Goal: Information Seeking & Learning: Learn about a topic

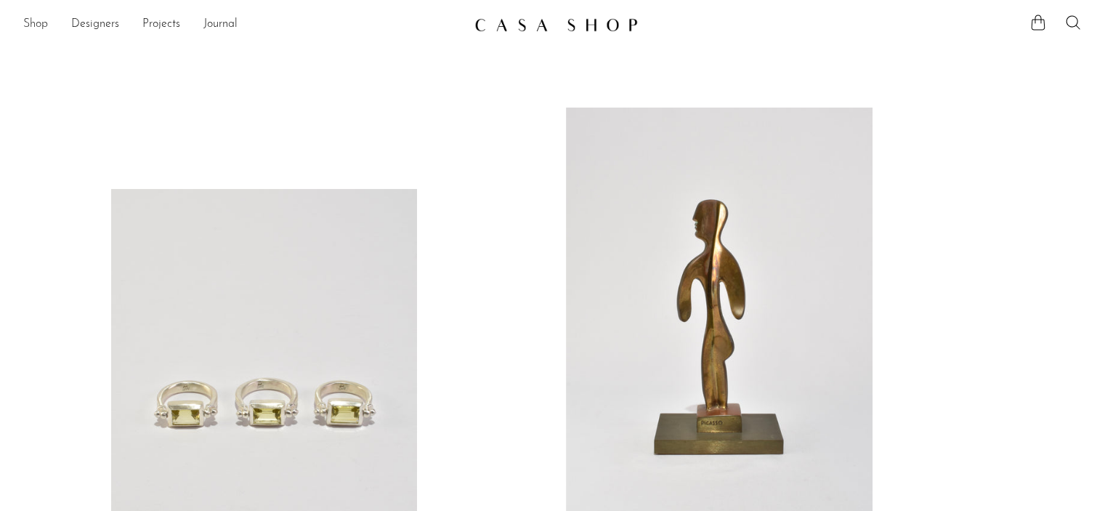
click at [39, 23] on link "Shop" at bounding box center [35, 24] width 25 height 19
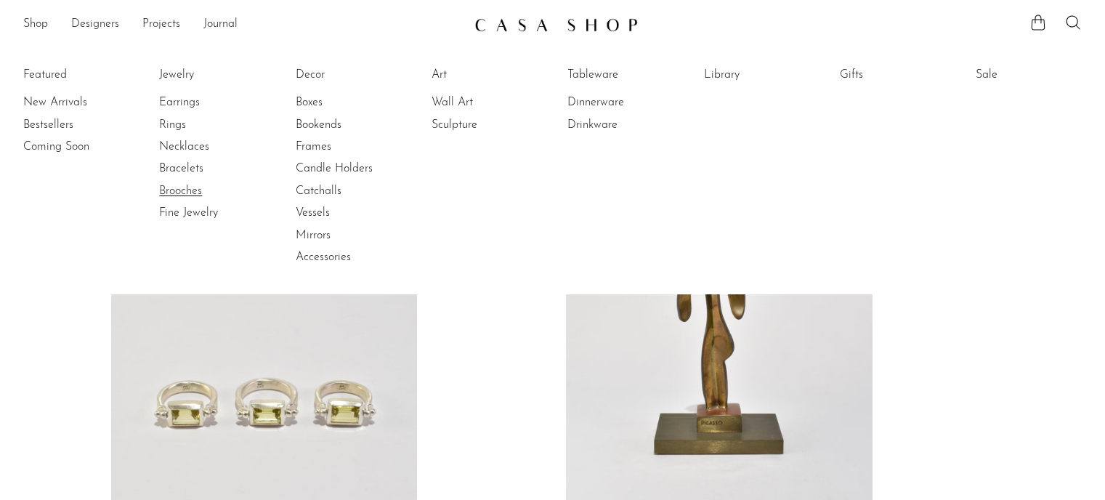
click at [189, 194] on link "Brooches" at bounding box center [213, 191] width 109 height 16
click at [52, 96] on link "New Arrivals" at bounding box center [77, 102] width 109 height 16
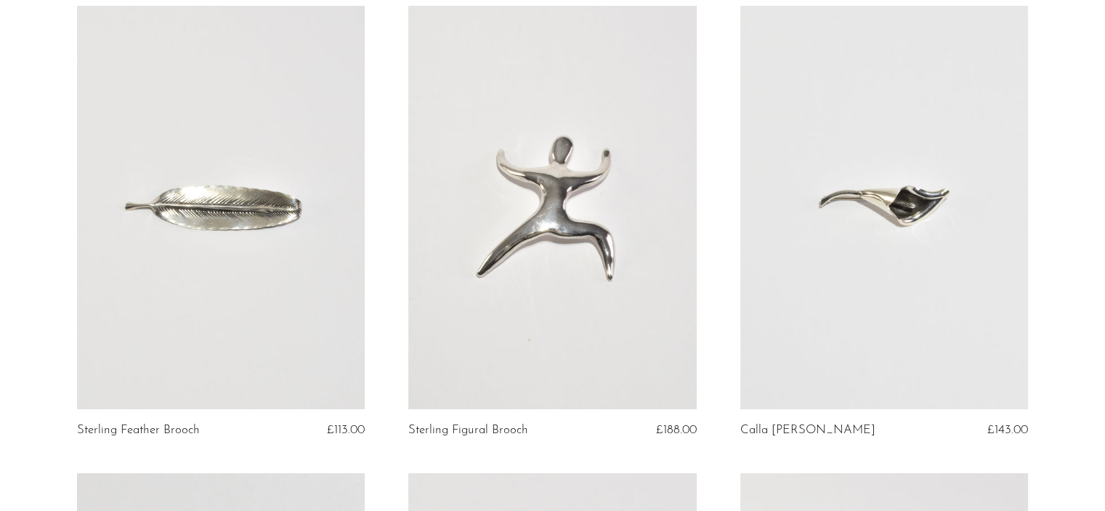
scroll to position [138, 0]
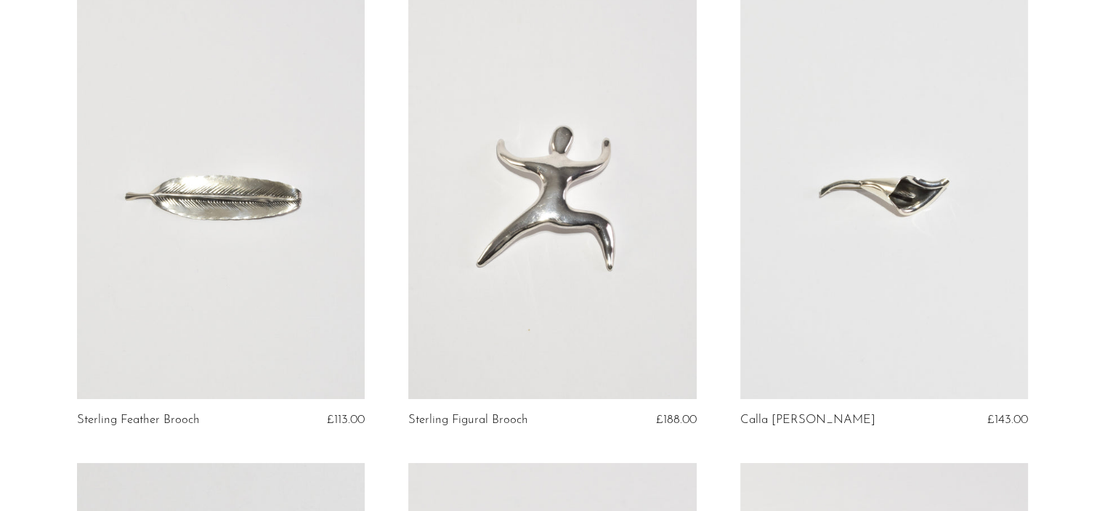
click at [870, 235] on link at bounding box center [884, 197] width 288 height 403
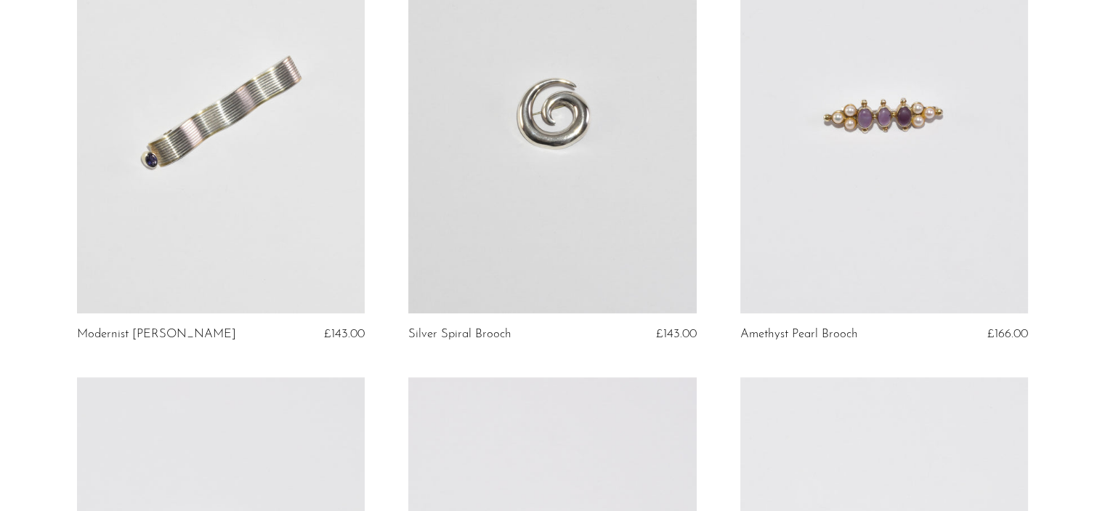
scroll to position [1156, 0]
click at [259, 206] on link at bounding box center [221, 112] width 288 height 403
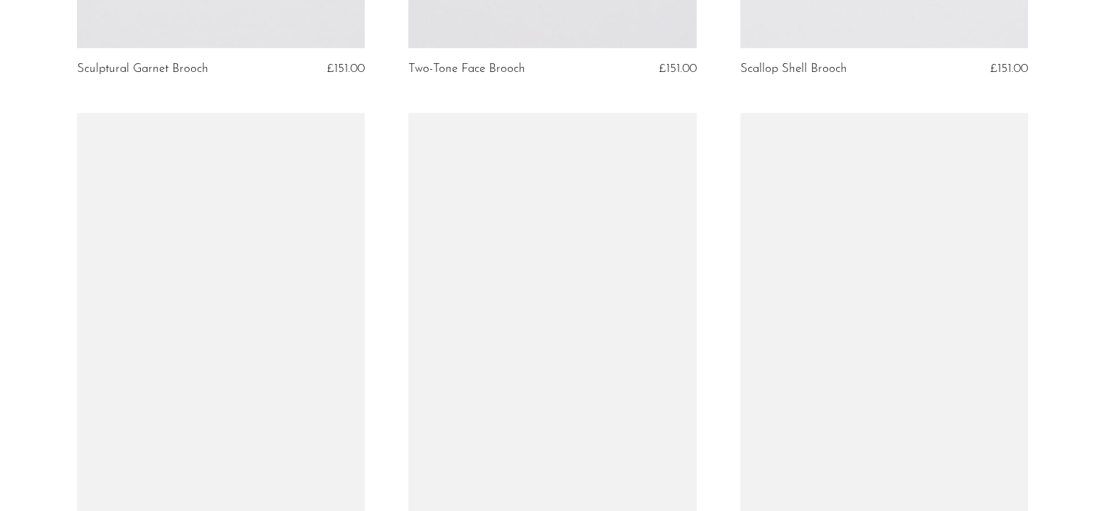
scroll to position [2000, 0]
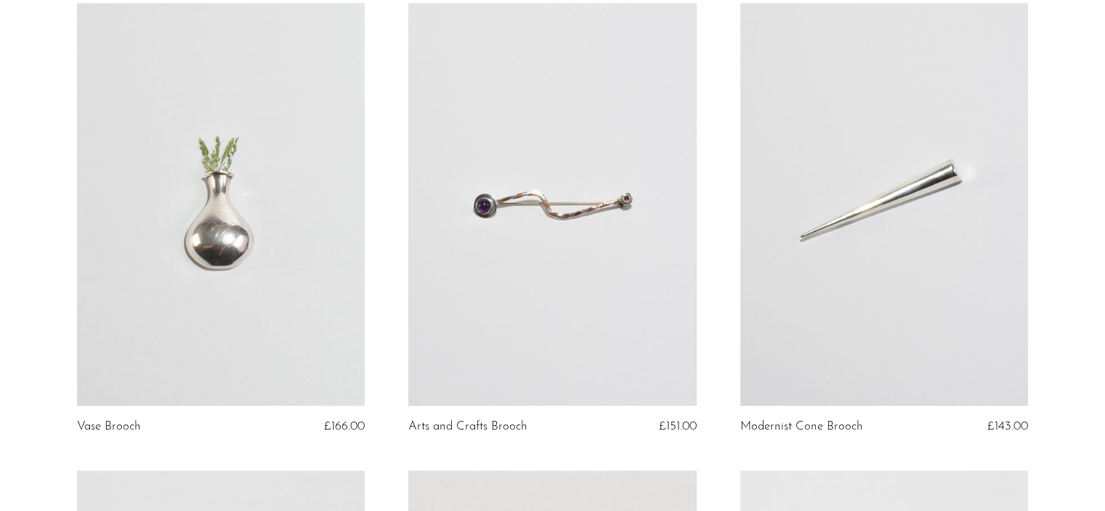
click at [285, 272] on link at bounding box center [221, 204] width 288 height 403
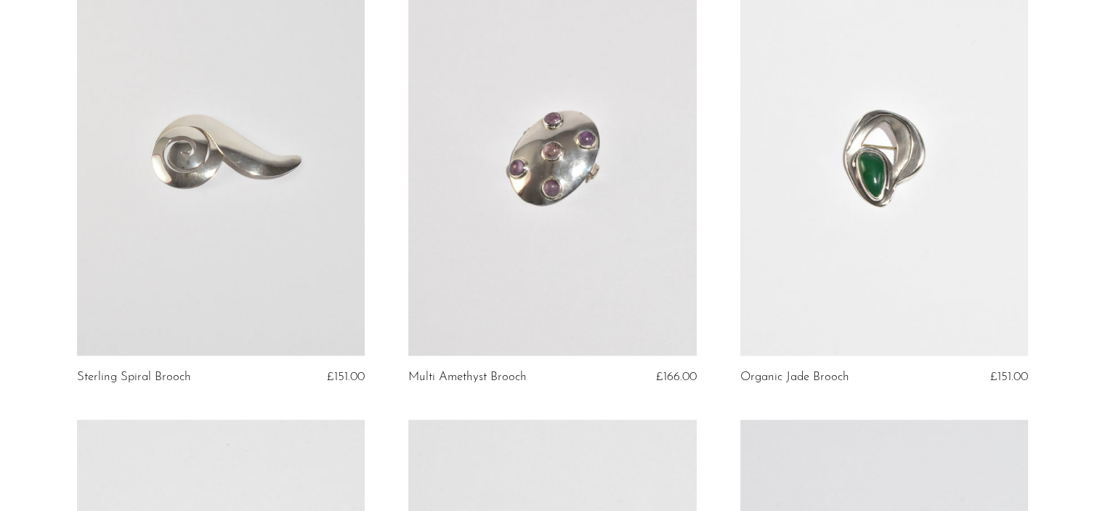
scroll to position [2985, 0]
click at [814, 234] on link at bounding box center [884, 152] width 288 height 403
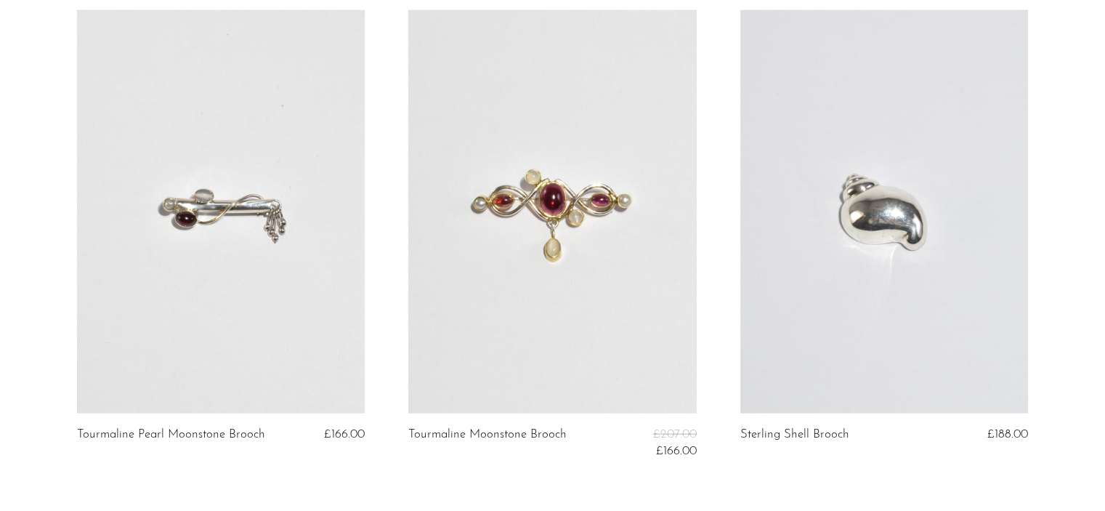
scroll to position [3601, 0]
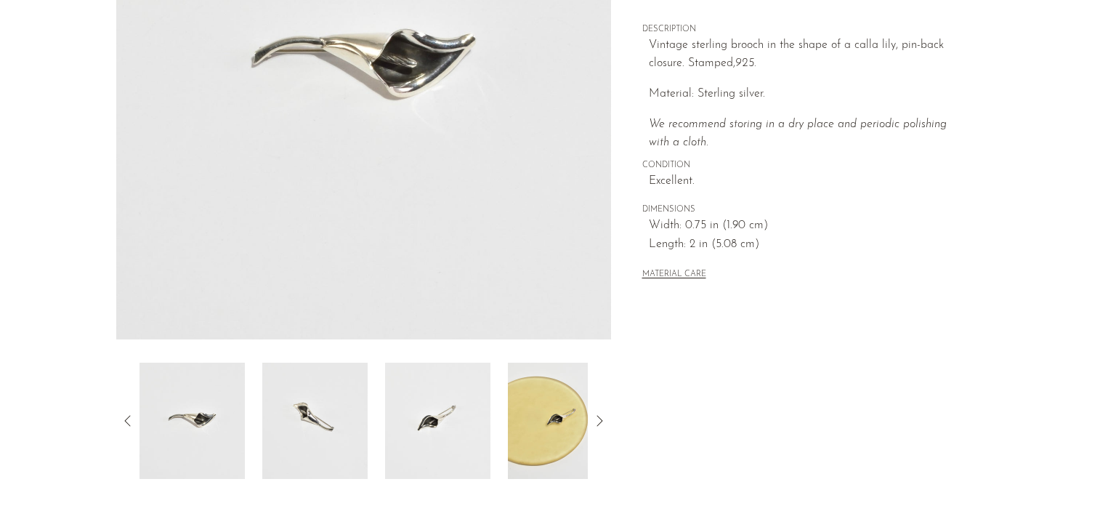
scroll to position [299, 0]
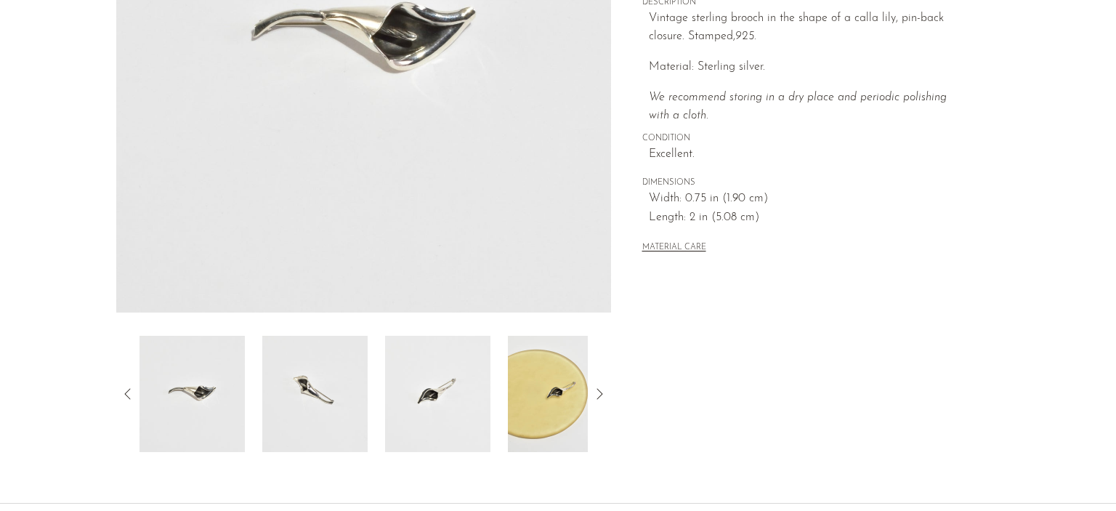
click at [557, 406] on img at bounding box center [560, 394] width 105 height 116
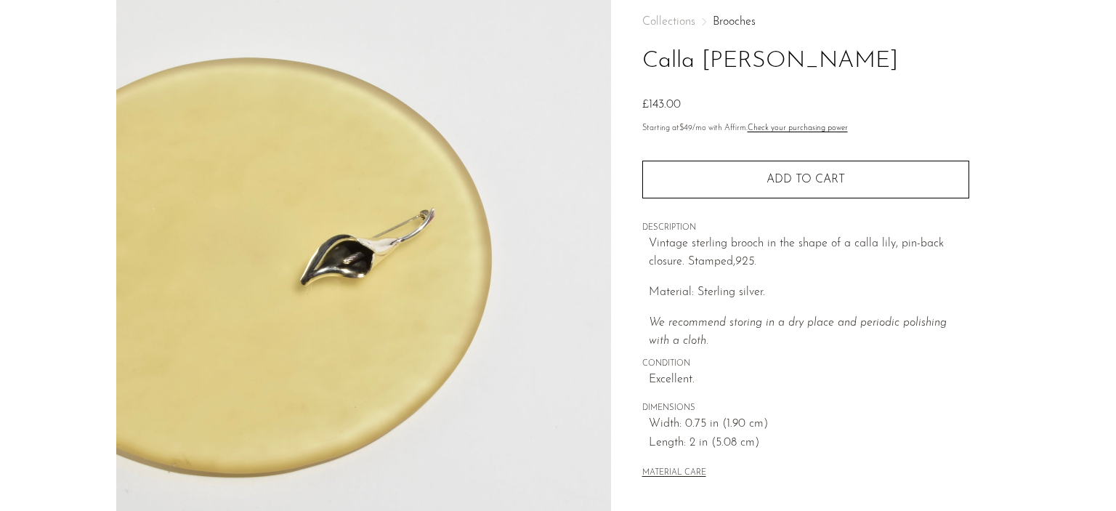
scroll to position [24, 0]
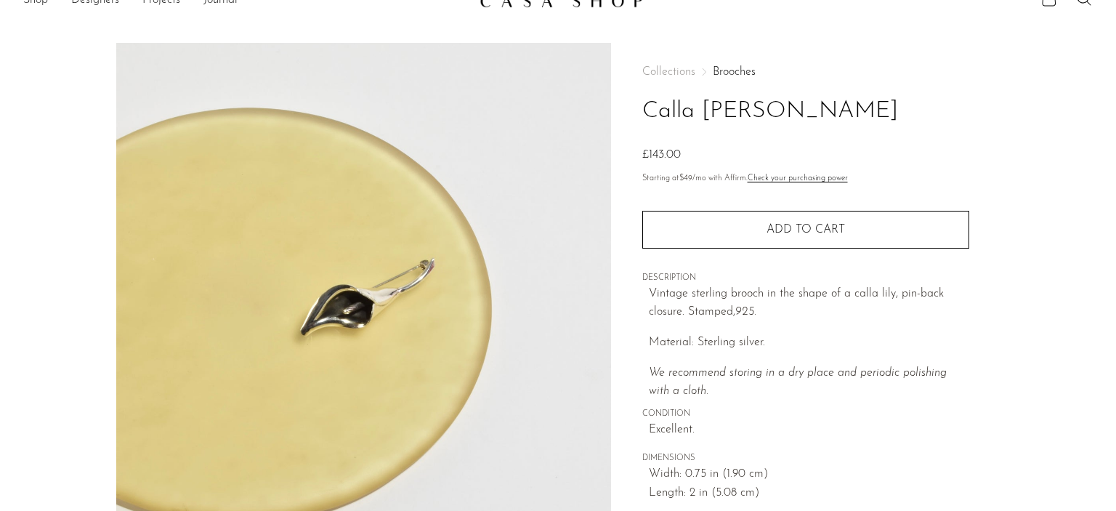
click at [315, 304] on img at bounding box center [363, 315] width 495 height 545
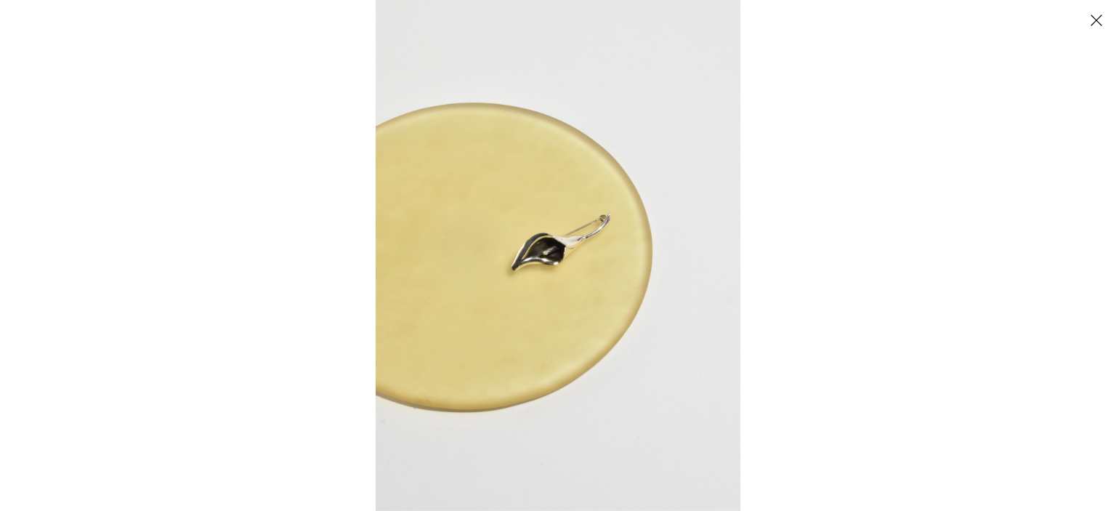
click at [556, 265] on img at bounding box center [558, 255] width 365 height 511
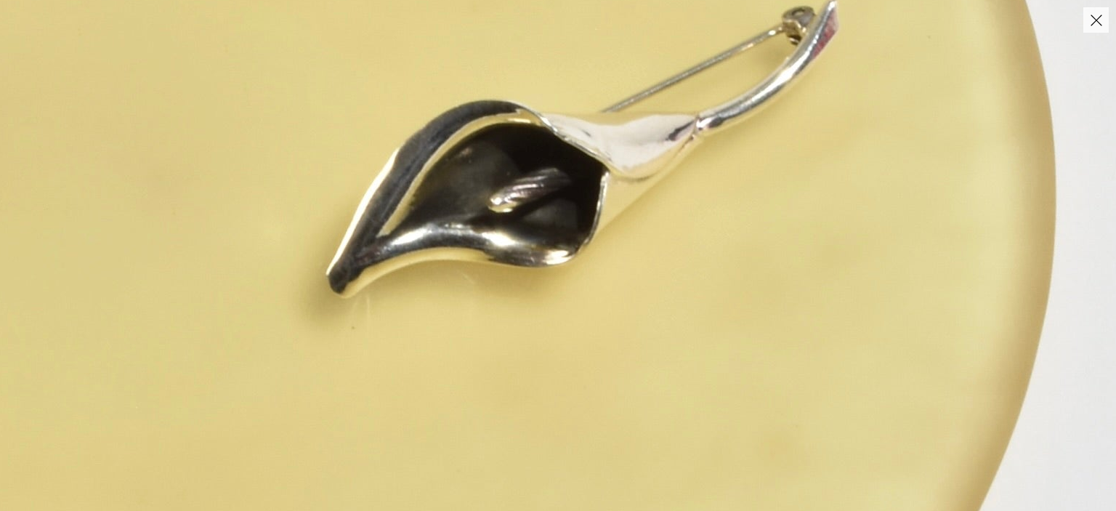
click at [556, 265] on img at bounding box center [567, 217] width 1886 height 2640
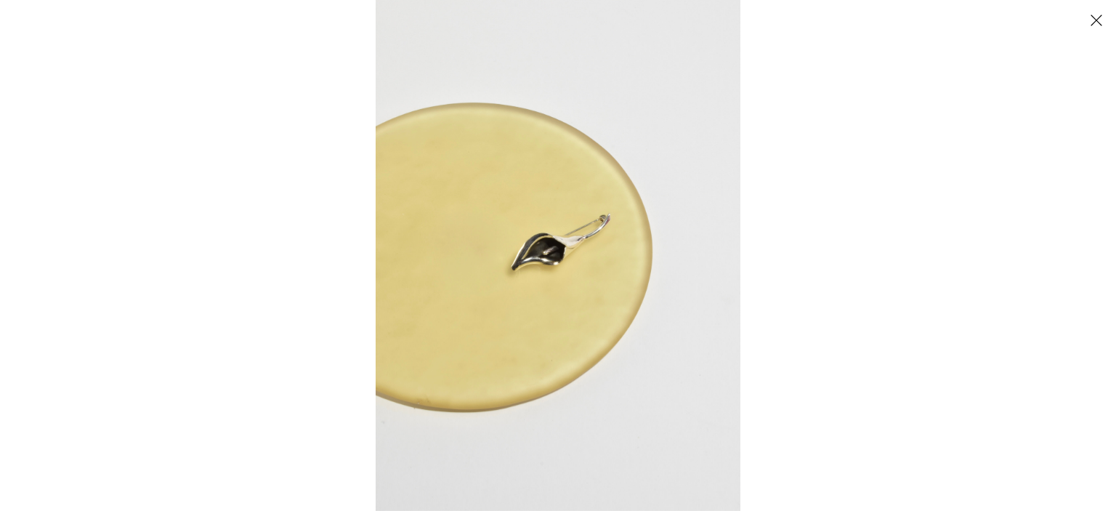
click at [1095, 14] on button "Close" at bounding box center [1095, 19] width 25 height 25
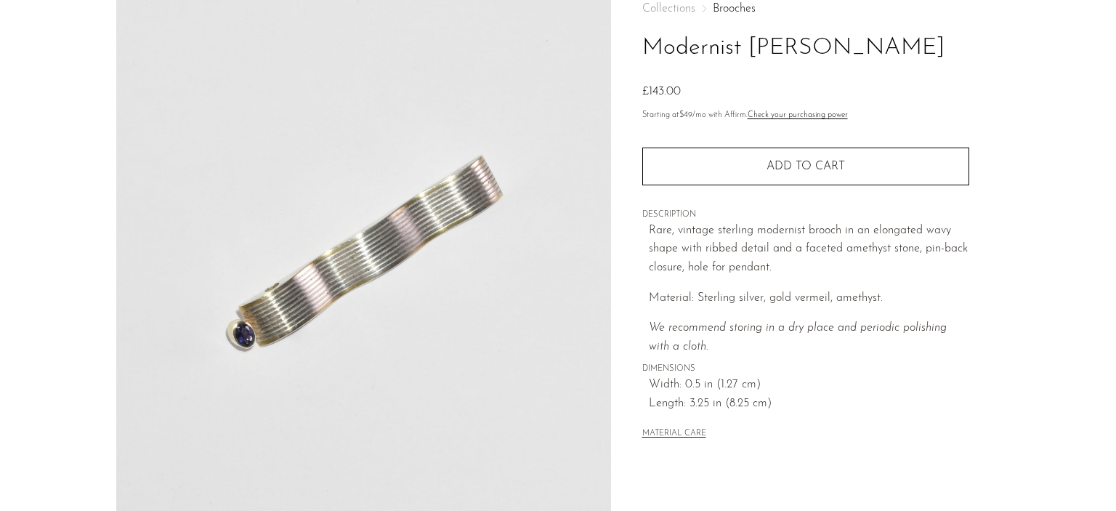
scroll to position [90, 0]
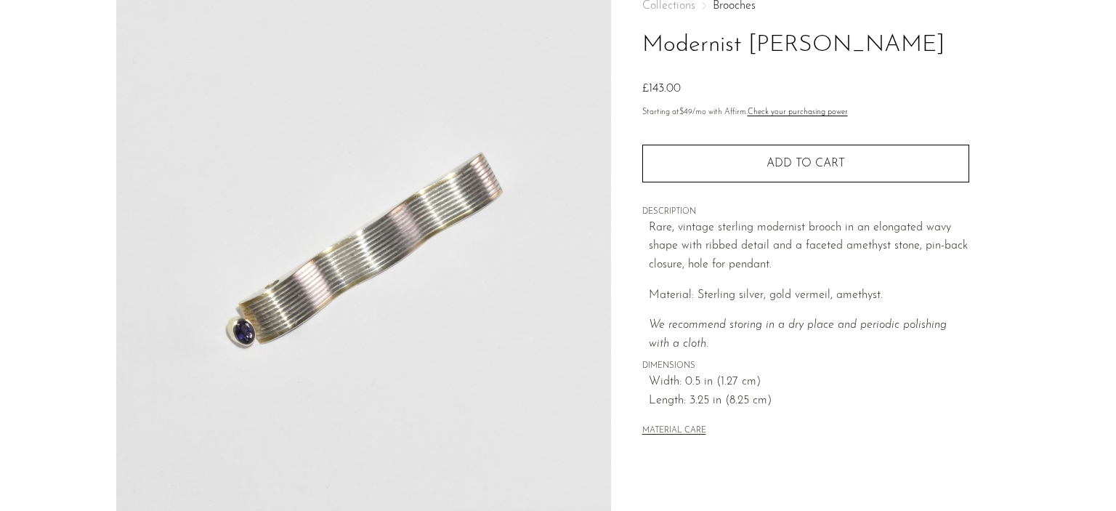
click at [345, 260] on img at bounding box center [363, 249] width 495 height 545
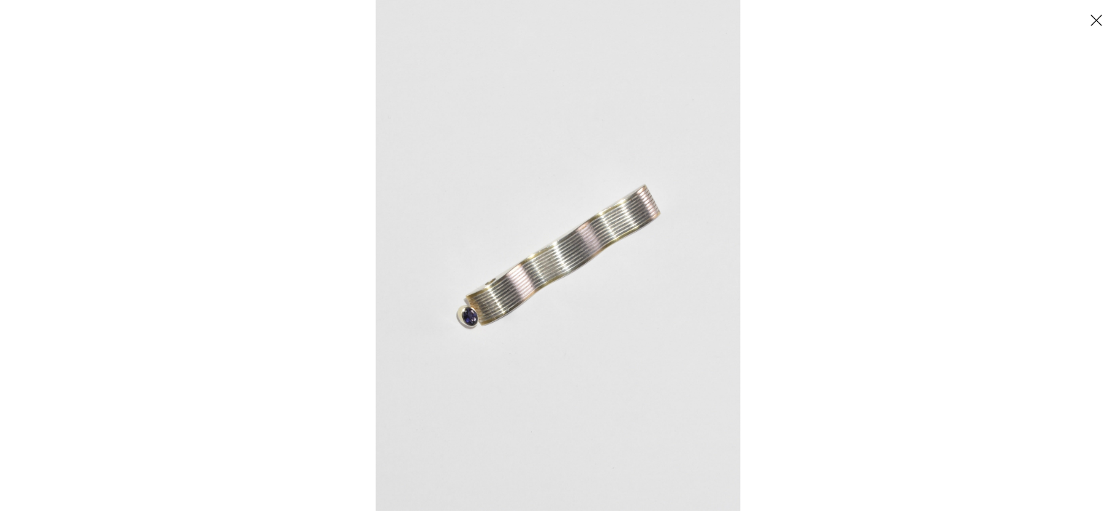
click at [485, 312] on img at bounding box center [558, 255] width 365 height 511
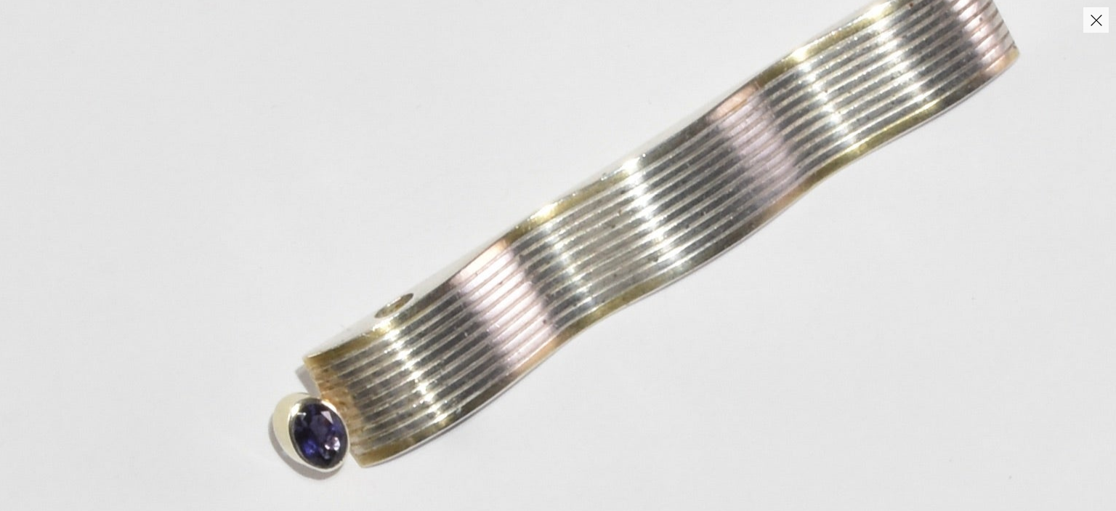
click at [485, 312] on img at bounding box center [642, 210] width 1341 height 1878
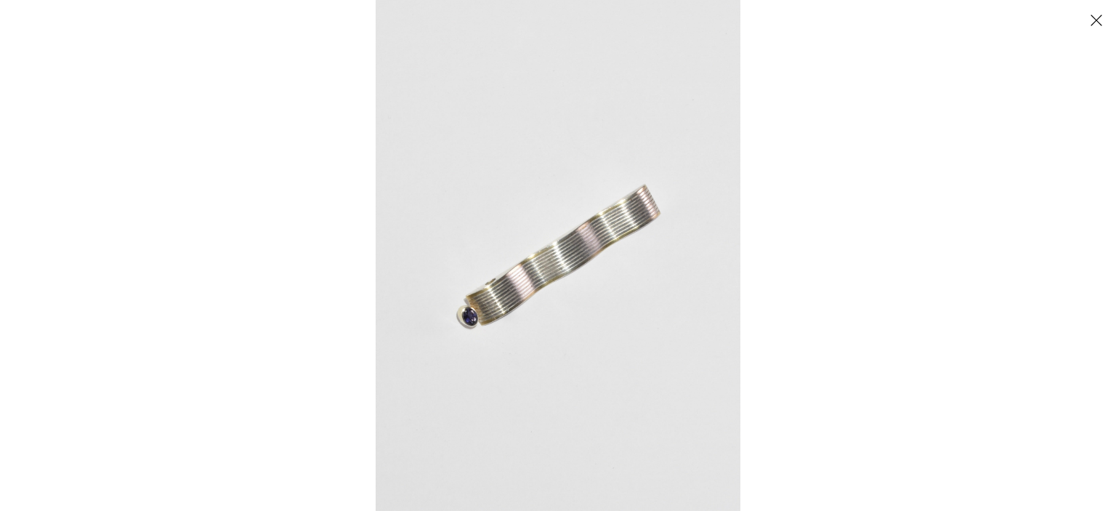
click at [1088, 17] on button "Close" at bounding box center [1095, 19] width 25 height 25
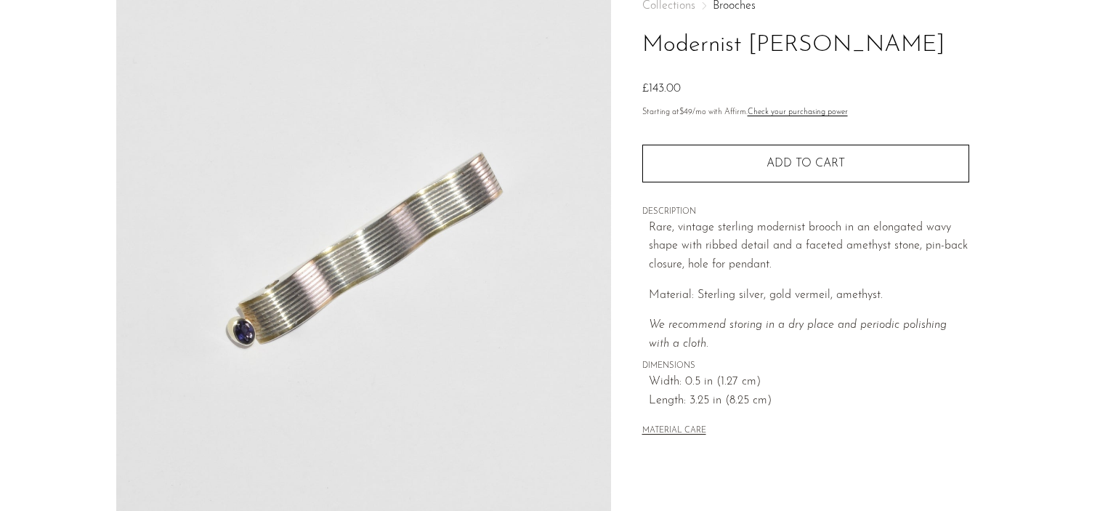
scroll to position [435, 0]
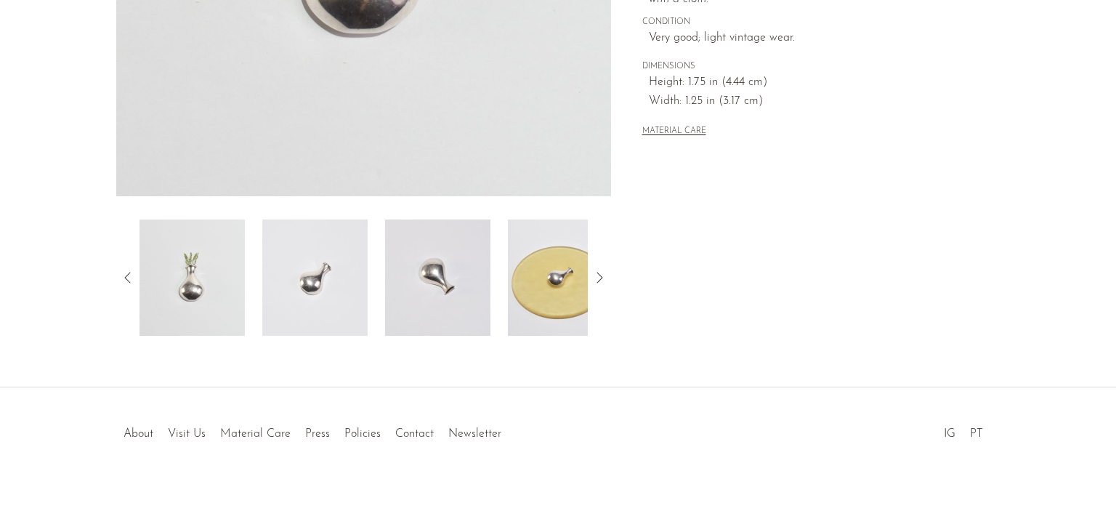
scroll to position [435, 0]
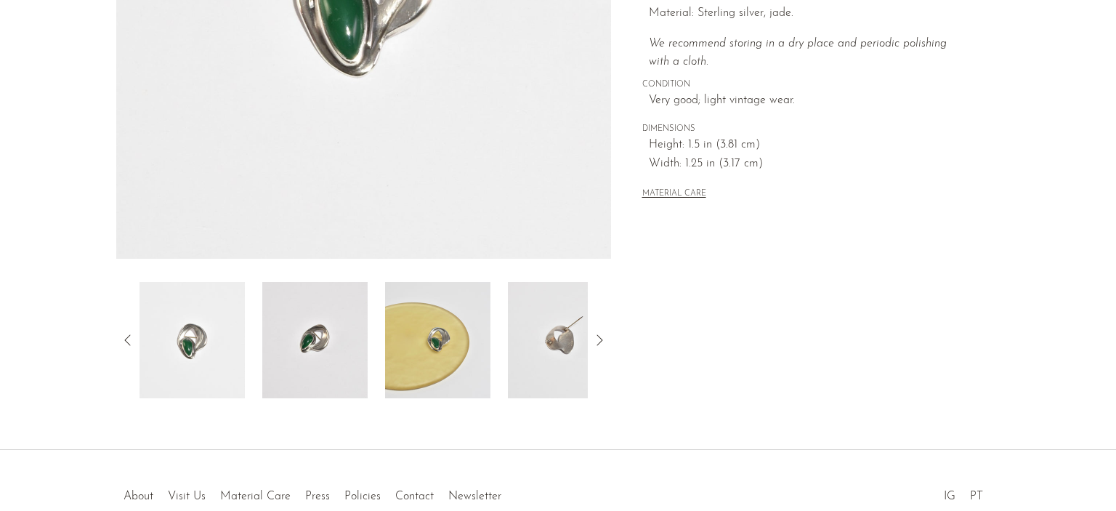
scroll to position [354, 0]
click at [431, 339] on img at bounding box center [437, 339] width 105 height 116
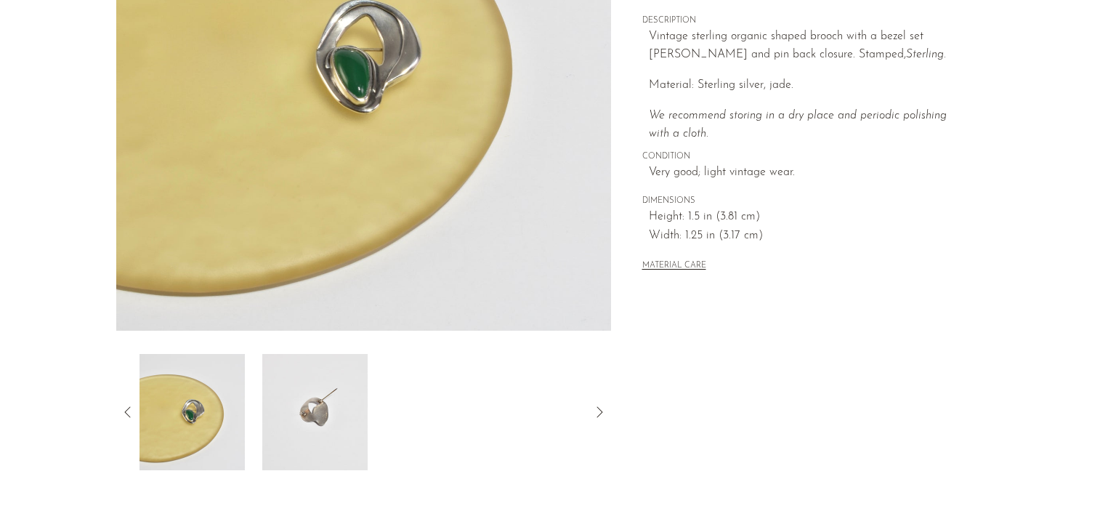
click at [338, 418] on img at bounding box center [314, 412] width 105 height 116
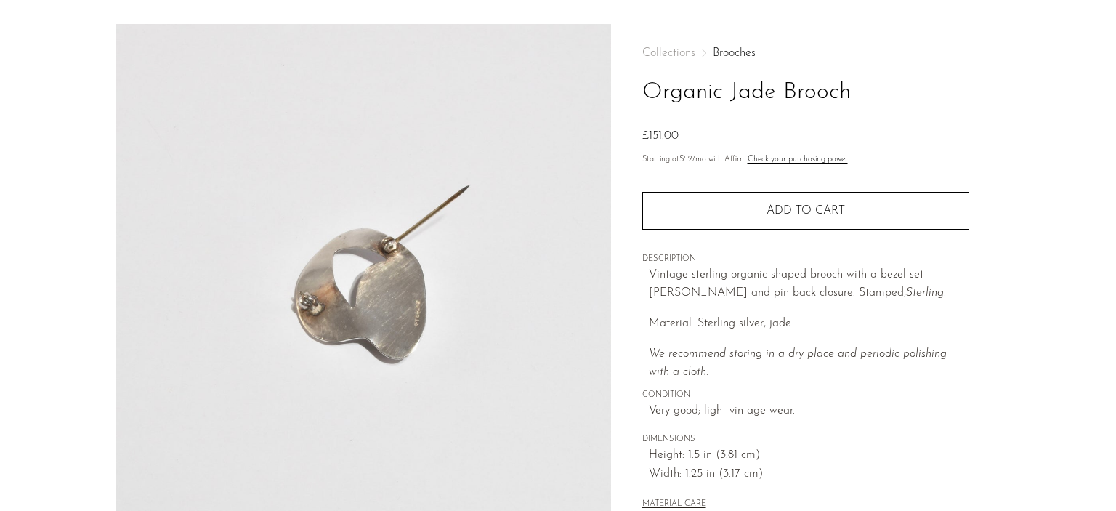
scroll to position [235, 0]
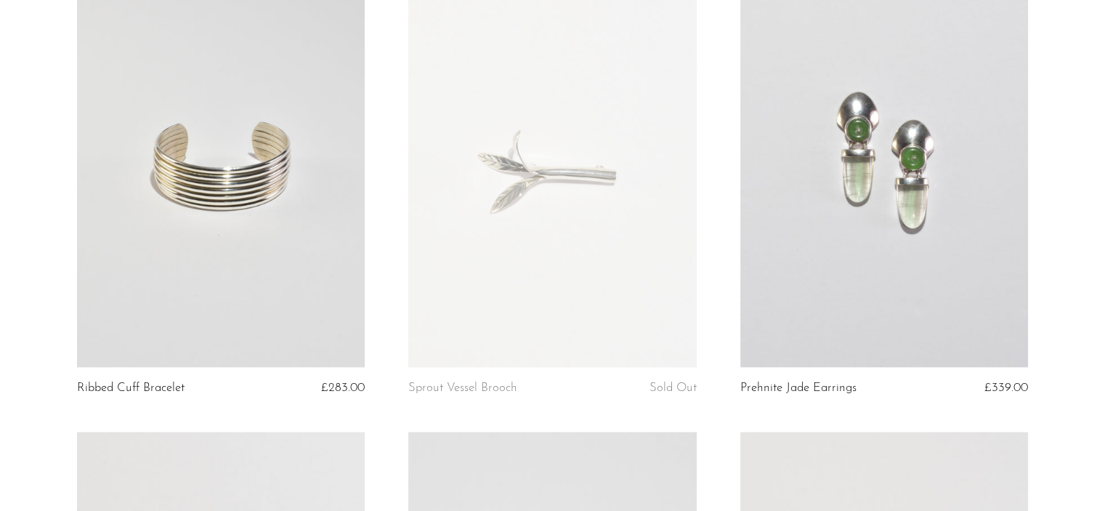
scroll to position [2043, 0]
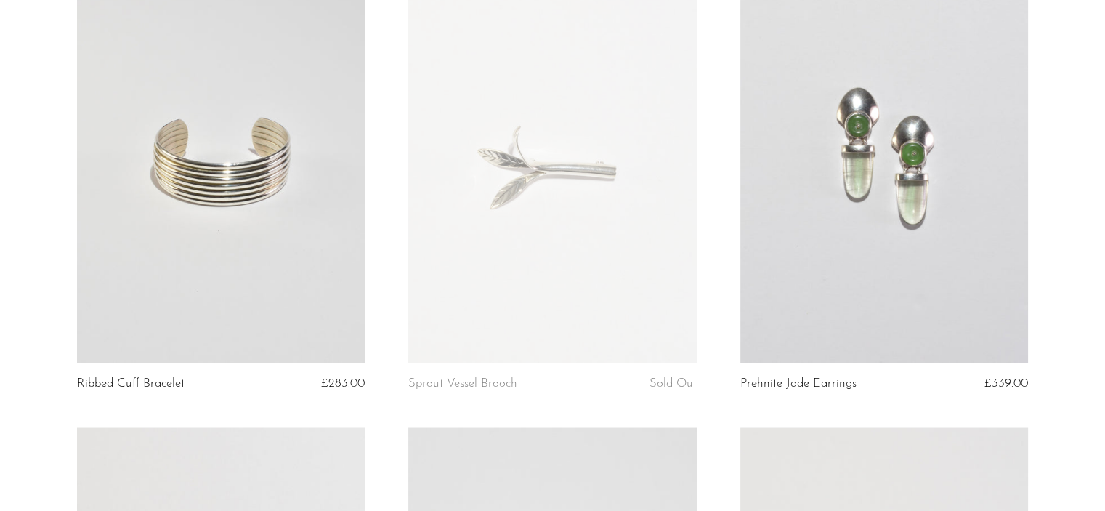
click at [516, 303] on link at bounding box center [552, 161] width 288 height 403
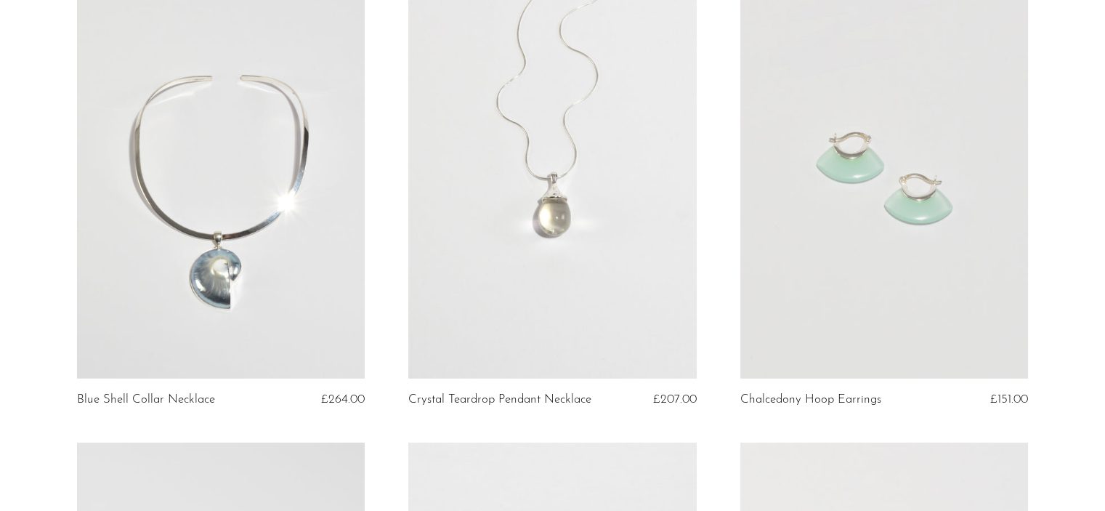
scroll to position [4377, 0]
click at [557, 251] on link at bounding box center [552, 176] width 288 height 403
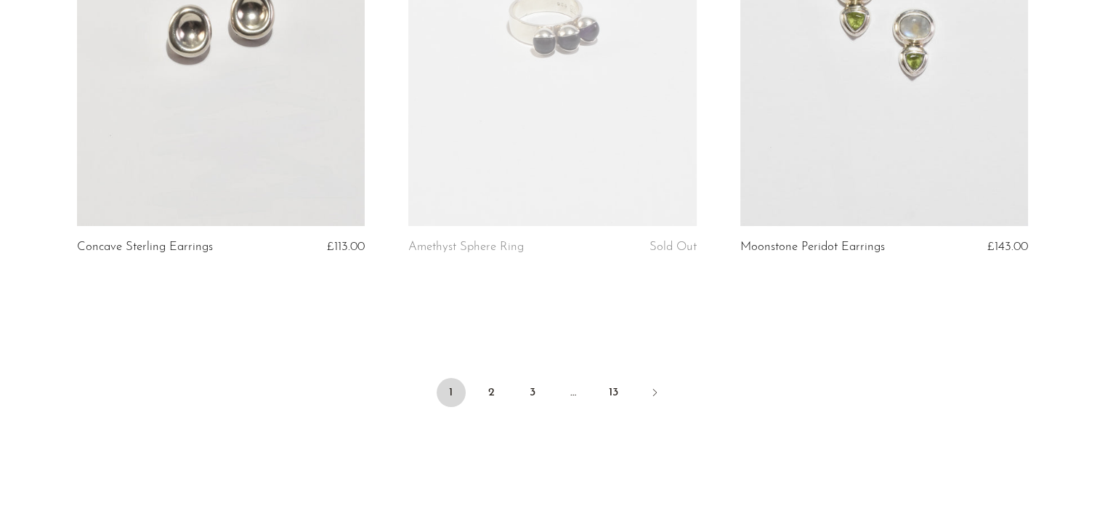
scroll to position [5468, 0]
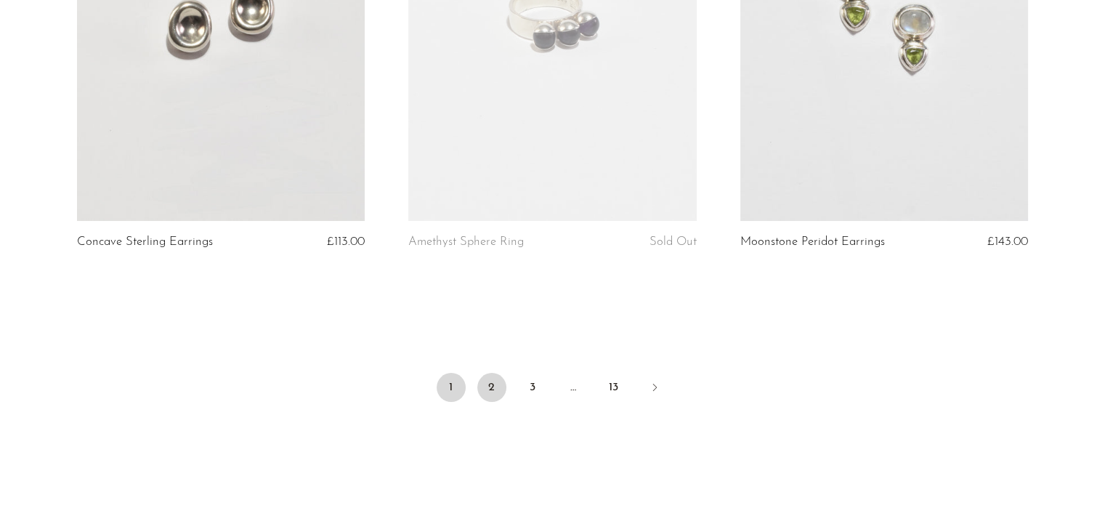
click at [498, 386] on link "2" at bounding box center [491, 387] width 29 height 29
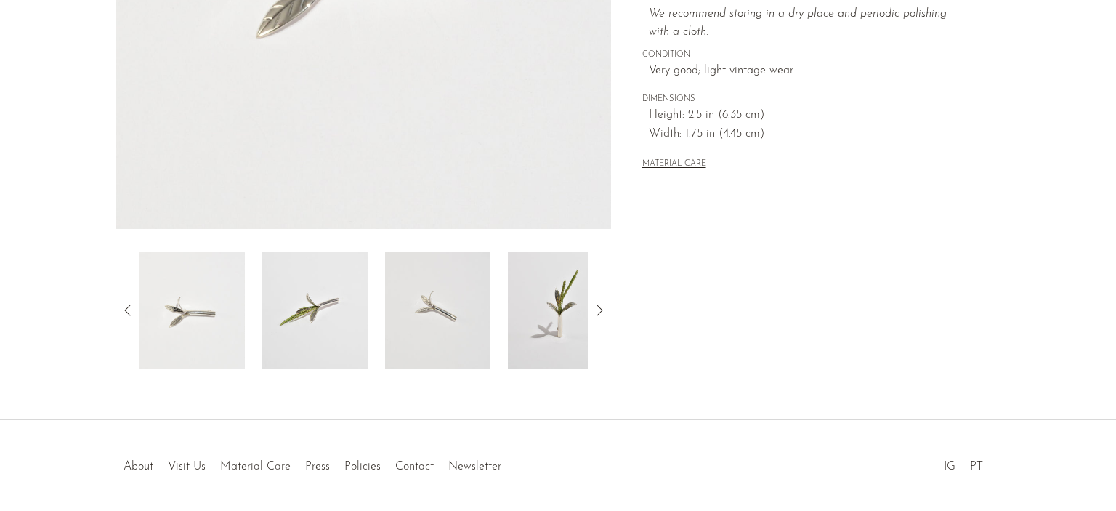
scroll to position [435, 0]
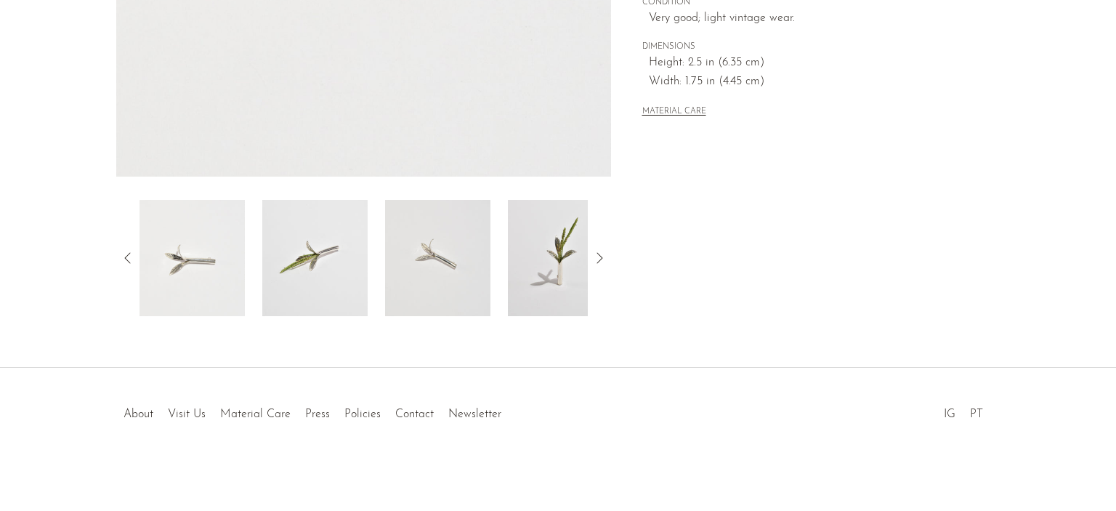
click at [540, 274] on img at bounding box center [560, 258] width 105 height 116
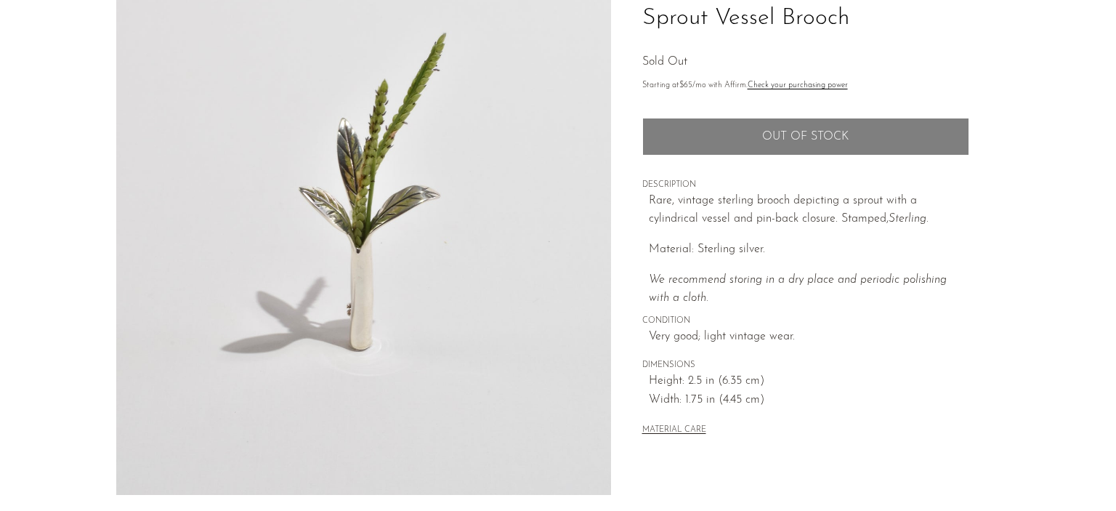
scroll to position [115, 0]
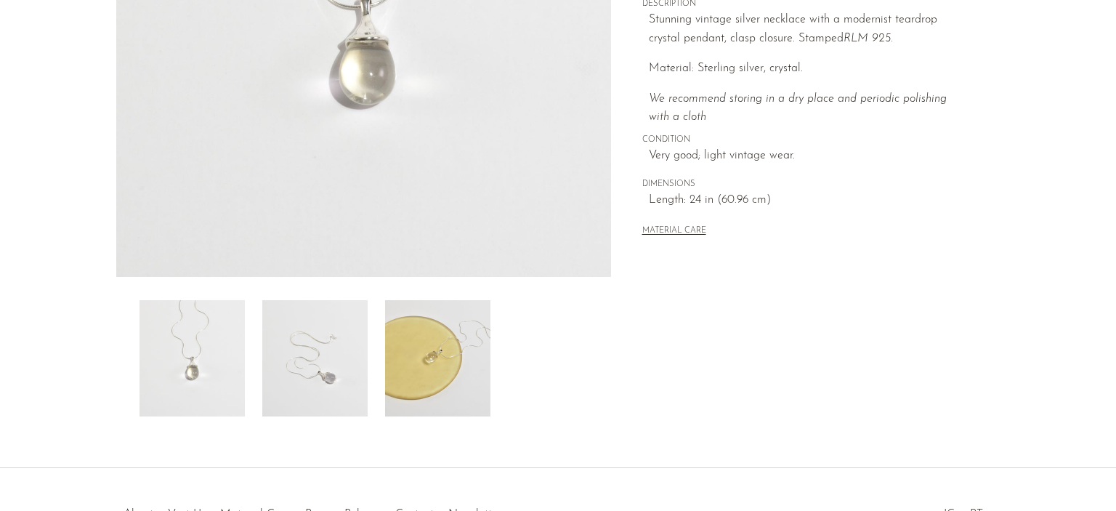
scroll to position [334, 0]
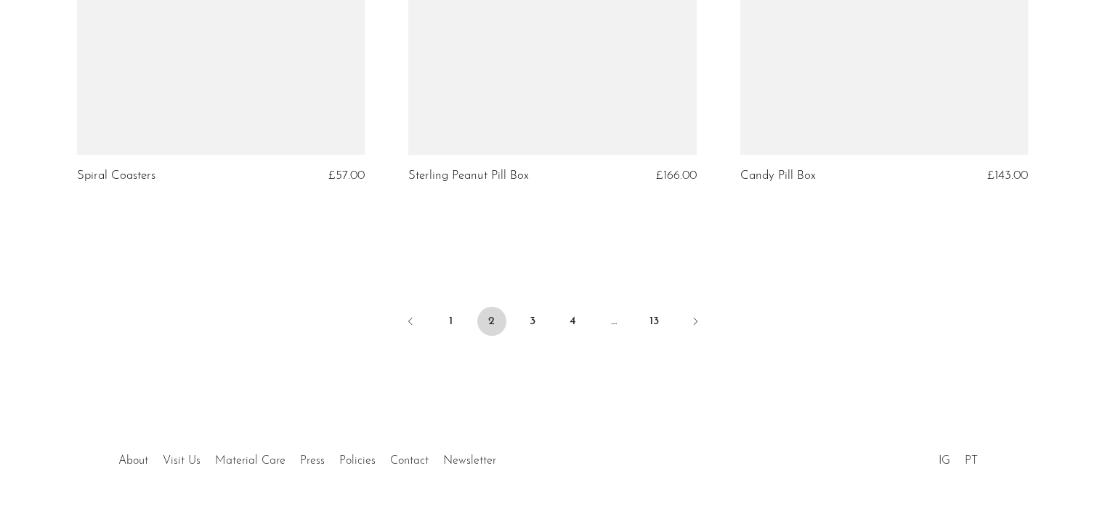
scroll to position [5561, 0]
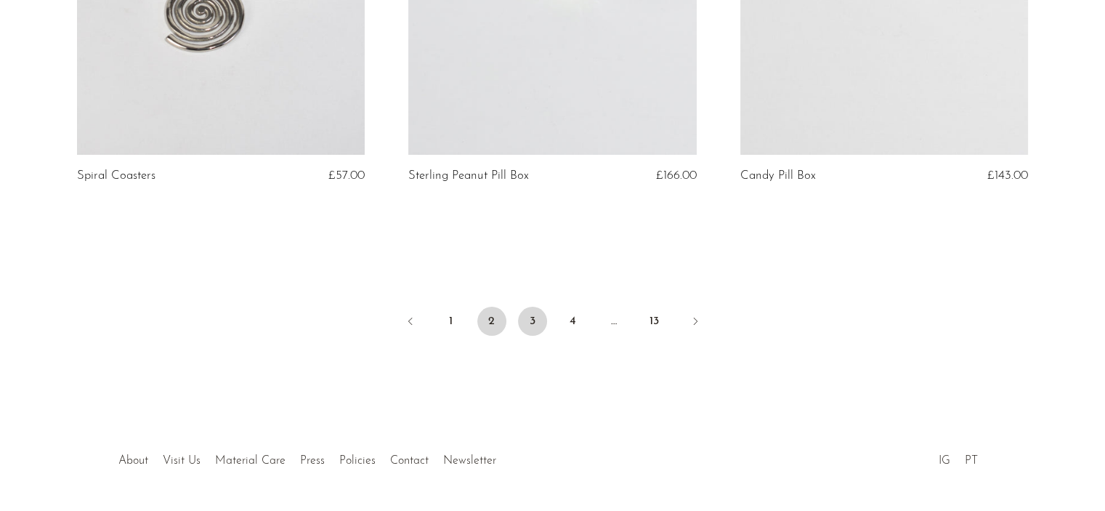
click at [535, 307] on link "3" at bounding box center [532, 321] width 29 height 29
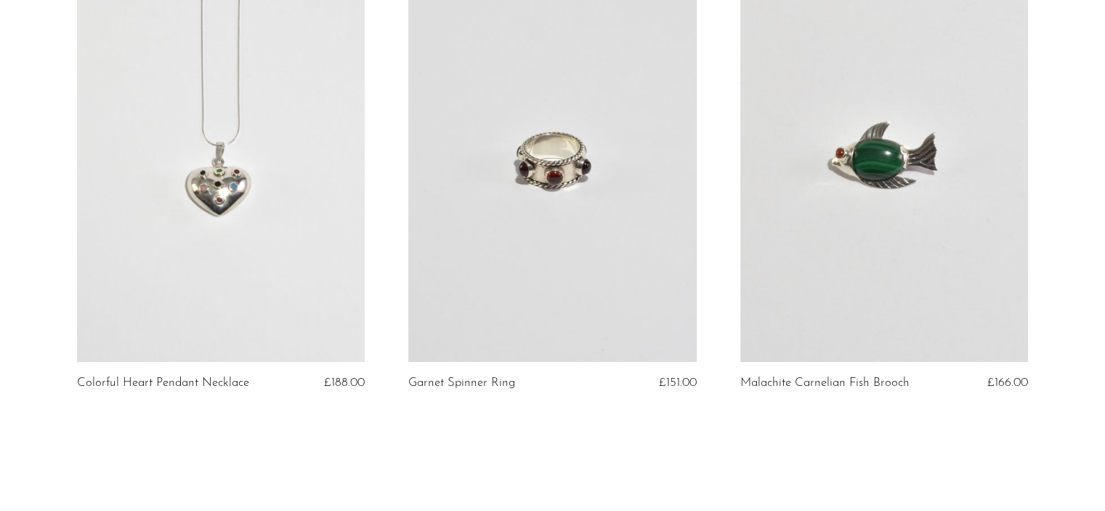
scroll to position [5593, 0]
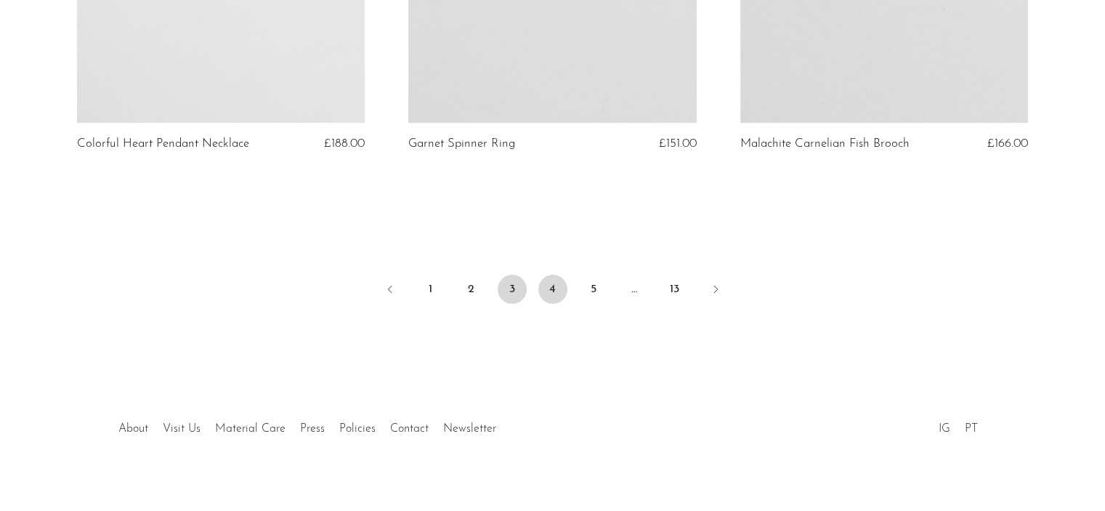
click at [551, 275] on link "4" at bounding box center [552, 289] width 29 height 29
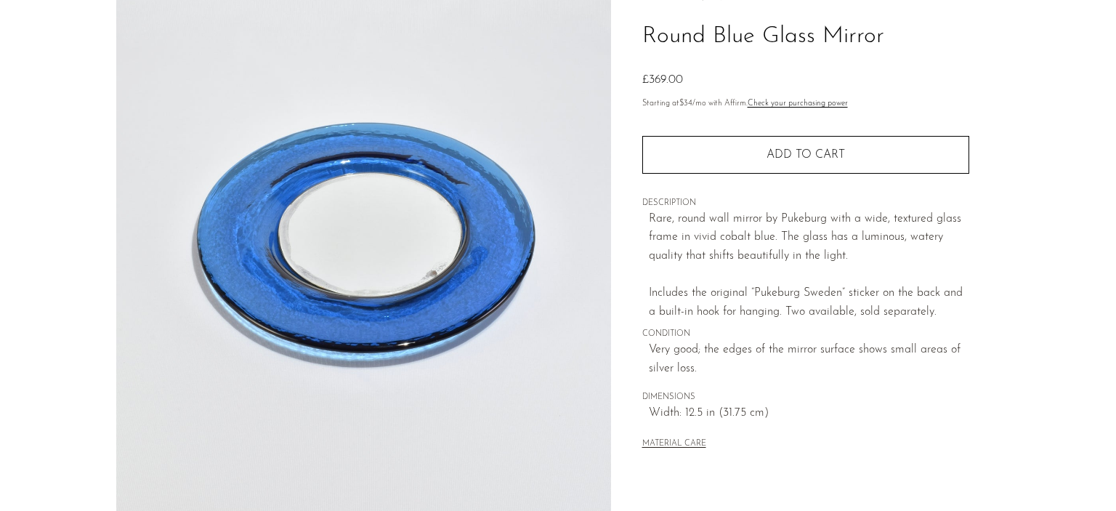
scroll to position [435, 0]
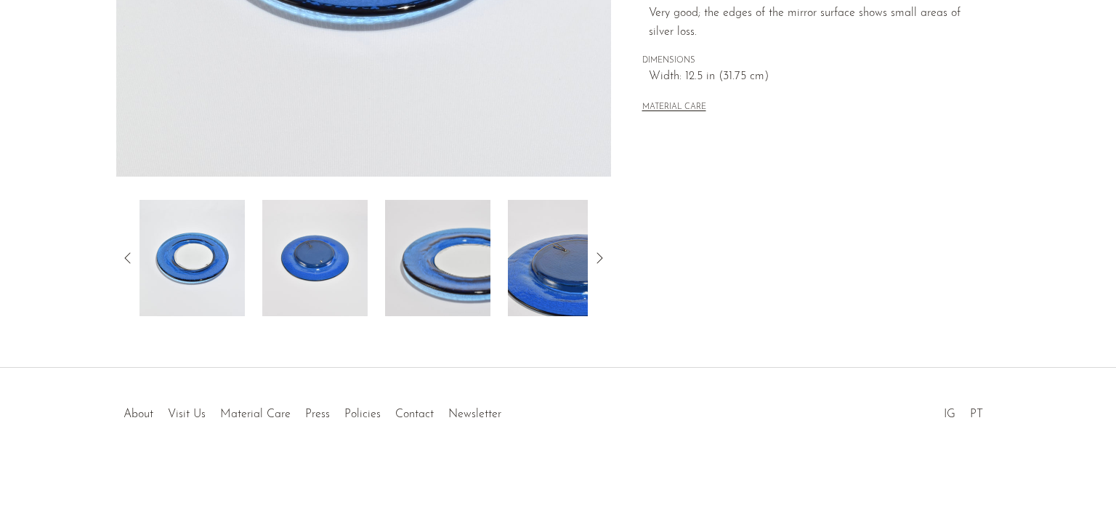
click at [296, 240] on img at bounding box center [314, 258] width 105 height 116
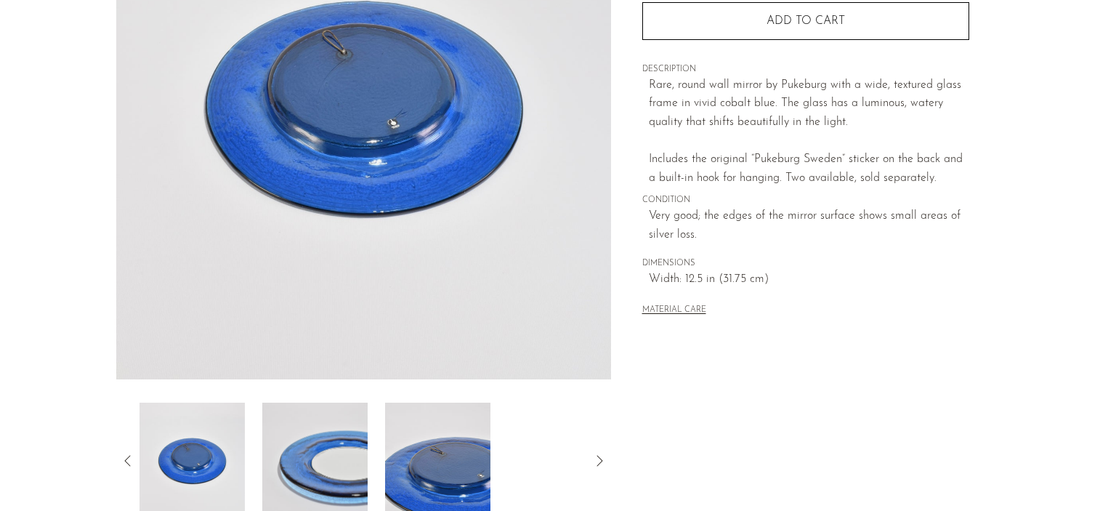
scroll to position [232, 0]
click at [342, 431] on img at bounding box center [314, 461] width 105 height 116
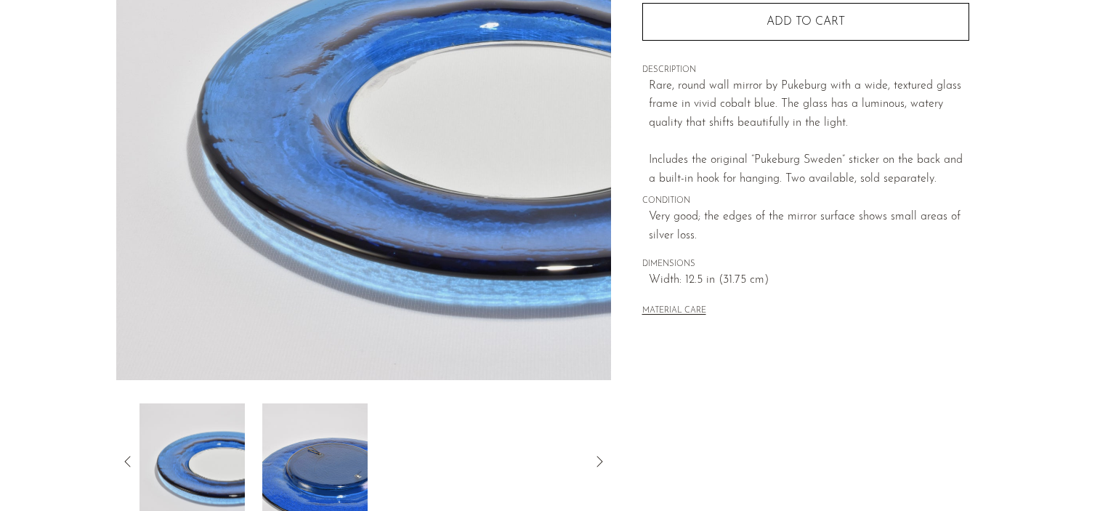
click at [326, 449] on img at bounding box center [314, 461] width 105 height 116
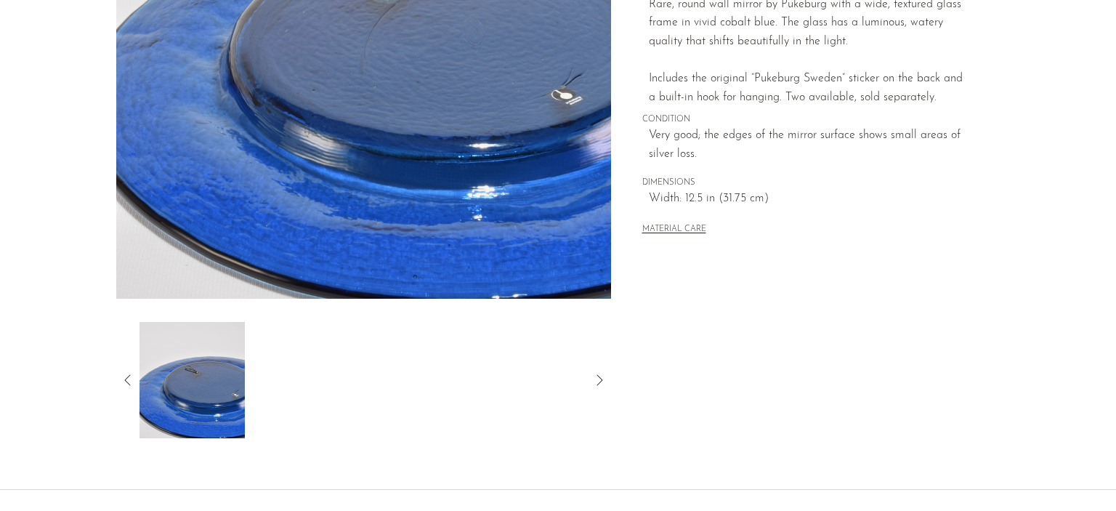
scroll to position [316, 0]
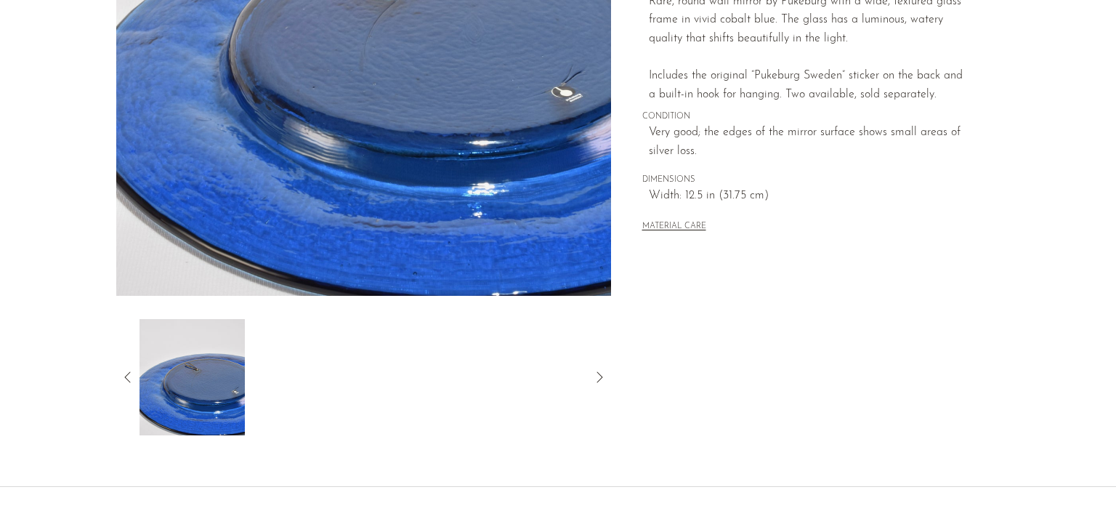
click at [171, 392] on img at bounding box center [191, 377] width 105 height 116
click at [602, 377] on icon at bounding box center [599, 376] width 17 height 17
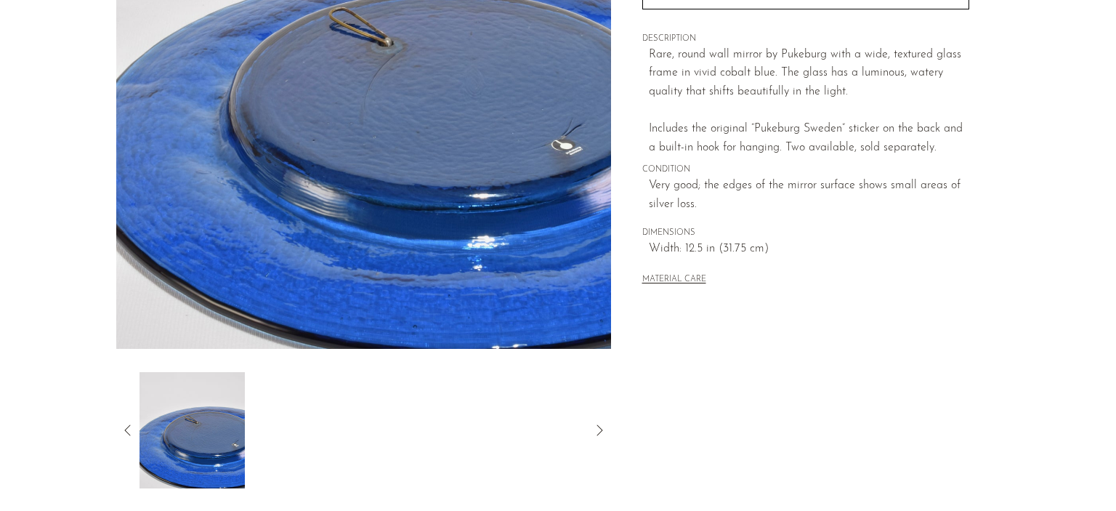
scroll to position [264, 0]
click at [245, 426] on img at bounding box center [191, 429] width 105 height 116
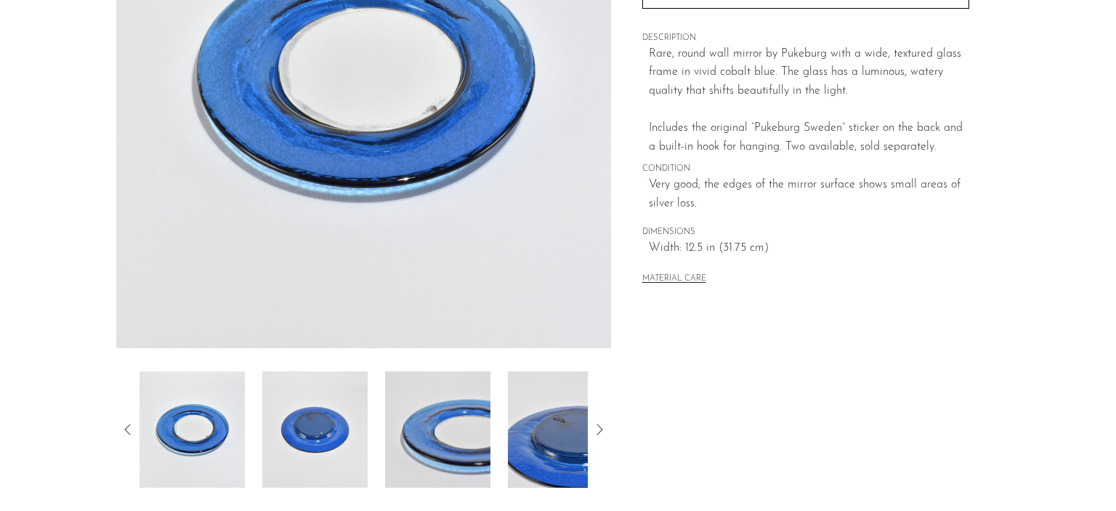
click at [202, 418] on img at bounding box center [191, 429] width 105 height 116
click at [427, 455] on img at bounding box center [437, 429] width 105 height 116
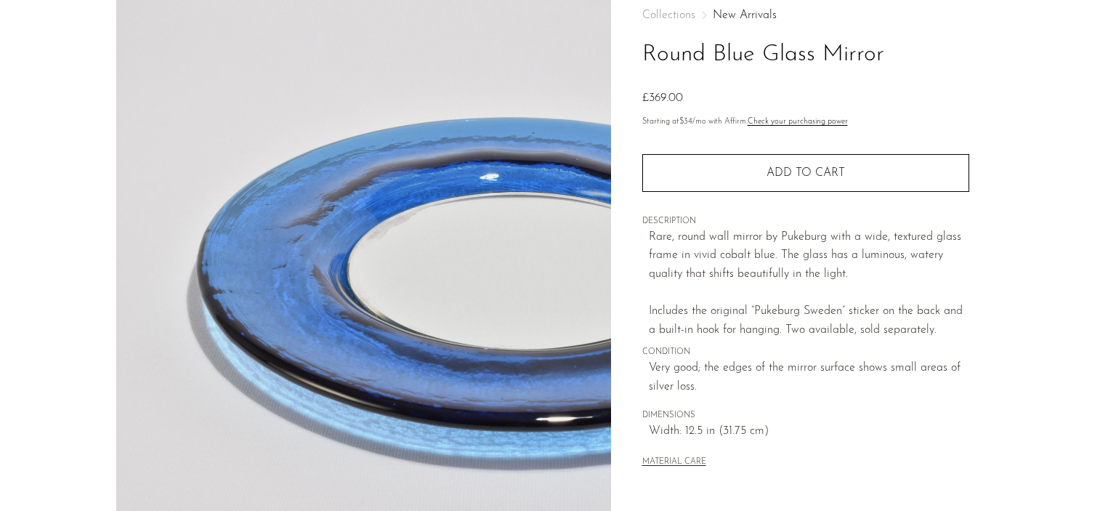
scroll to position [0, 0]
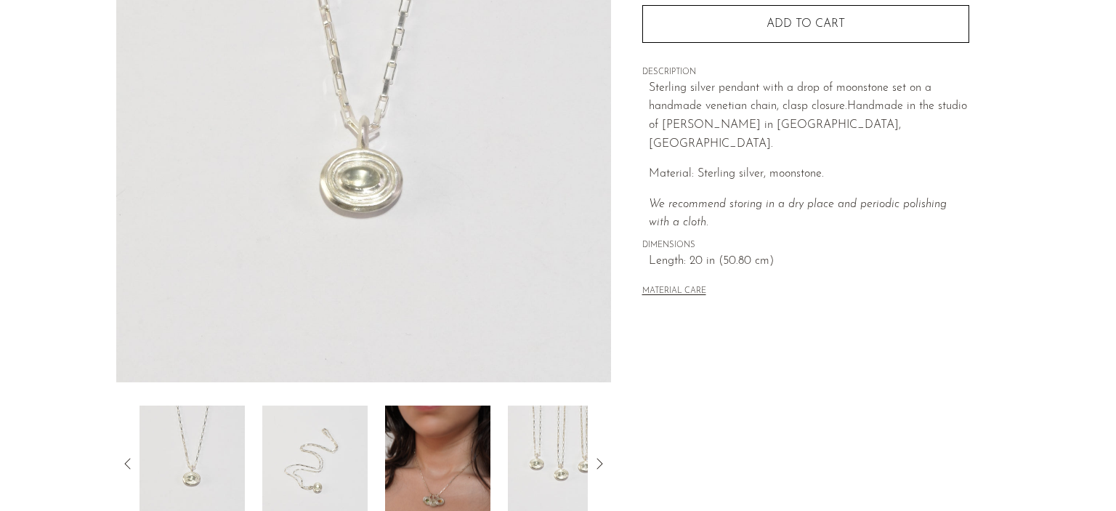
scroll to position [234, 0]
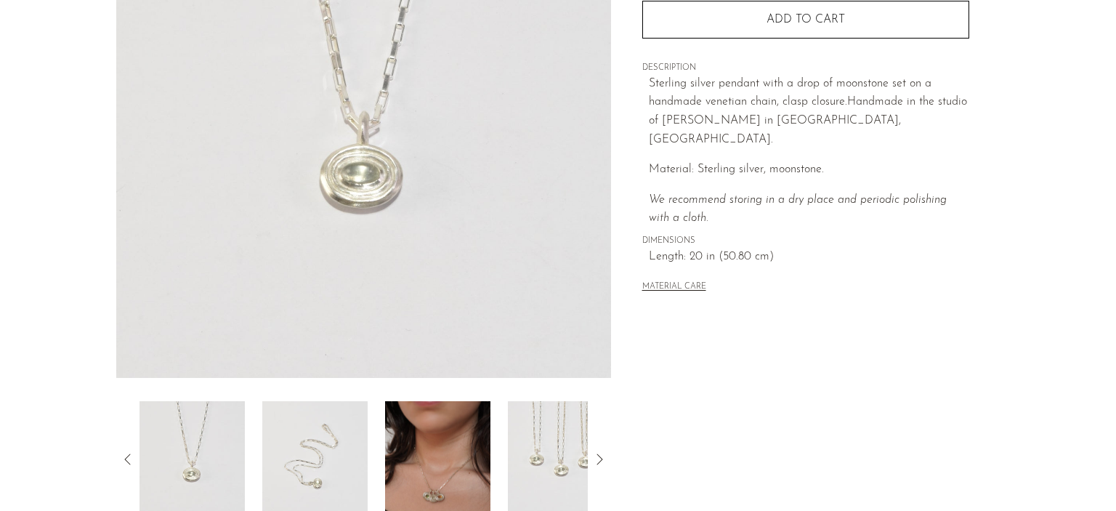
click at [458, 470] on img at bounding box center [437, 459] width 105 height 116
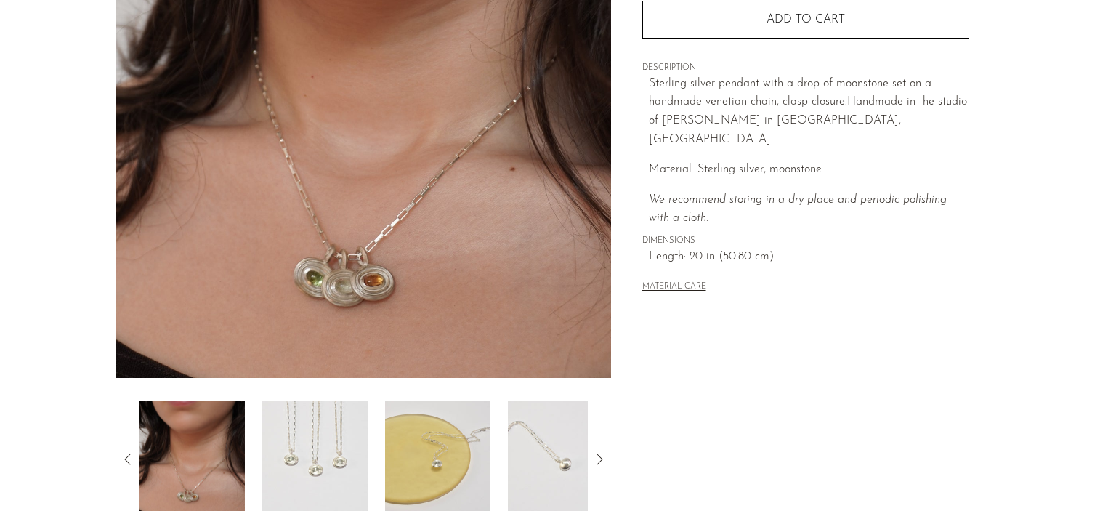
click at [458, 470] on img at bounding box center [437, 459] width 105 height 116
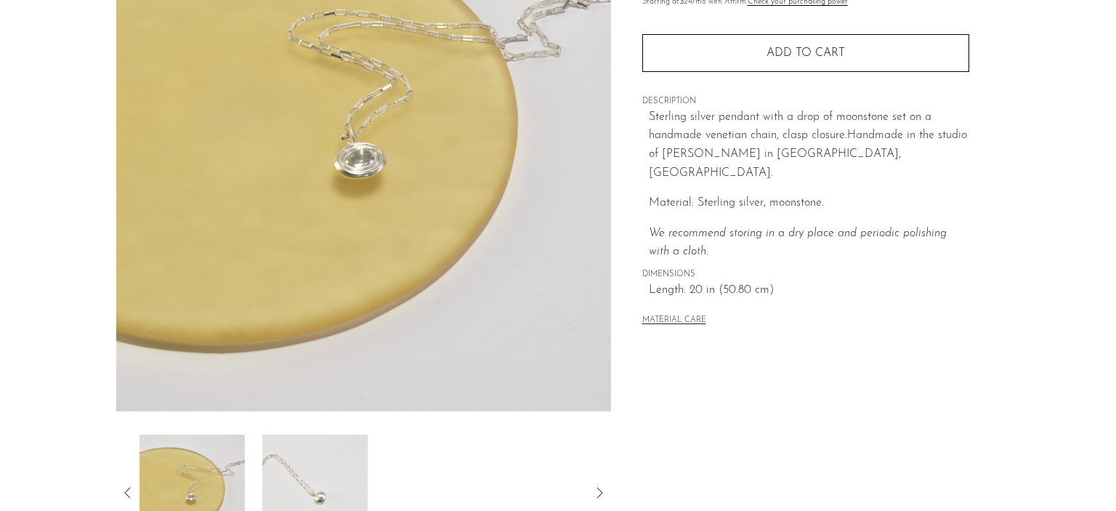
scroll to position [206, 0]
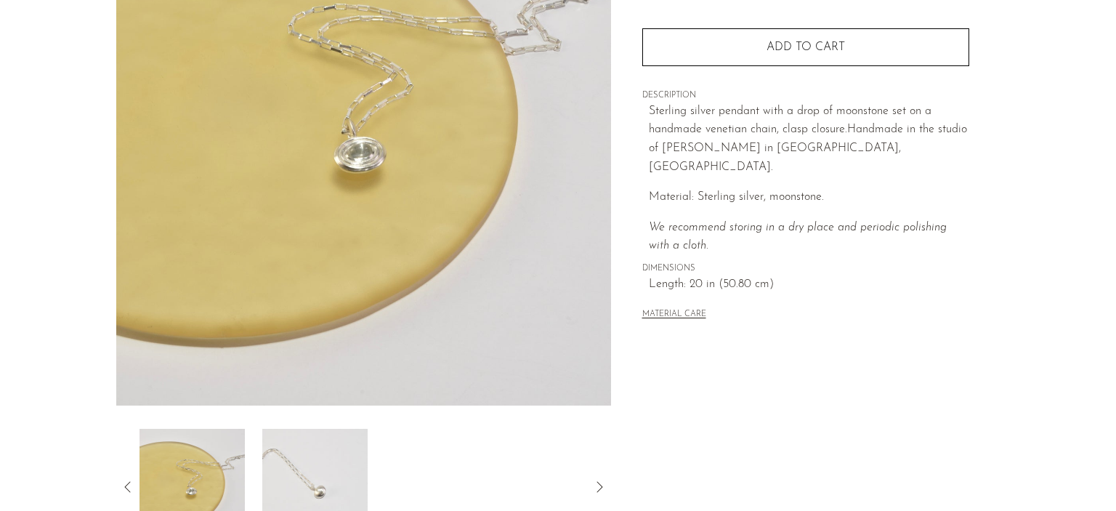
click at [668, 415] on article "Moonstone Wavelet Necklace £264.00" at bounding box center [558, 203] width 930 height 684
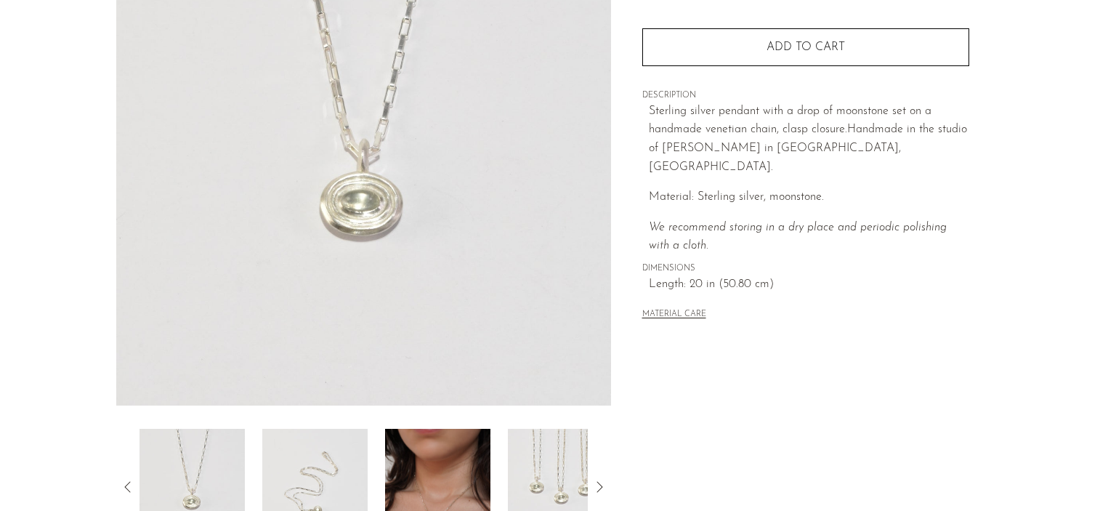
click at [520, 429] on div at bounding box center [363, 429] width 448 height 0
click at [181, 490] on img at bounding box center [191, 487] width 105 height 116
click at [224, 485] on img at bounding box center [191, 487] width 105 height 116
click at [308, 461] on img at bounding box center [314, 487] width 105 height 116
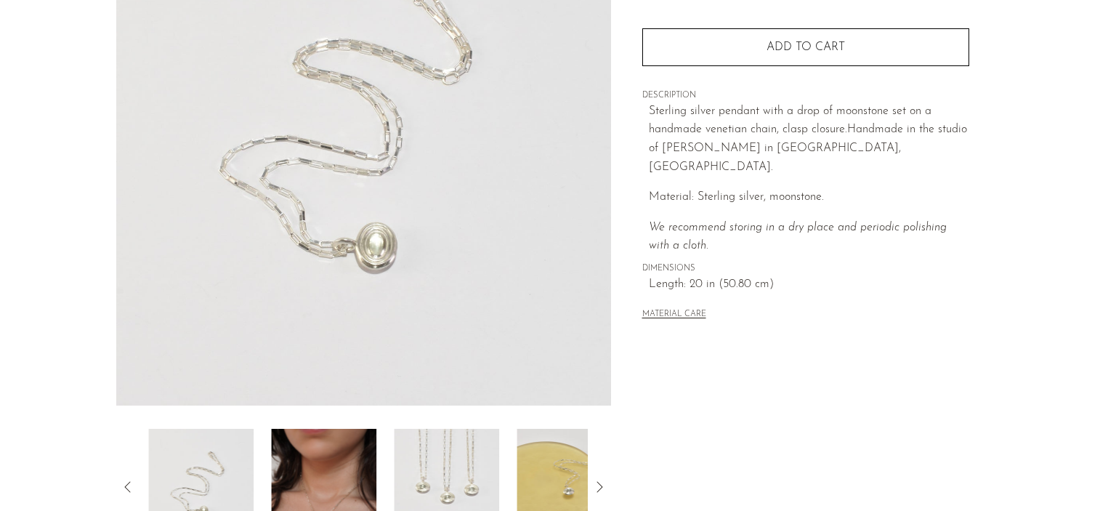
scroll to position [192, 0]
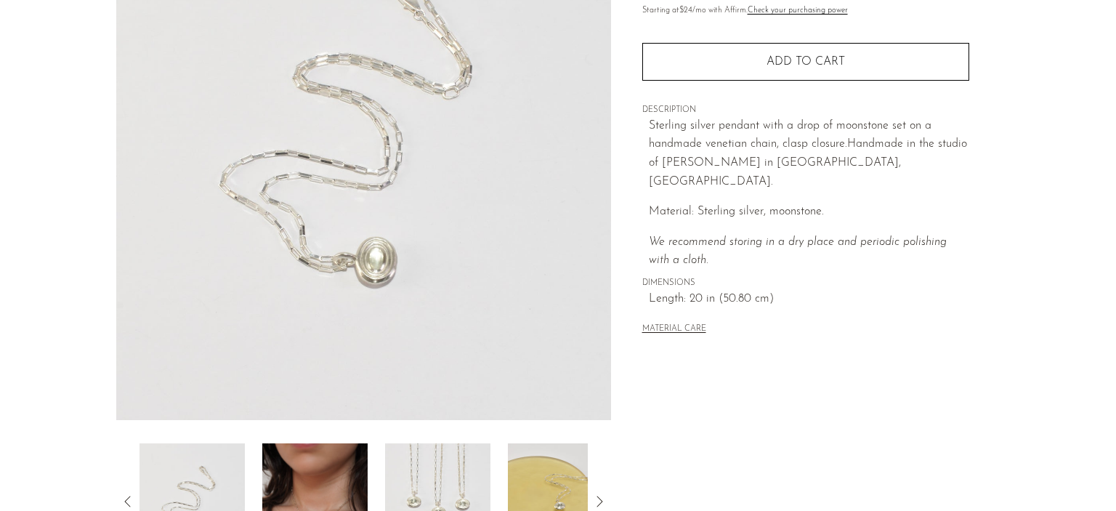
click at [272, 477] on img at bounding box center [314, 501] width 105 height 116
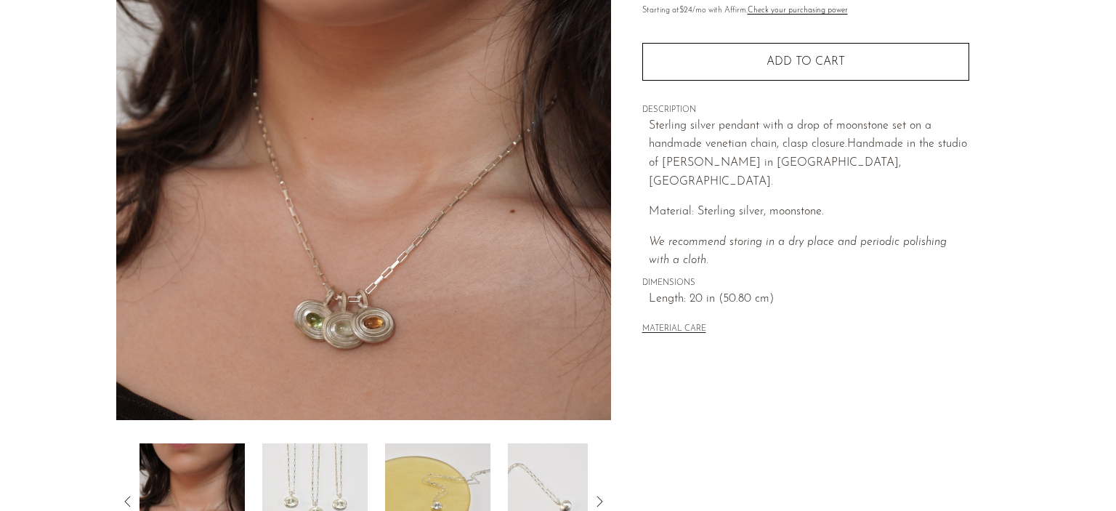
scroll to position [215, 0]
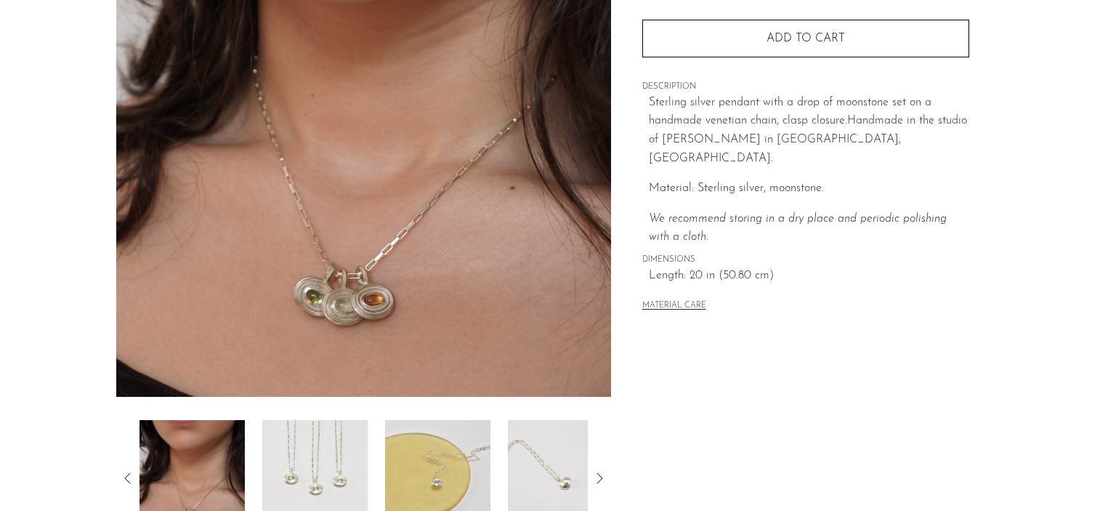
click at [339, 450] on img at bounding box center [314, 478] width 105 height 116
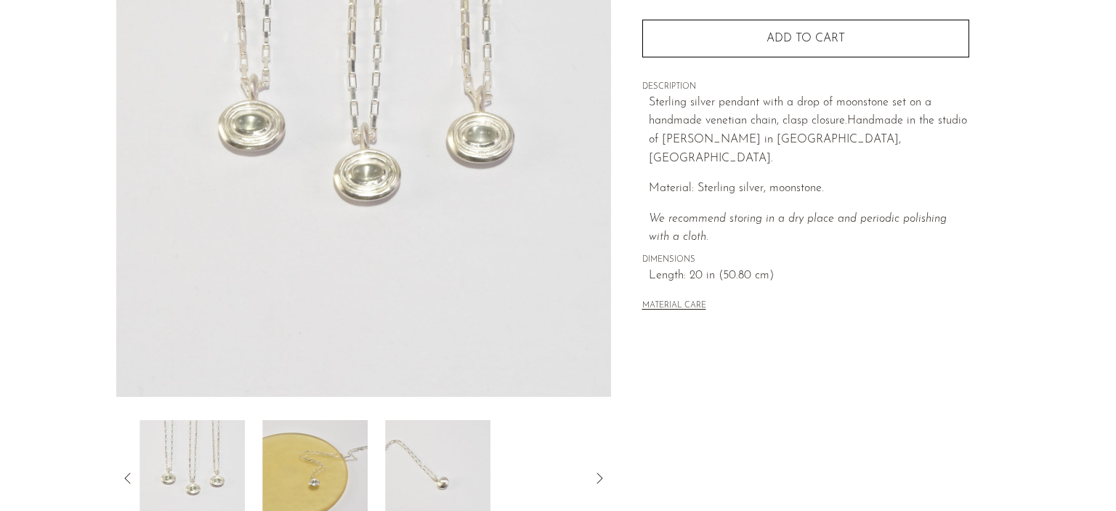
click at [342, 452] on img at bounding box center [314, 478] width 105 height 116
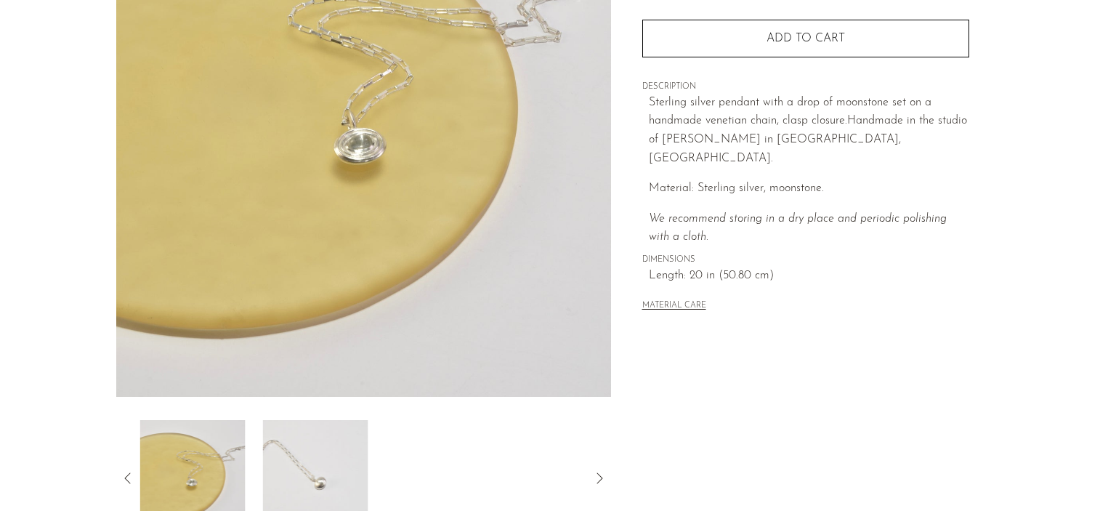
click at [343, 453] on img at bounding box center [315, 478] width 105 height 116
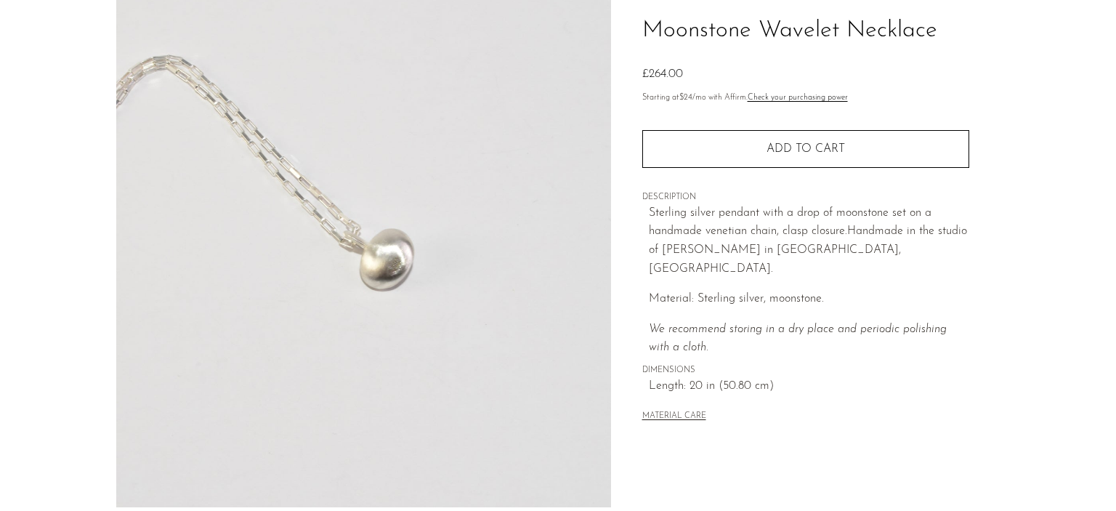
scroll to position [0, 0]
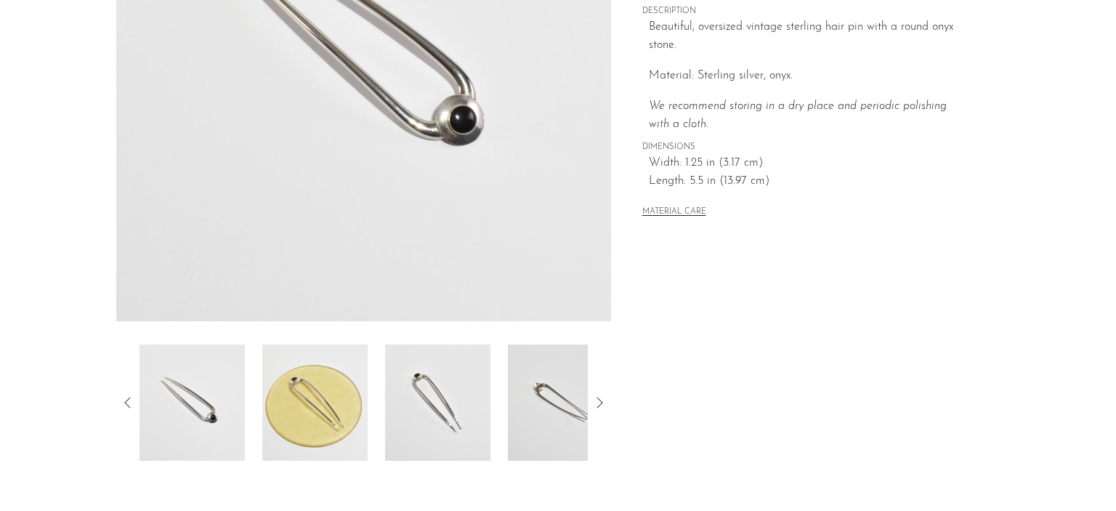
scroll to position [290, 0]
click at [599, 399] on icon at bounding box center [599, 402] width 17 height 17
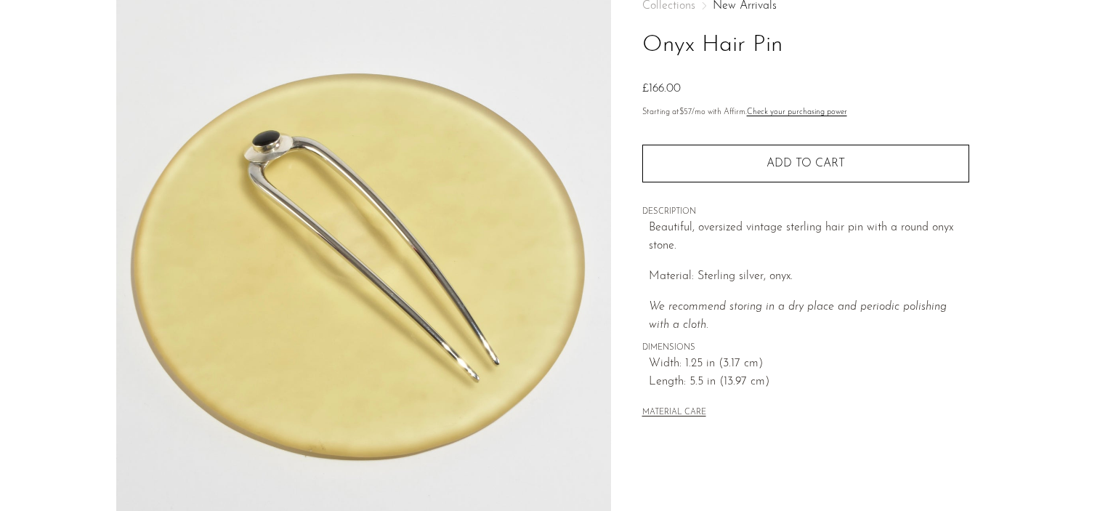
scroll to position [0, 0]
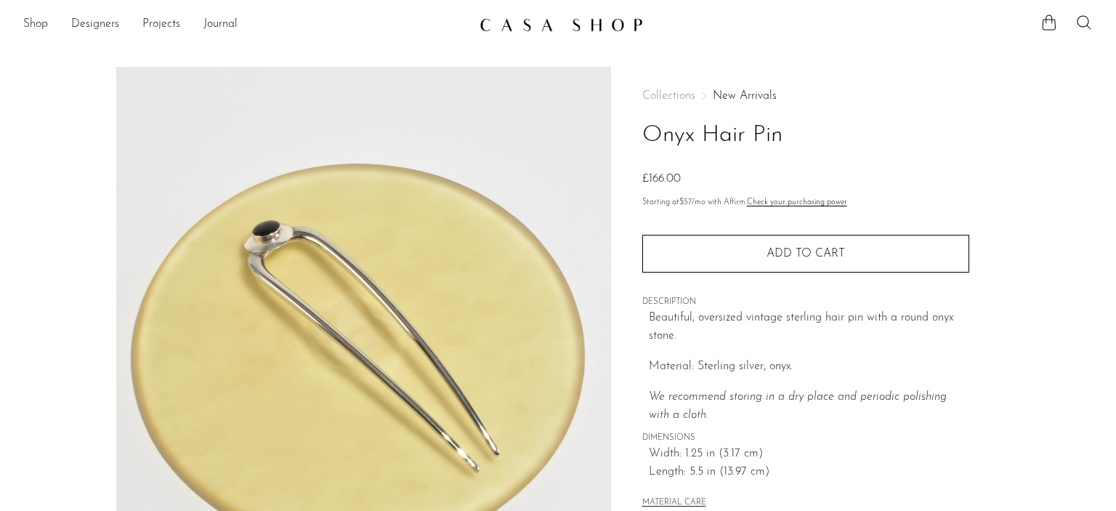
click at [42, 34] on li "Shop Featured New Arrivals Bestsellers Coming Soon Jewelry Jewelry All Earrings…" at bounding box center [35, 24] width 25 height 25
click at [39, 31] on link "Shop" at bounding box center [35, 24] width 25 height 19
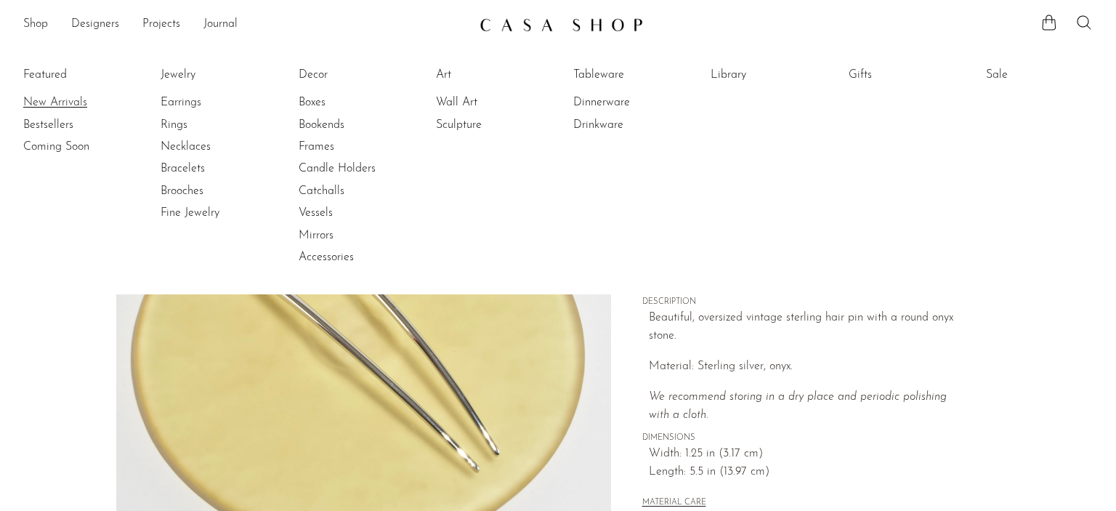
click at [53, 102] on link "New Arrivals" at bounding box center [77, 102] width 109 height 16
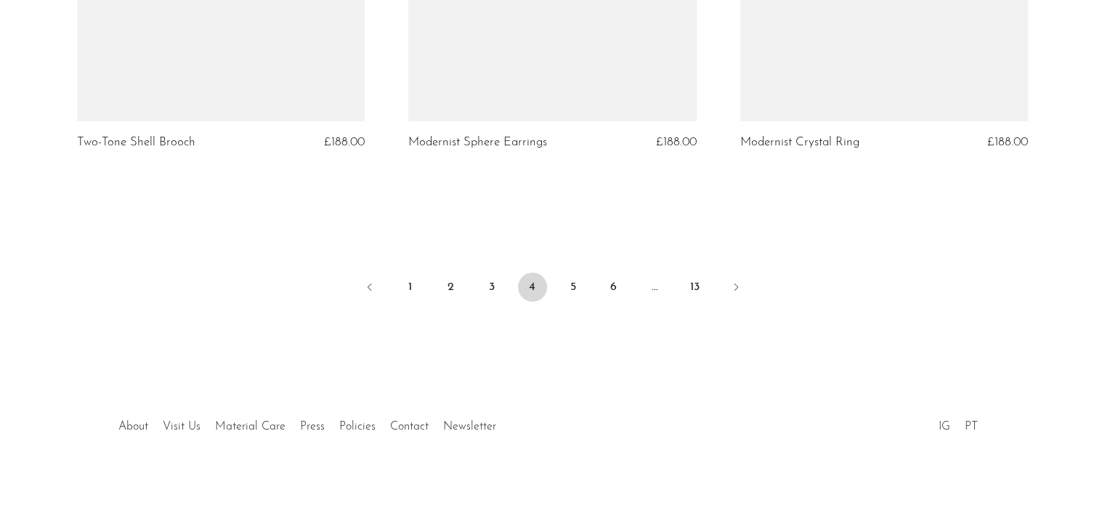
scroll to position [5590, 0]
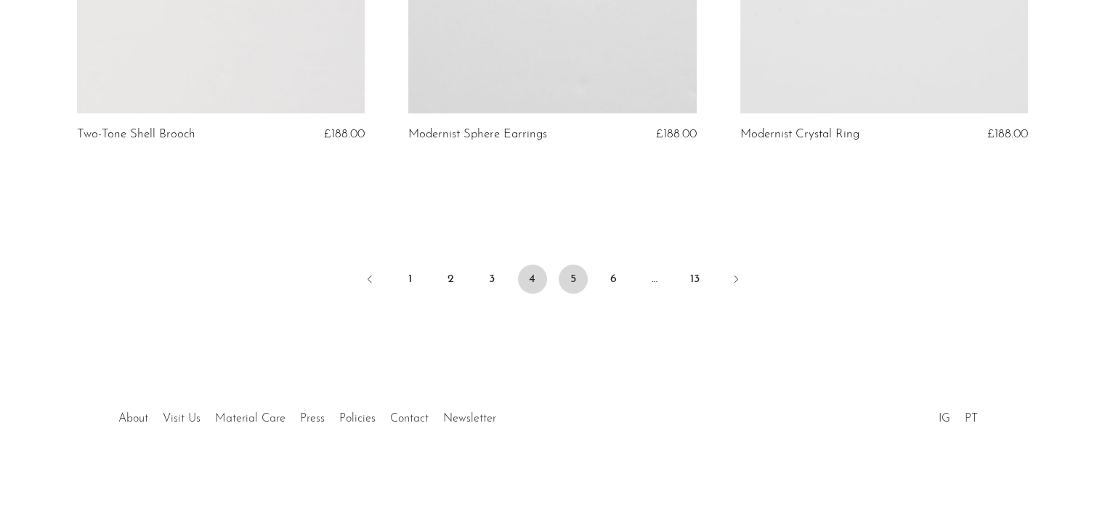
click at [564, 273] on link "5" at bounding box center [573, 278] width 29 height 29
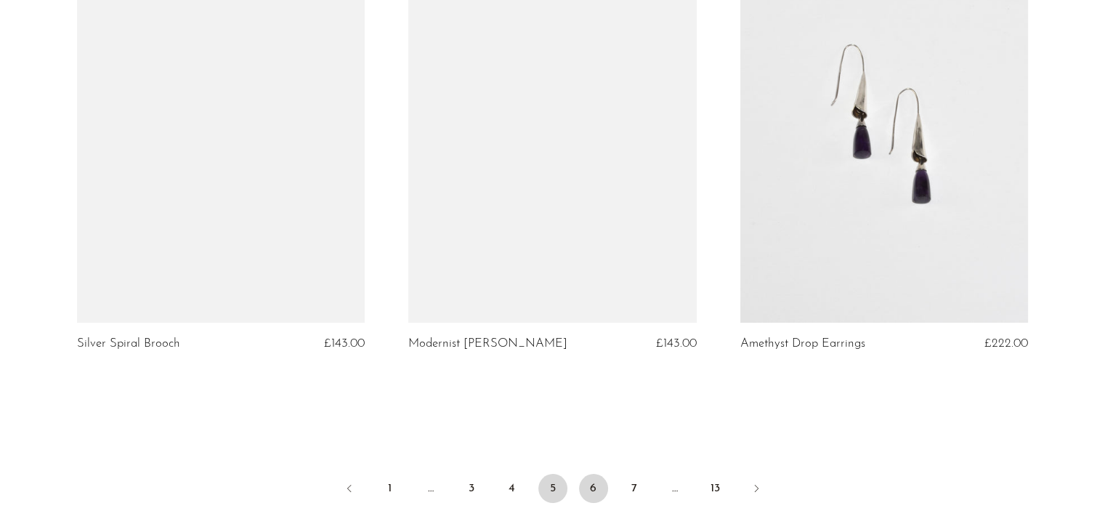
scroll to position [5386, 0]
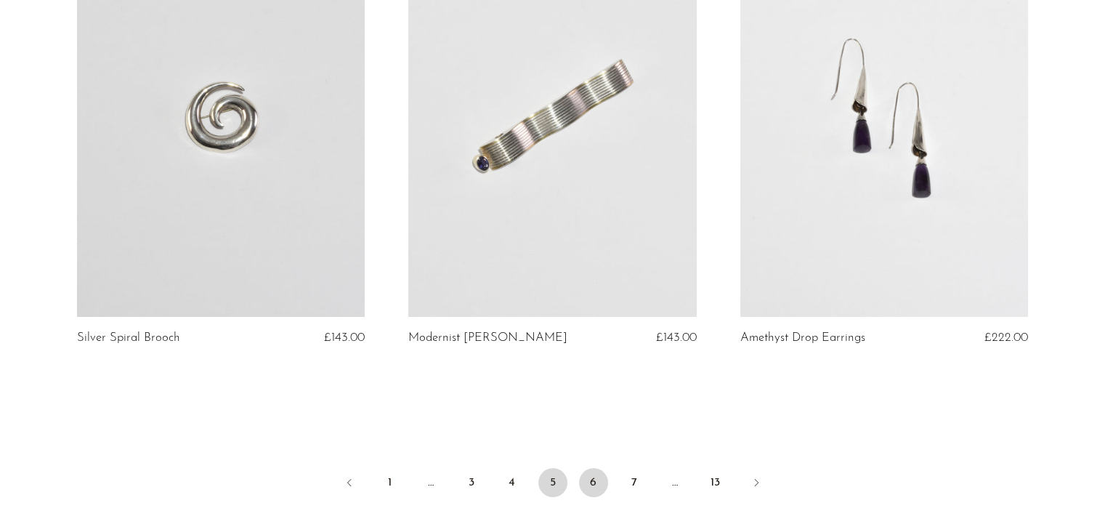
click at [593, 468] on link "6" at bounding box center [593, 482] width 29 height 29
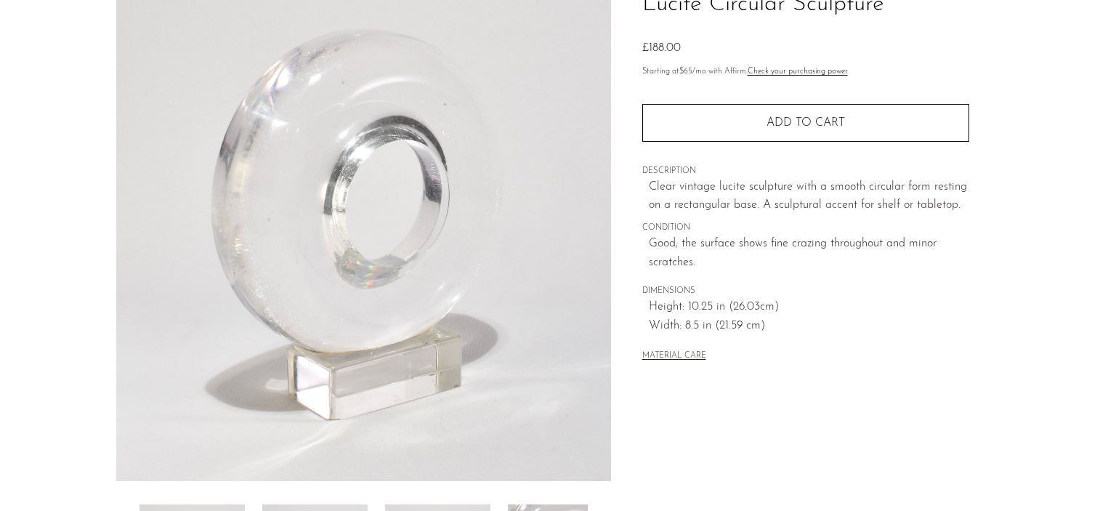
scroll to position [212, 0]
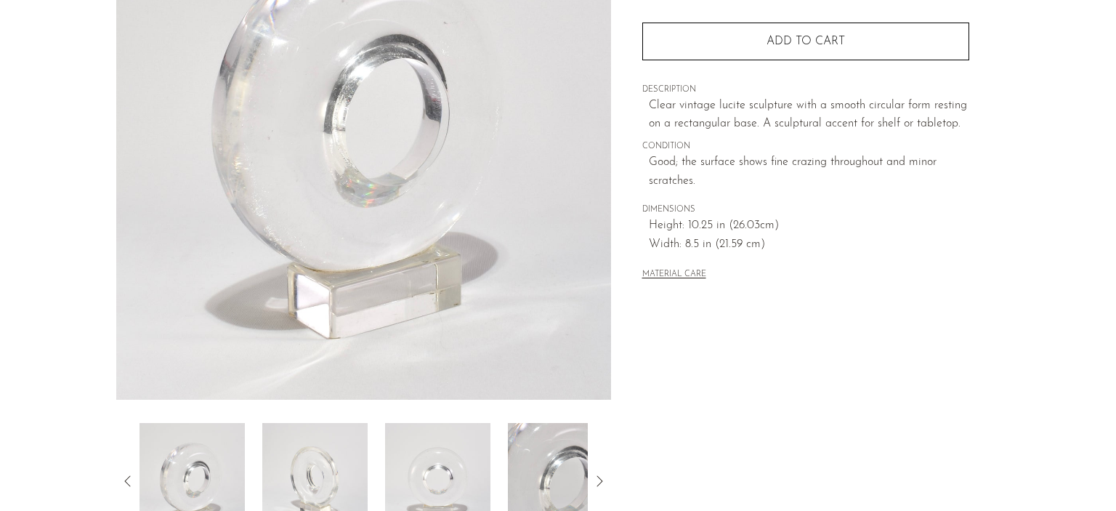
click at [336, 429] on img at bounding box center [314, 481] width 105 height 116
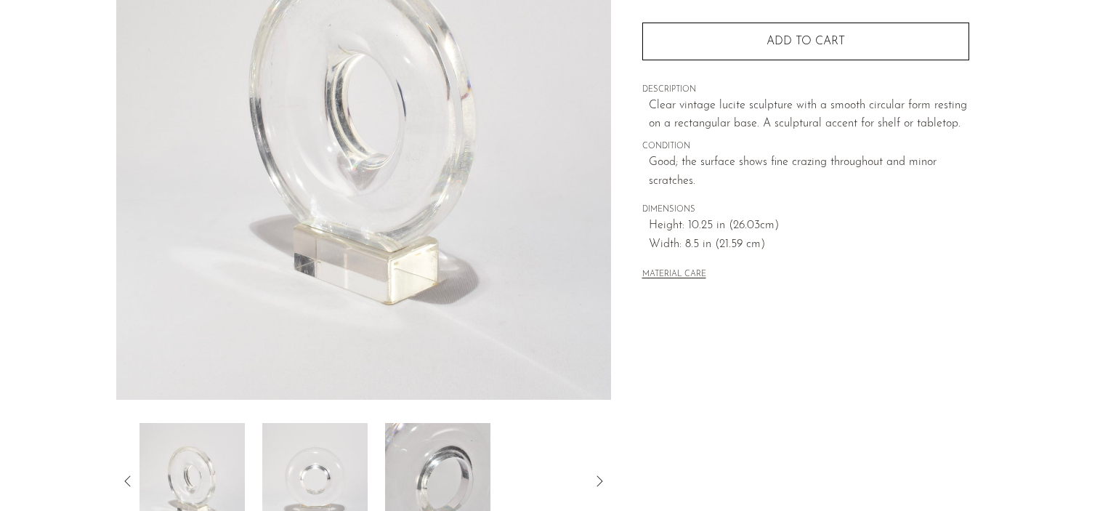
click at [328, 444] on img at bounding box center [314, 481] width 105 height 116
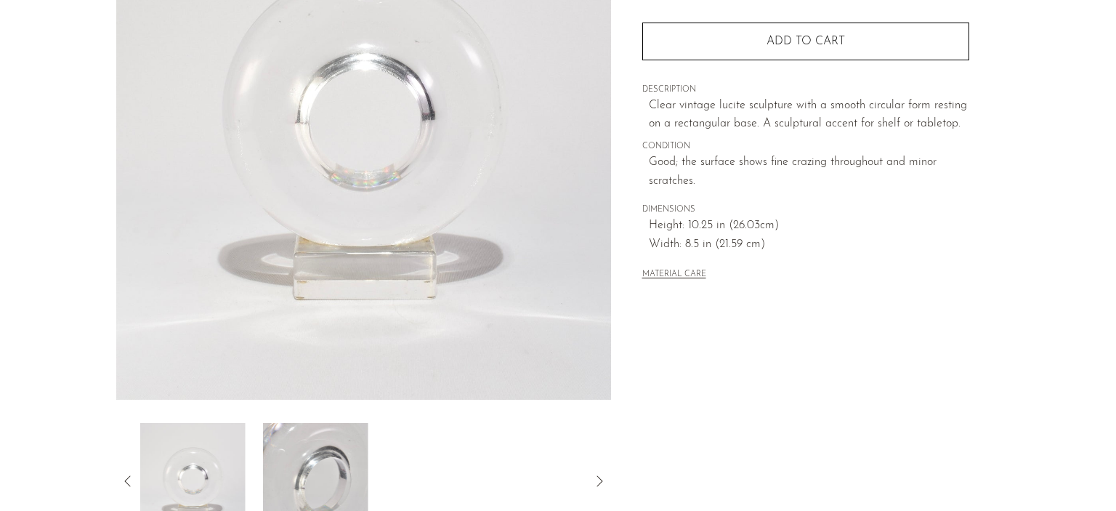
click at [328, 444] on img at bounding box center [315, 481] width 105 height 116
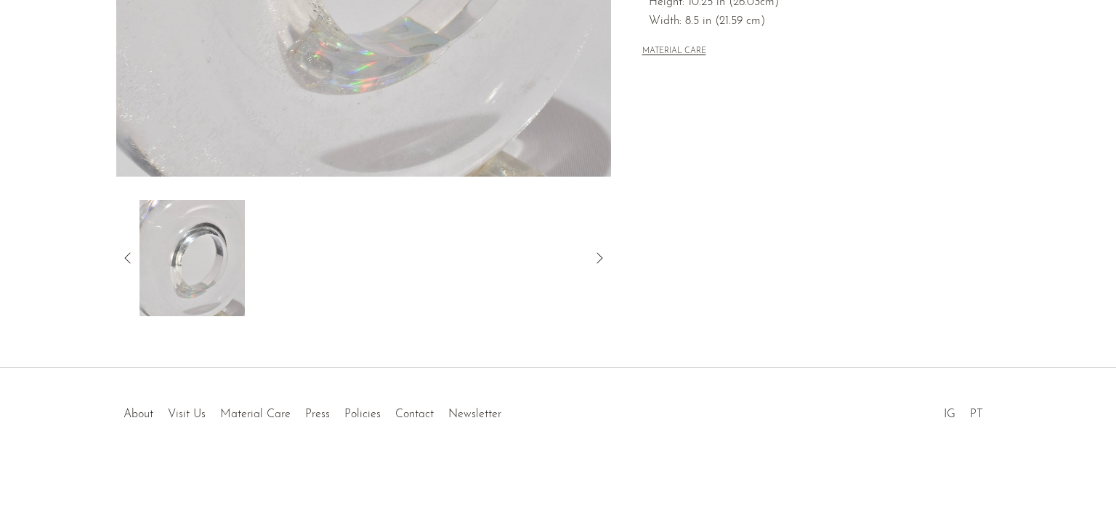
scroll to position [0, 0]
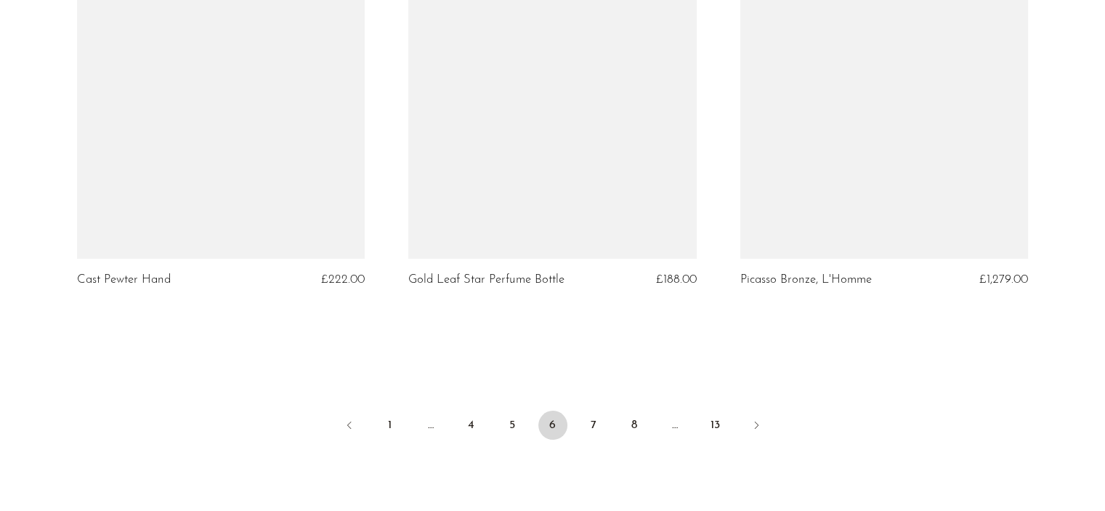
scroll to position [5580, 0]
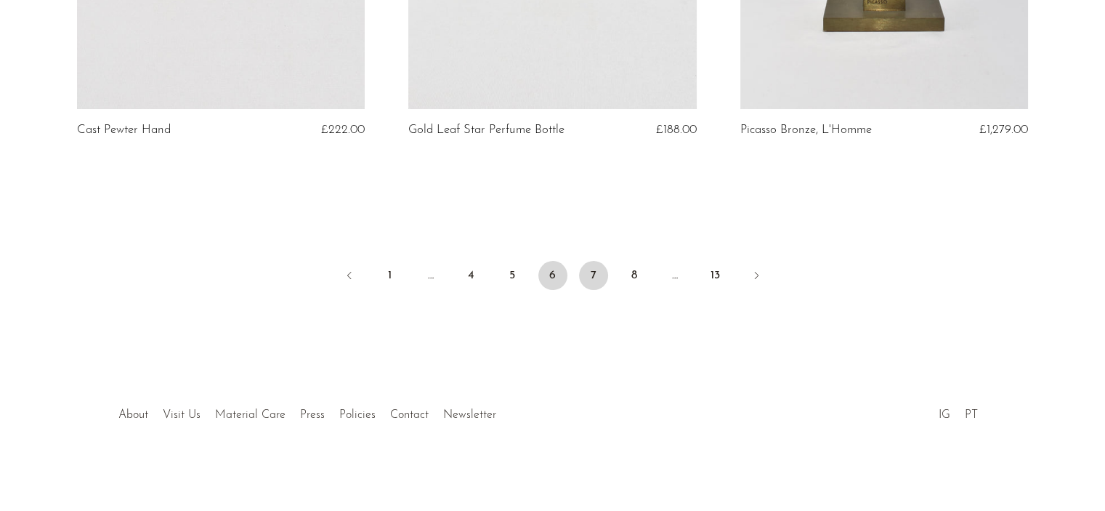
click at [591, 279] on link "7" at bounding box center [593, 275] width 29 height 29
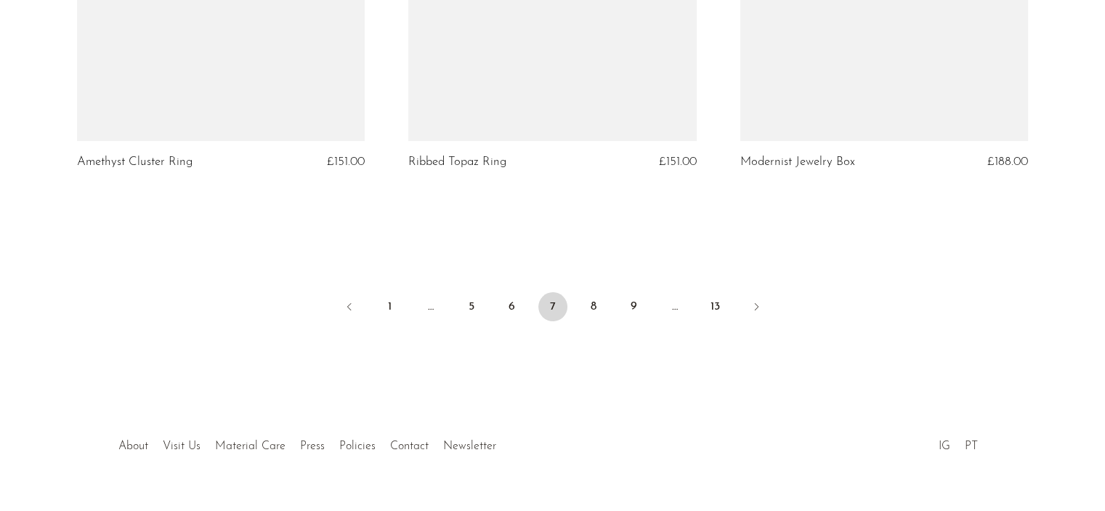
scroll to position [5534, 0]
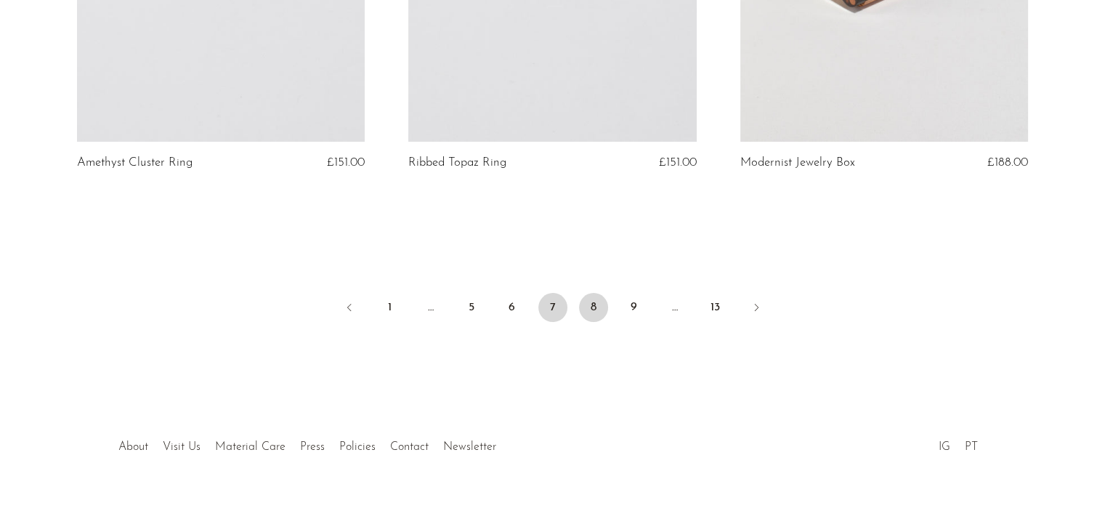
click at [599, 307] on link "8" at bounding box center [593, 307] width 29 height 29
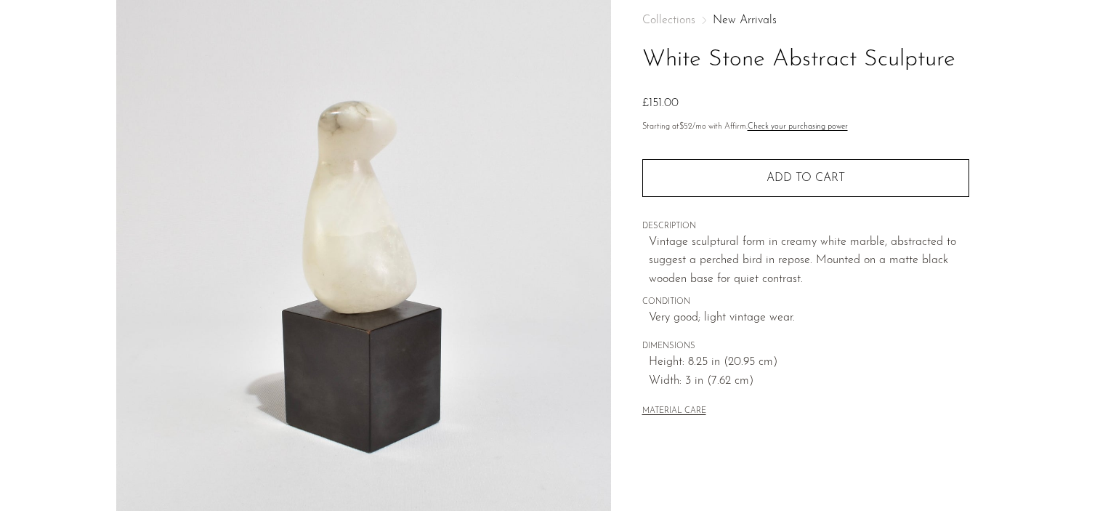
scroll to position [96, 0]
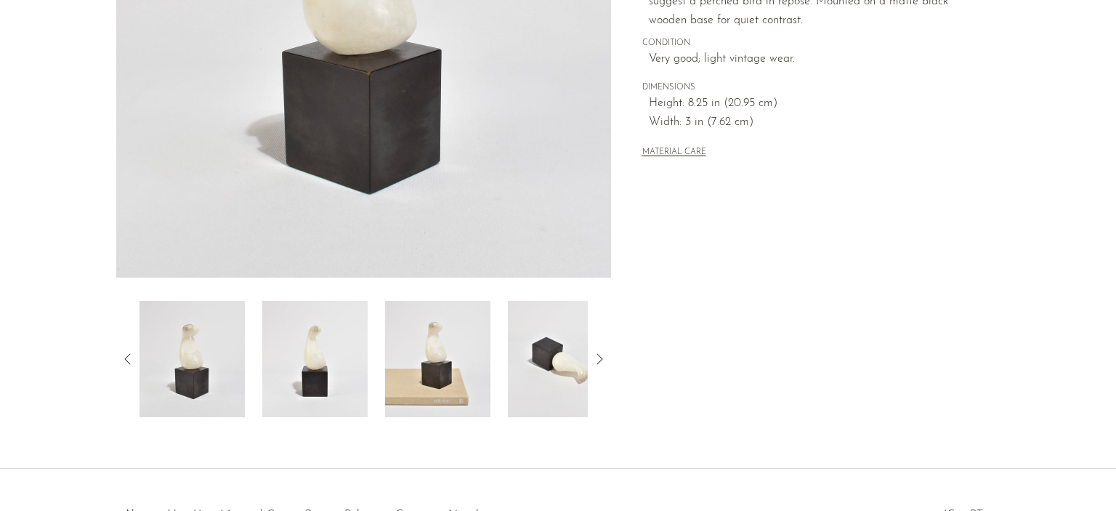
click at [352, 355] on img at bounding box center [314, 359] width 105 height 116
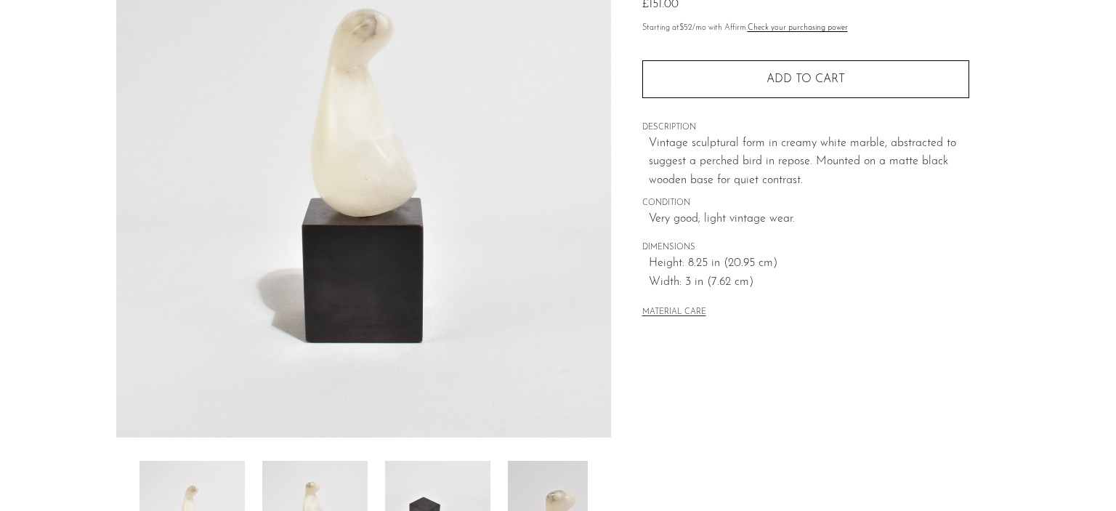
scroll to position [241, 0]
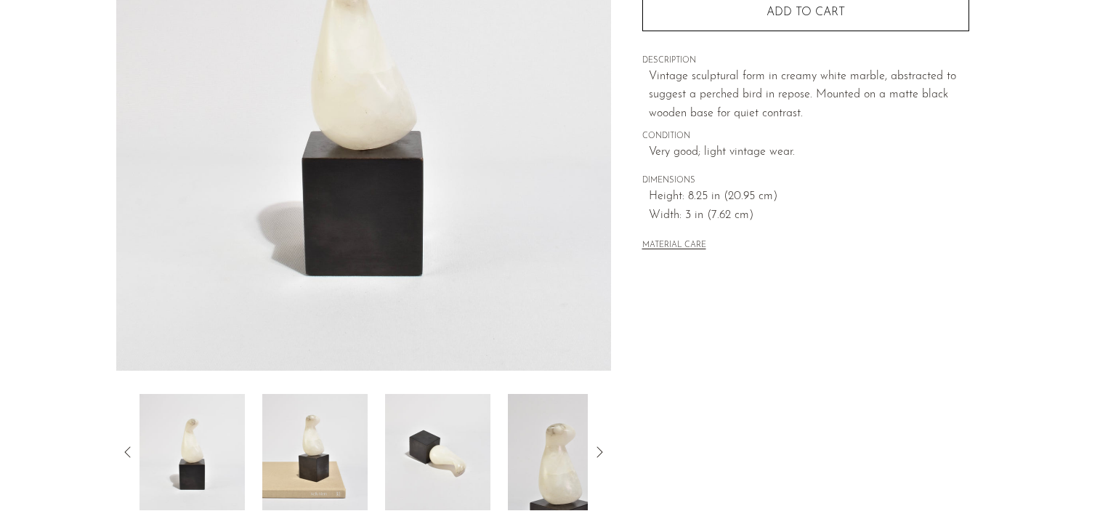
click at [311, 434] on img at bounding box center [314, 452] width 105 height 116
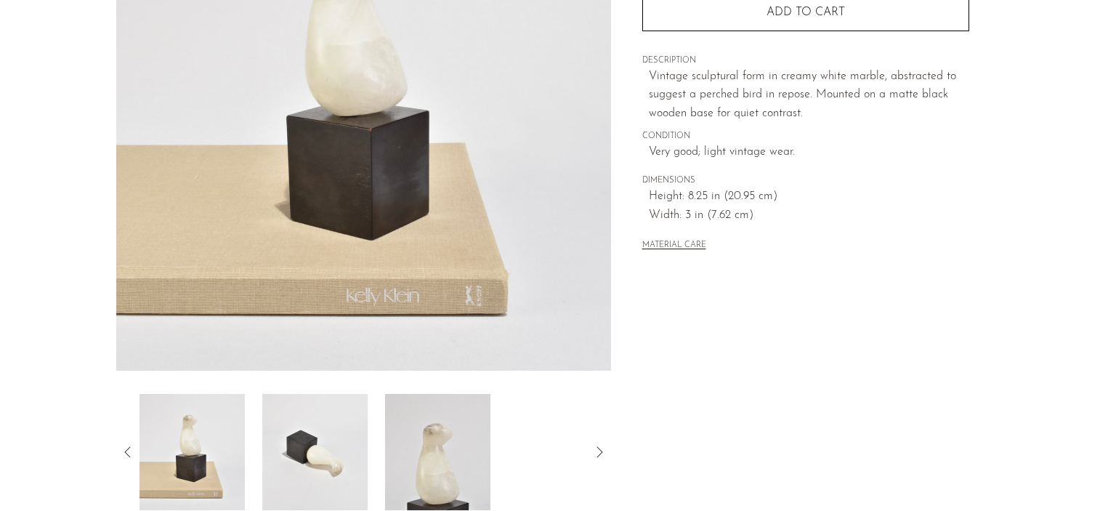
click at [311, 434] on img at bounding box center [314, 452] width 105 height 116
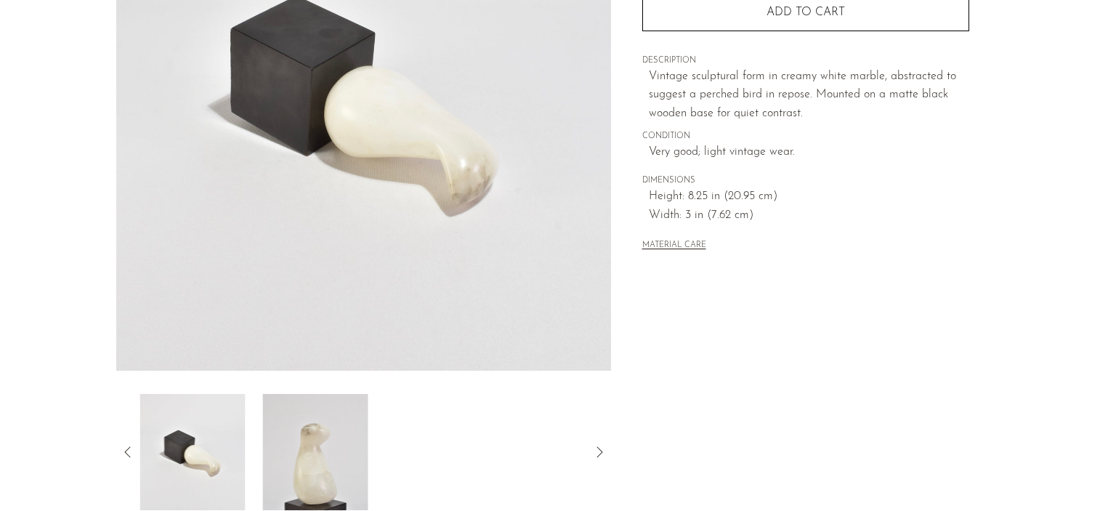
click at [311, 434] on img at bounding box center [315, 452] width 105 height 116
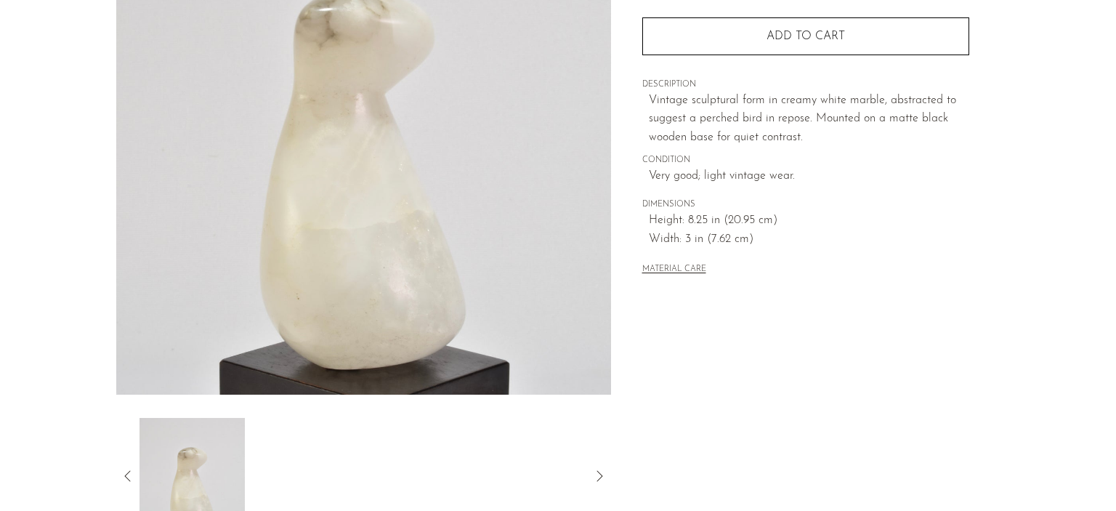
scroll to position [264, 0]
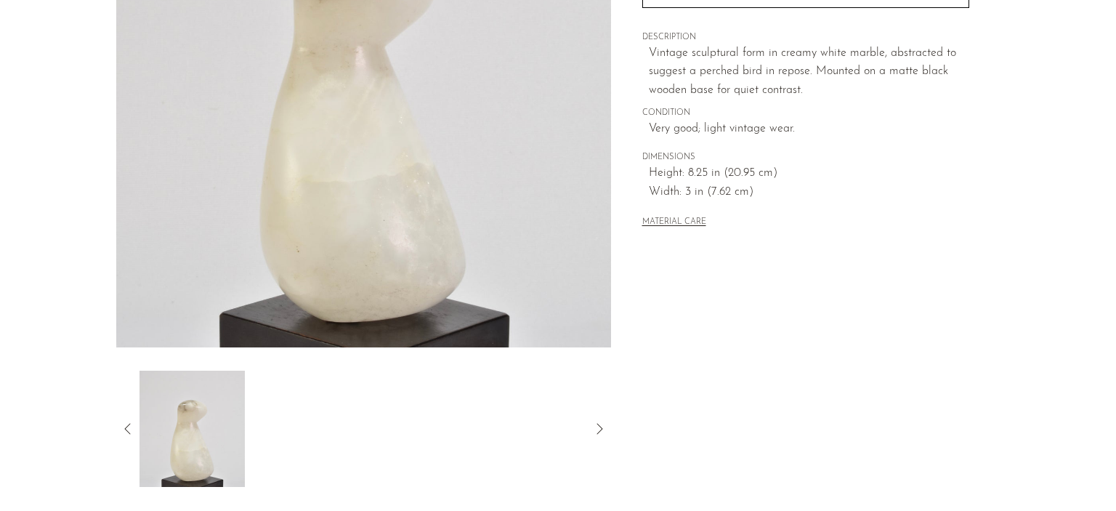
click at [588, 435] on div at bounding box center [363, 428] width 495 height 116
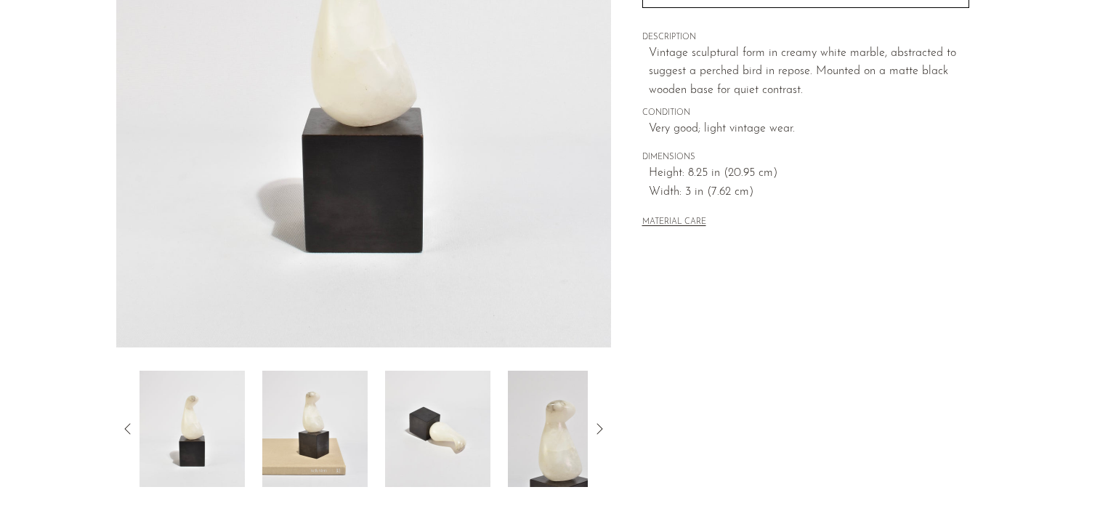
click at [208, 418] on img at bounding box center [191, 428] width 105 height 116
click at [465, 370] on div at bounding box center [241, 370] width 448 height 0
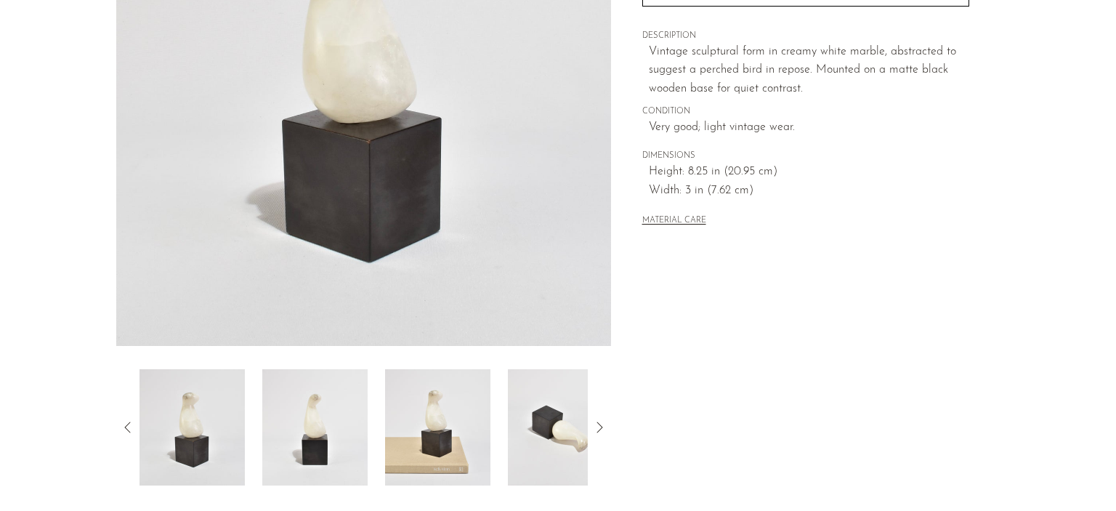
scroll to position [267, 0]
click at [607, 418] on icon at bounding box center [599, 425] width 17 height 17
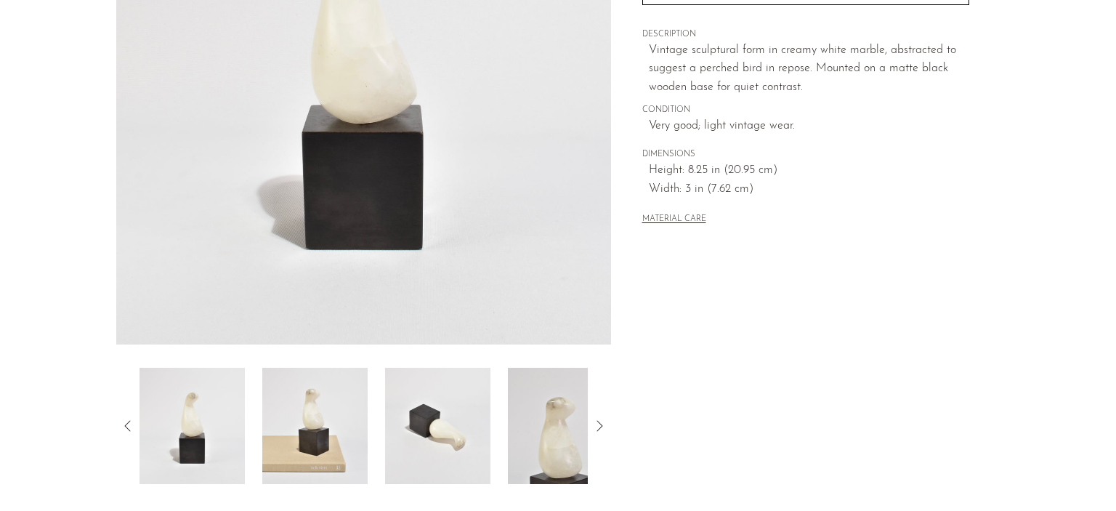
click at [607, 418] on icon at bounding box center [599, 425] width 17 height 17
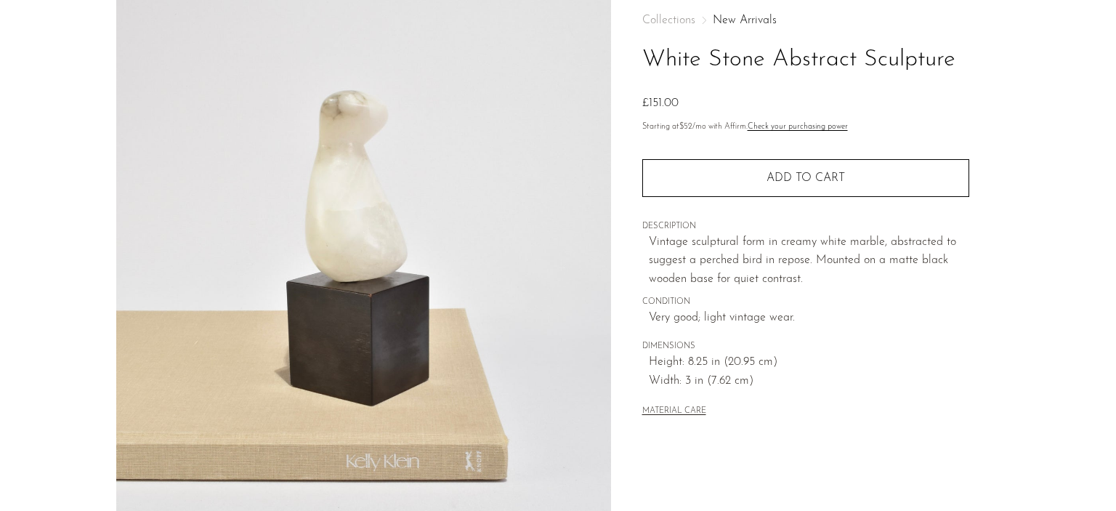
scroll to position [70, 0]
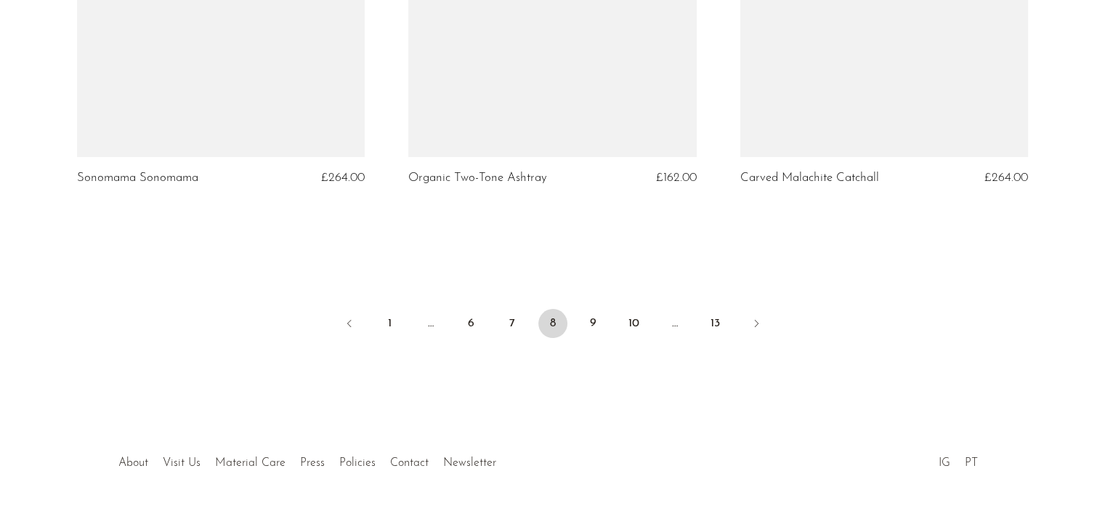
scroll to position [5534, 0]
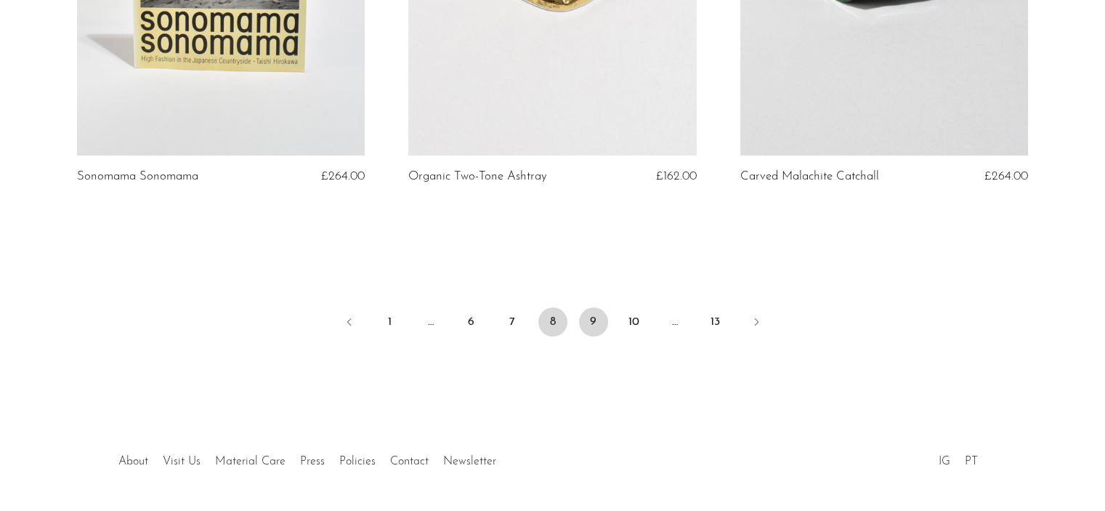
click at [604, 311] on link "9" at bounding box center [593, 321] width 29 height 29
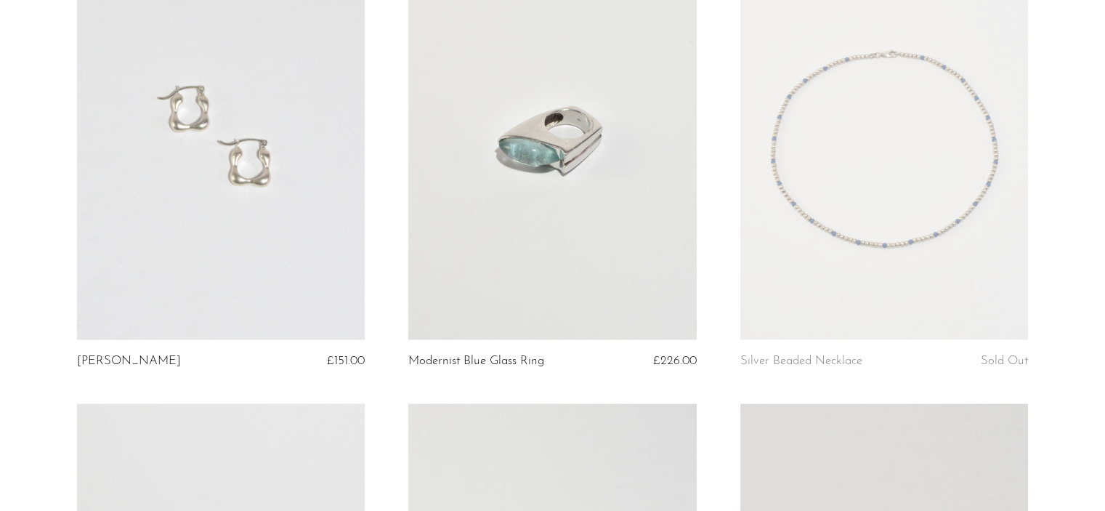
scroll to position [2530, 0]
drag, startPoint x: 582, startPoint y: 196, endPoint x: 721, endPoint y: 150, distance: 146.8
click at [721, 150] on article "Silver Beaded Necklace Sold Out" at bounding box center [883, 173] width 331 height 467
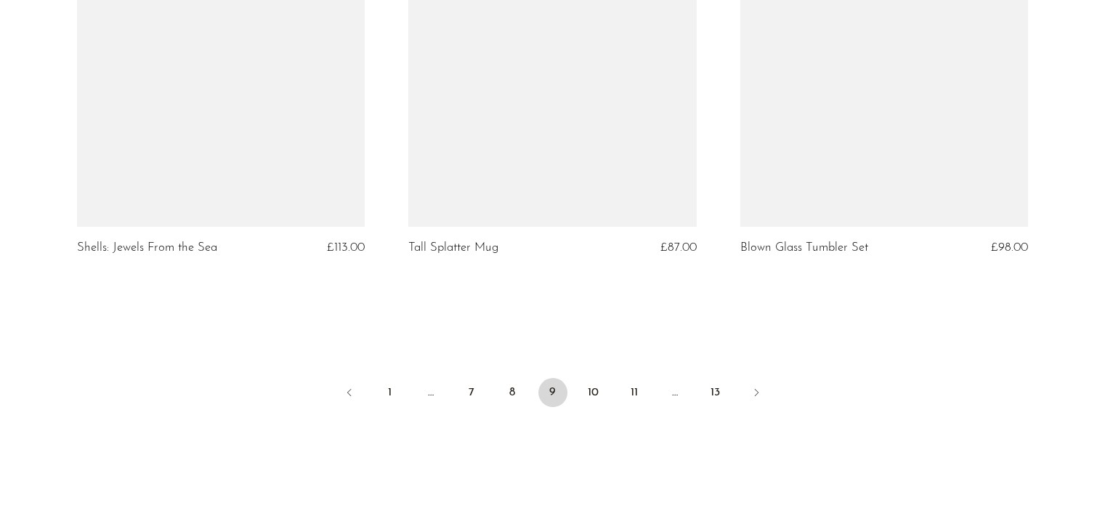
scroll to position [5508, 0]
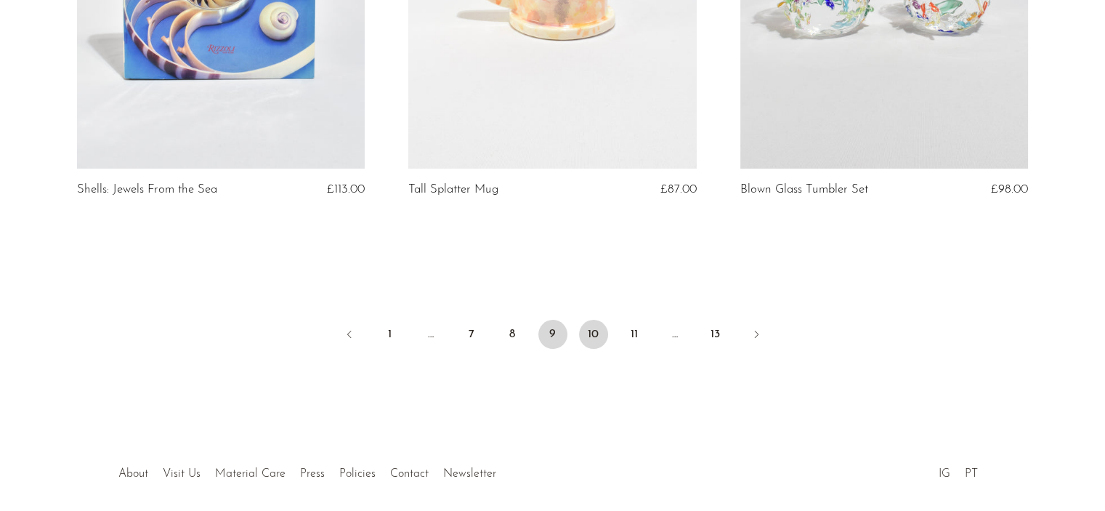
click at [599, 325] on link "10" at bounding box center [593, 334] width 29 height 29
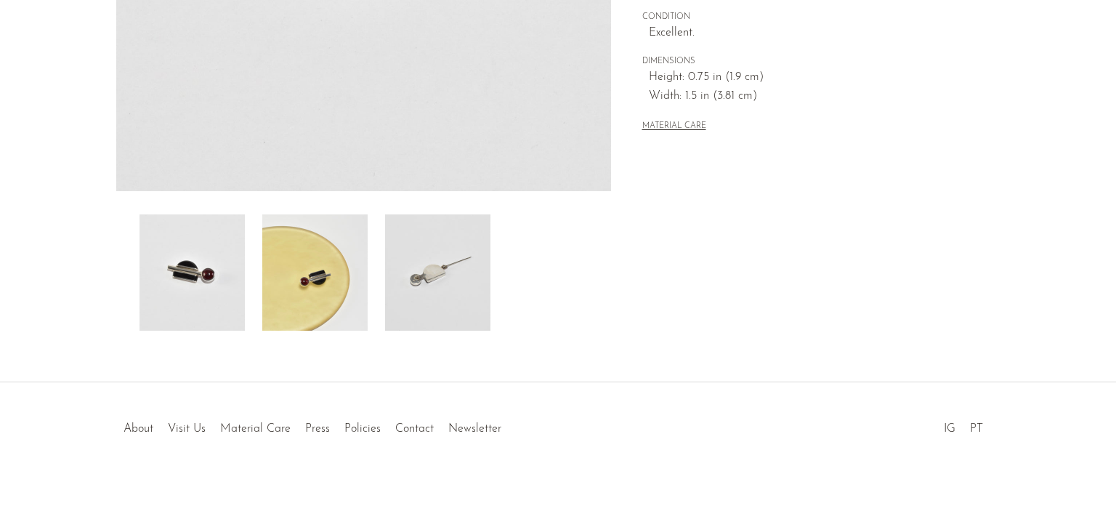
scroll to position [435, 0]
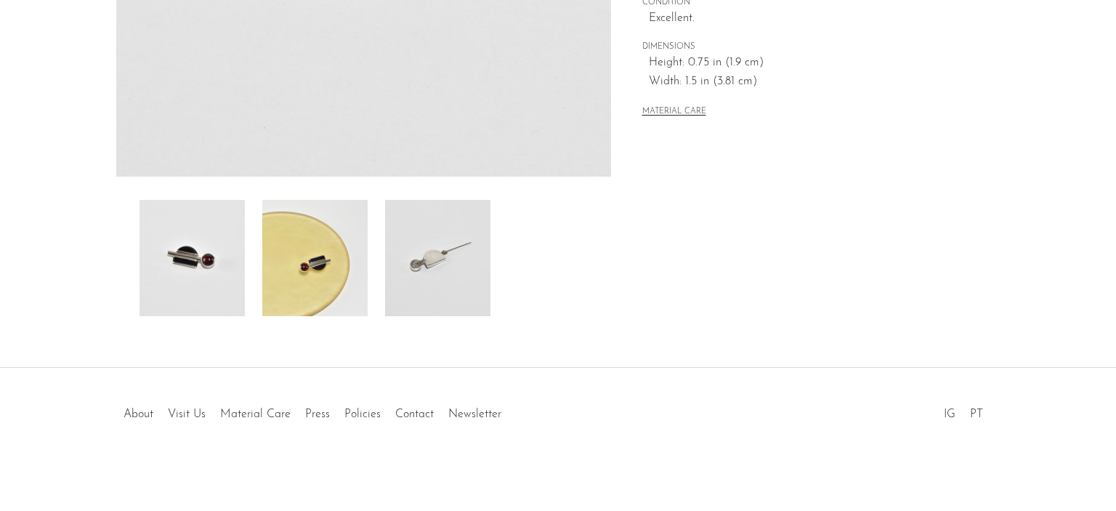
click at [434, 269] on img at bounding box center [437, 258] width 105 height 116
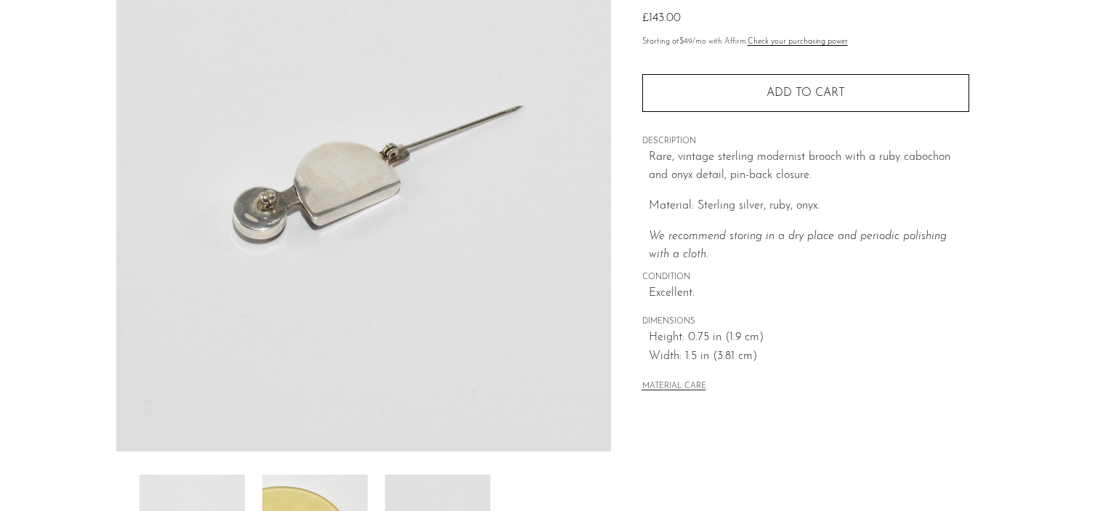
scroll to position [181, 0]
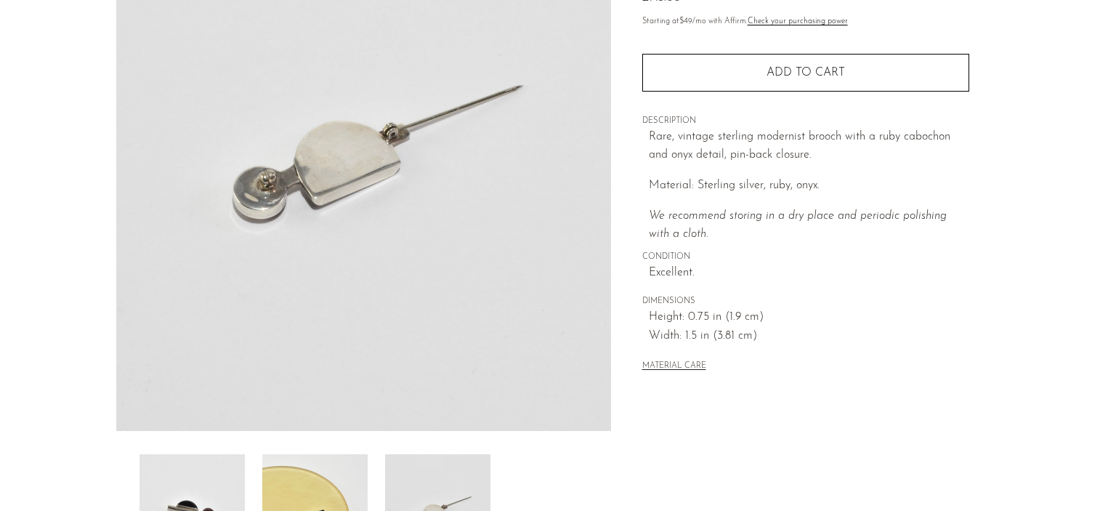
click at [346, 469] on img at bounding box center [314, 512] width 105 height 116
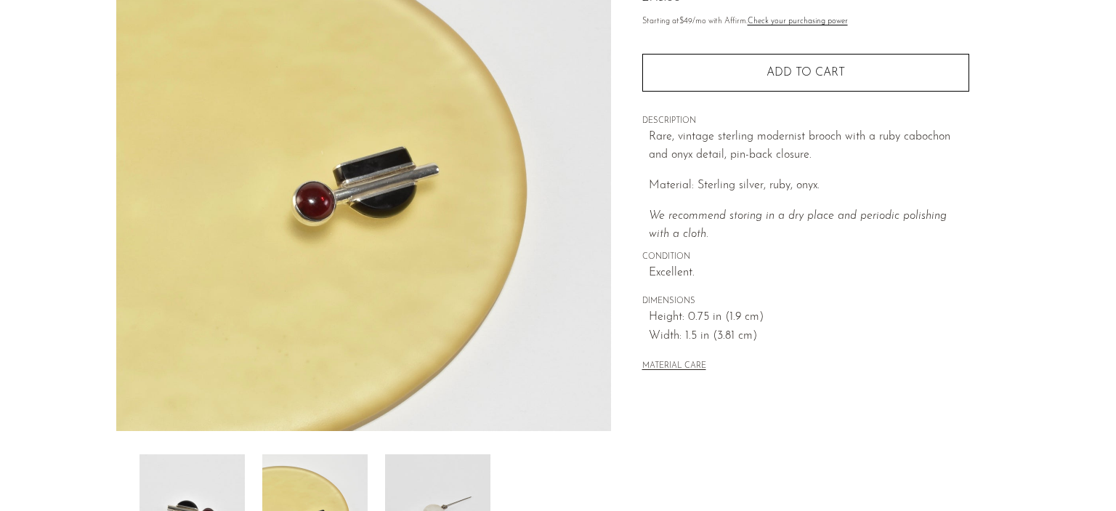
click at [219, 478] on img at bounding box center [191, 512] width 105 height 116
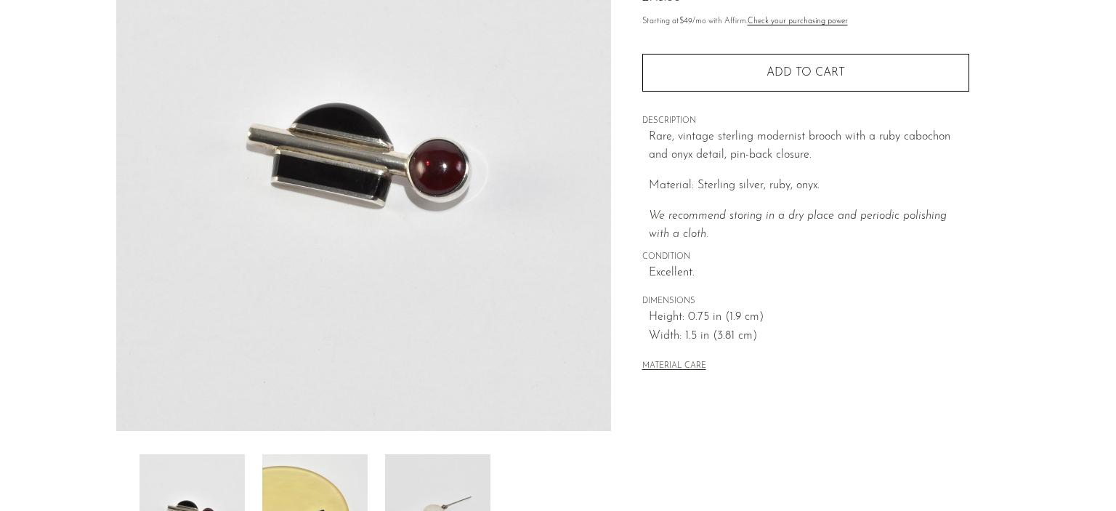
scroll to position [149, 0]
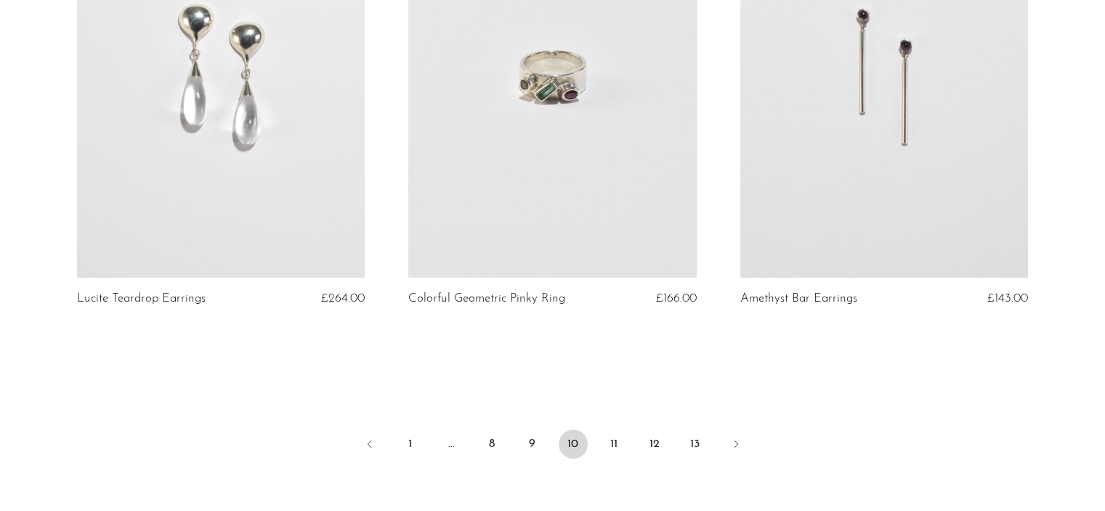
scroll to position [5410, 0]
click at [616, 450] on link "11" at bounding box center [613, 445] width 29 height 29
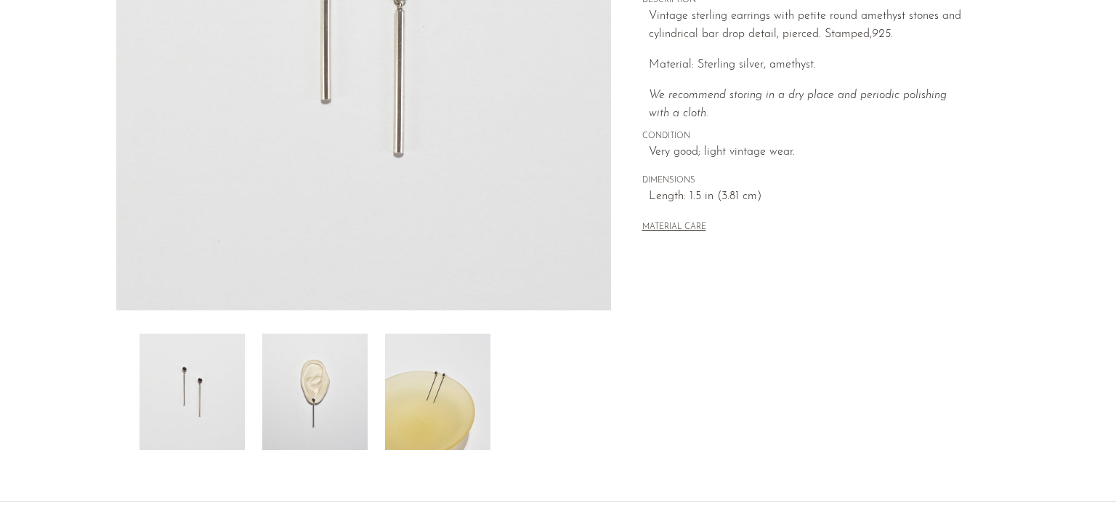
scroll to position [302, 0]
click at [423, 380] on img at bounding box center [437, 391] width 105 height 116
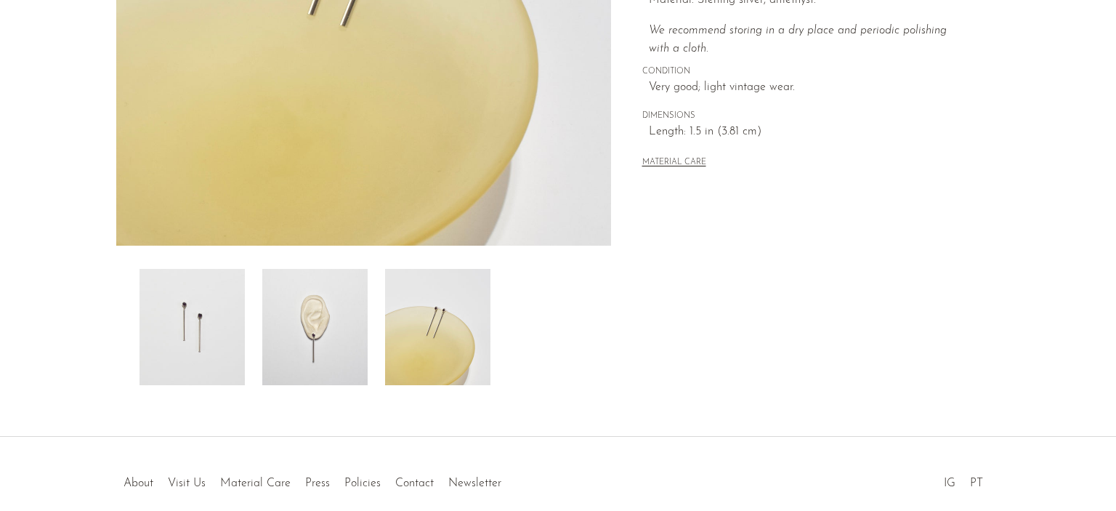
scroll to position [365, 0]
click at [227, 339] on img at bounding box center [191, 327] width 105 height 116
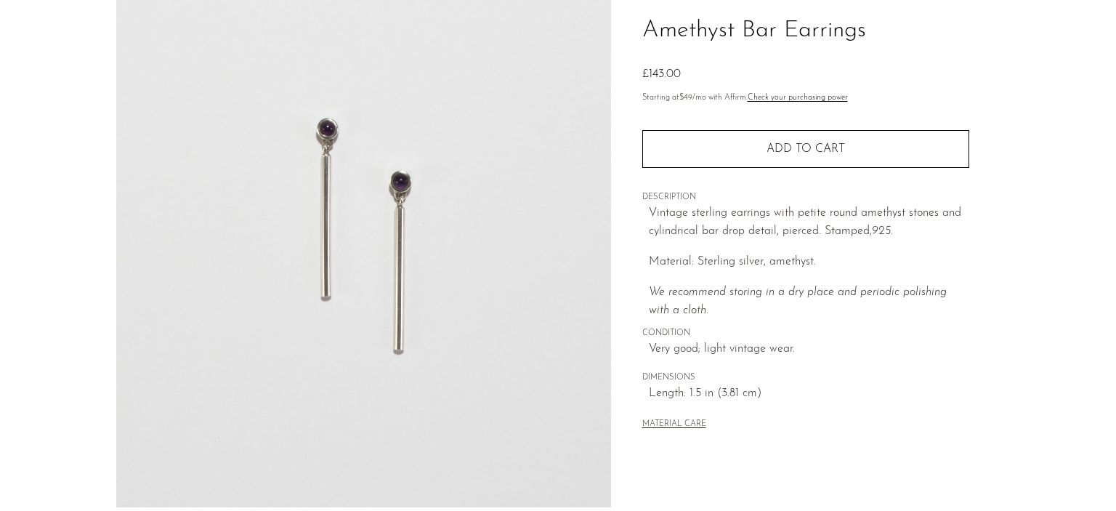
scroll to position [101, 0]
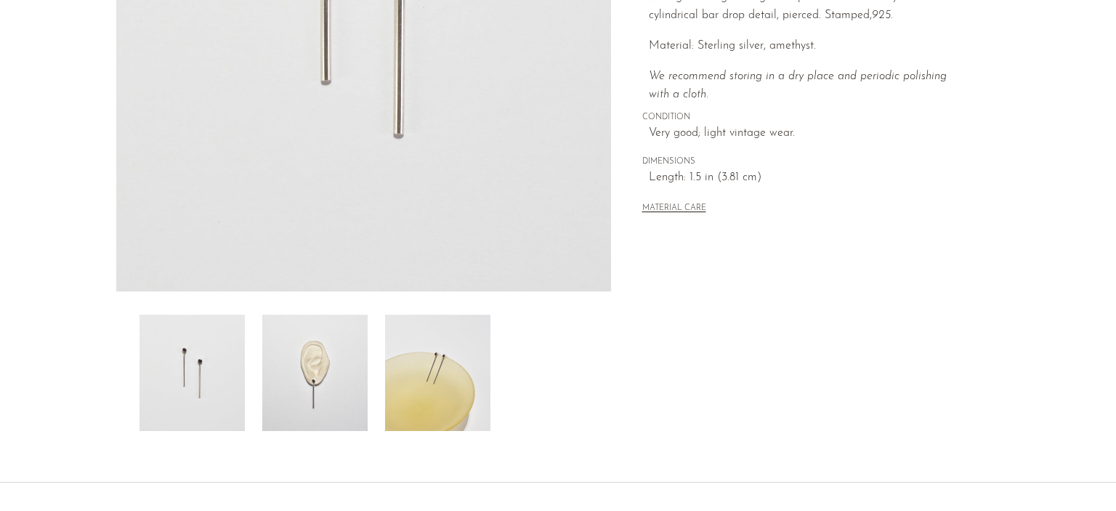
click at [430, 376] on img at bounding box center [437, 373] width 105 height 116
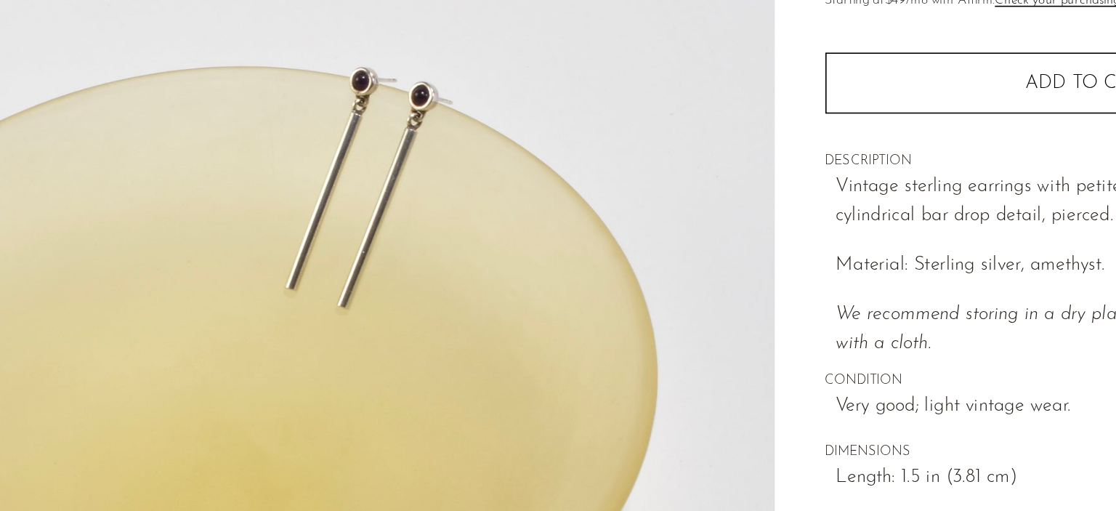
scroll to position [135, 0]
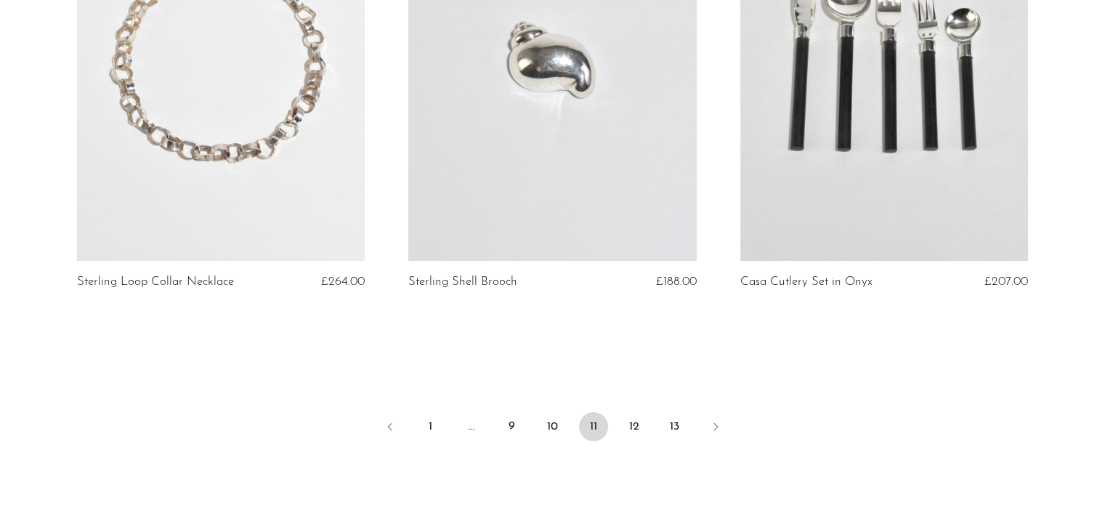
scroll to position [5389, 0]
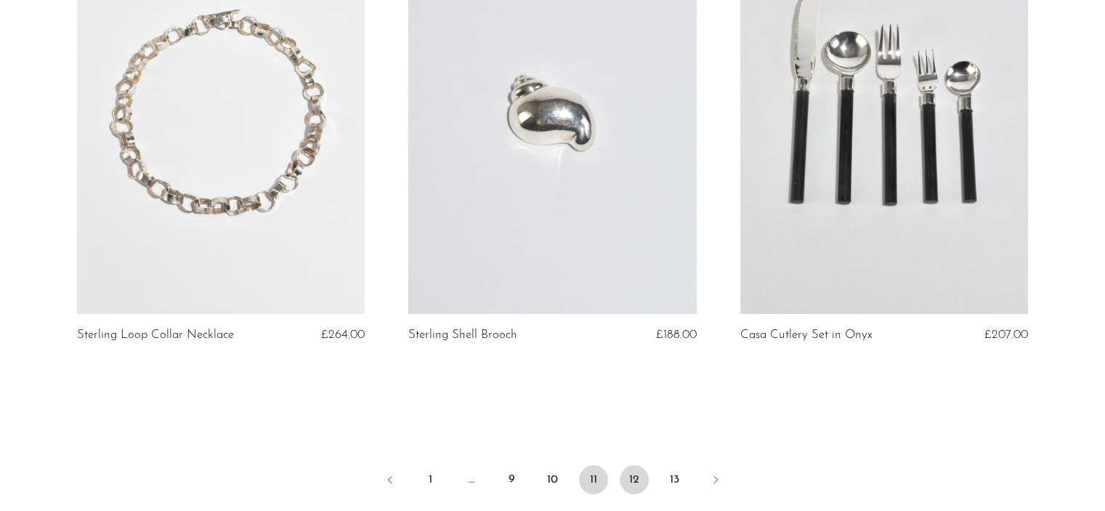
click at [636, 465] on link "12" at bounding box center [634, 479] width 29 height 29
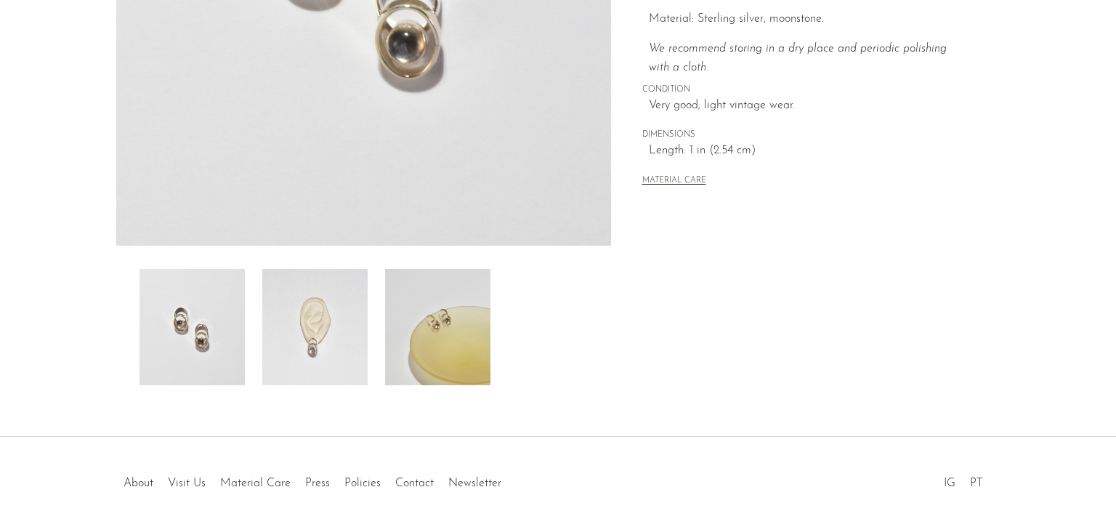
scroll to position [365, 0]
click at [330, 333] on img at bounding box center [314, 327] width 105 height 116
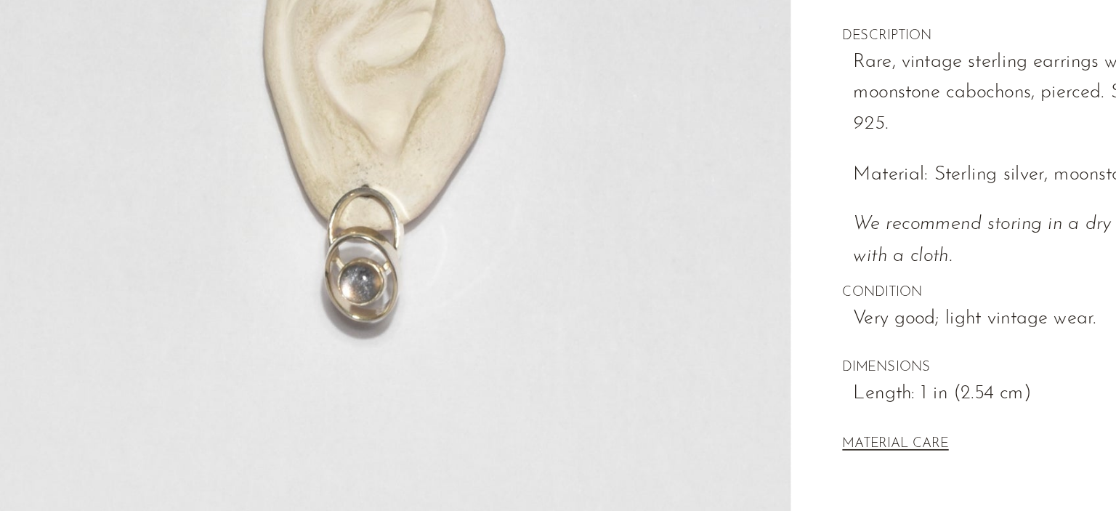
scroll to position [206, 0]
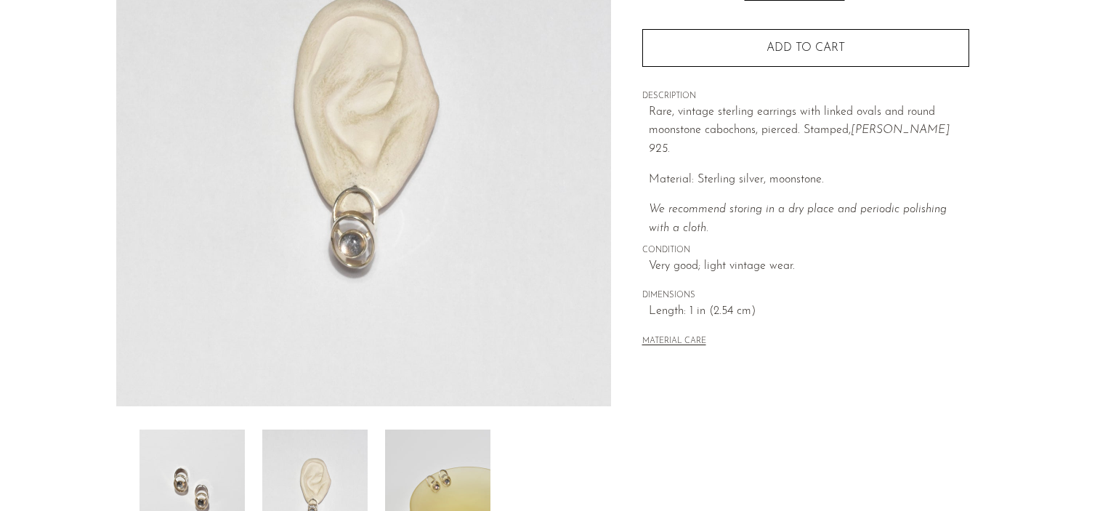
click at [443, 477] on img at bounding box center [437, 487] width 105 height 116
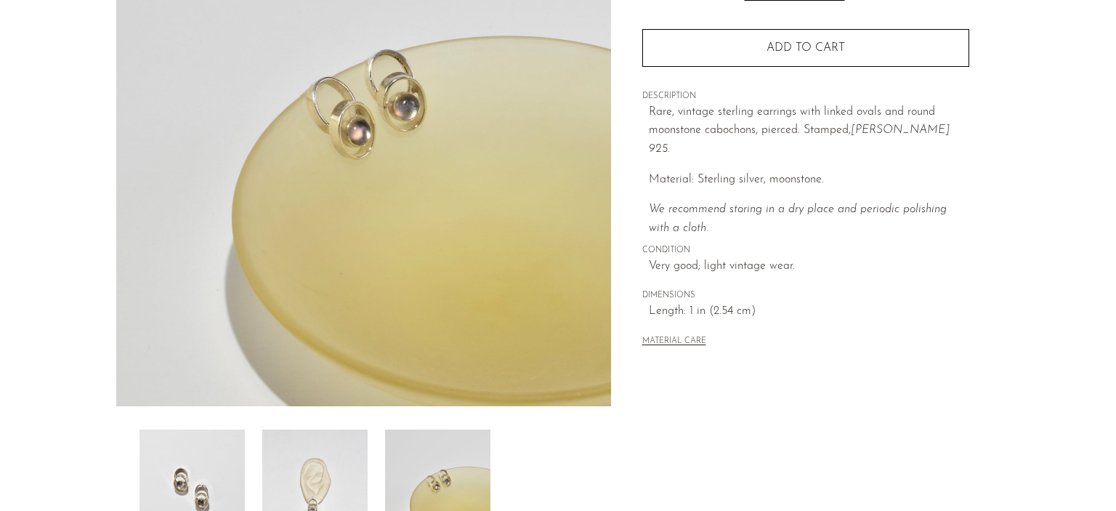
click at [208, 466] on img at bounding box center [191, 487] width 105 height 116
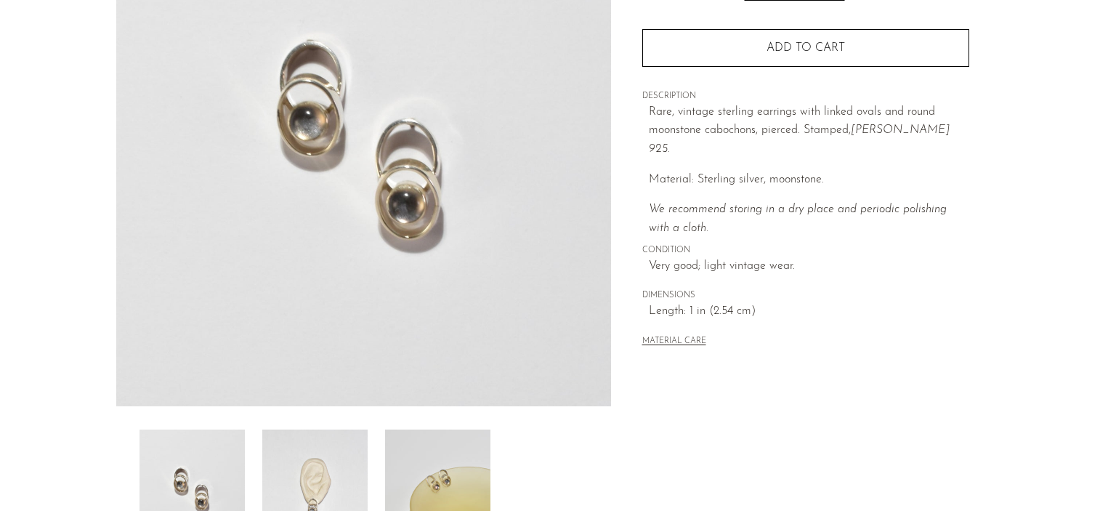
click at [314, 484] on img at bounding box center [314, 487] width 105 height 116
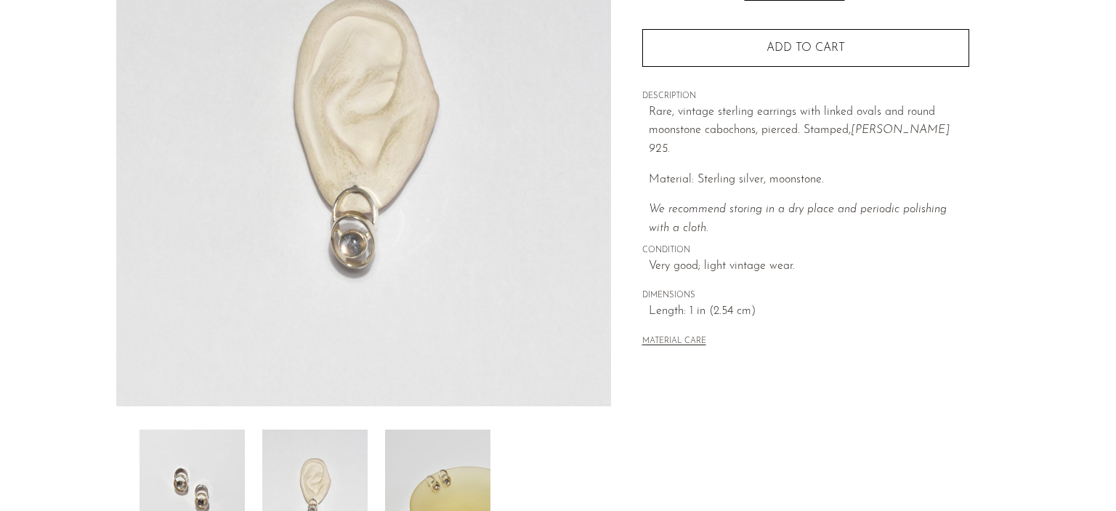
click at [211, 485] on img at bounding box center [191, 487] width 105 height 116
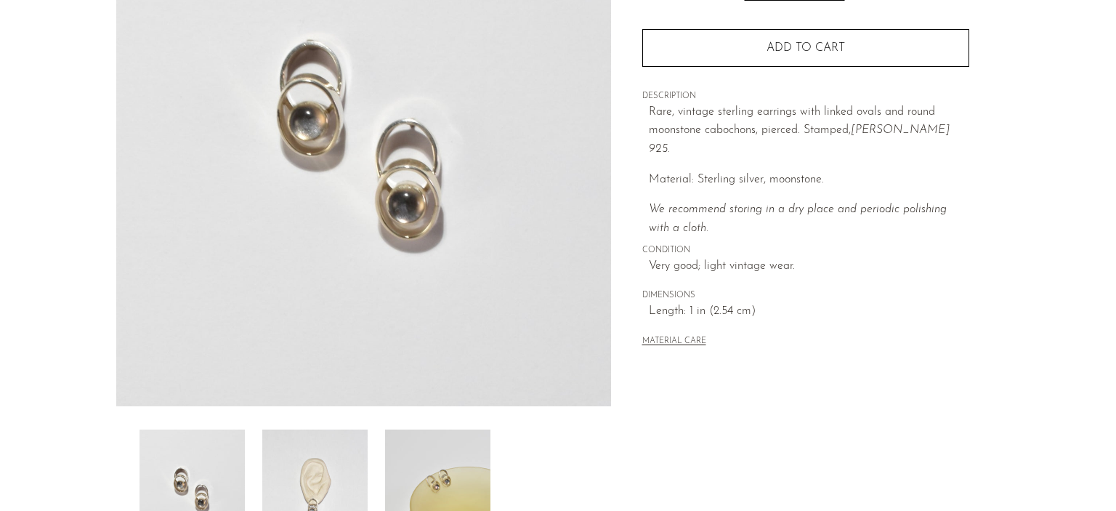
scroll to position [267, 0]
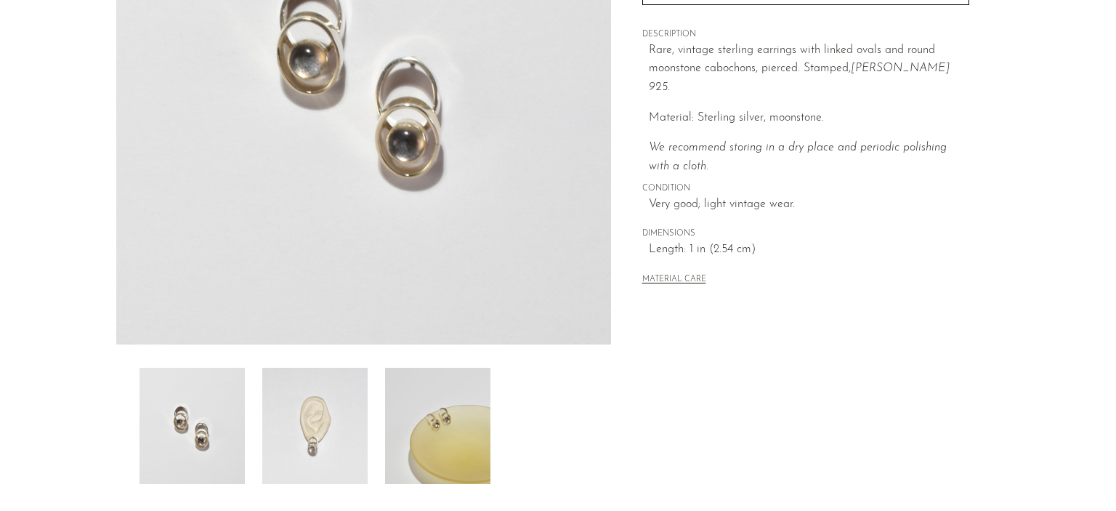
click at [203, 416] on img at bounding box center [191, 426] width 105 height 116
click at [420, 444] on img at bounding box center [437, 426] width 105 height 116
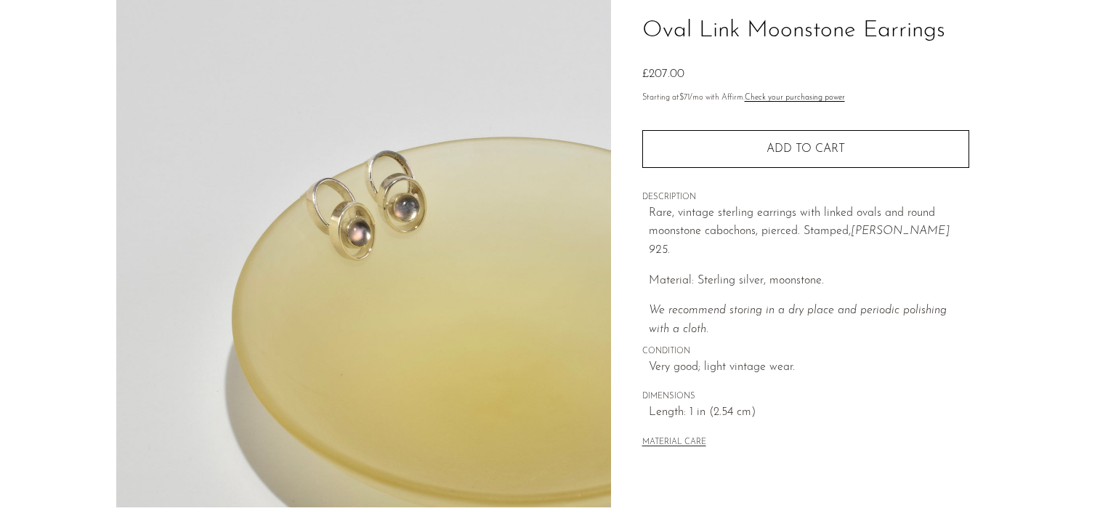
scroll to position [435, 0]
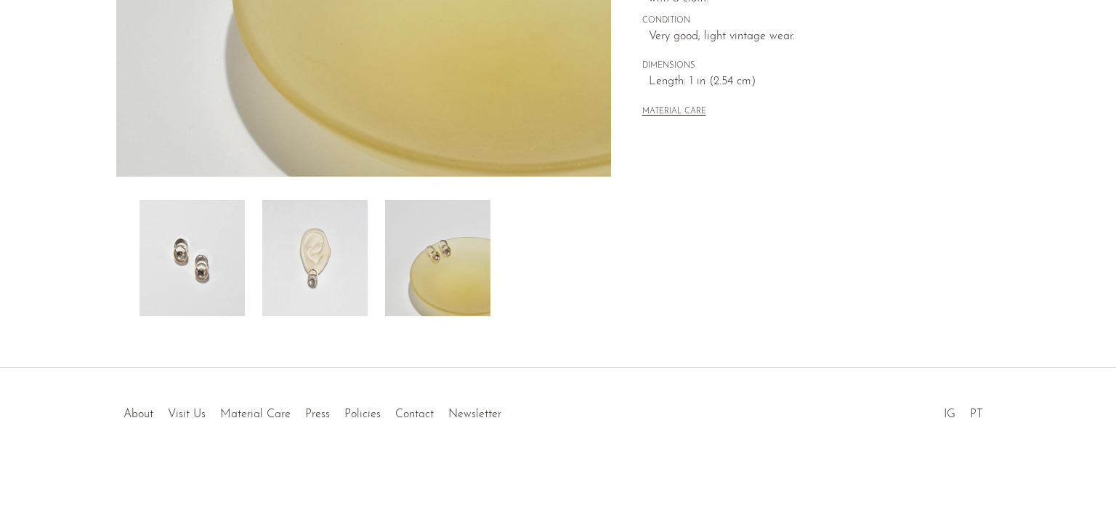
click at [335, 264] on img at bounding box center [314, 258] width 105 height 116
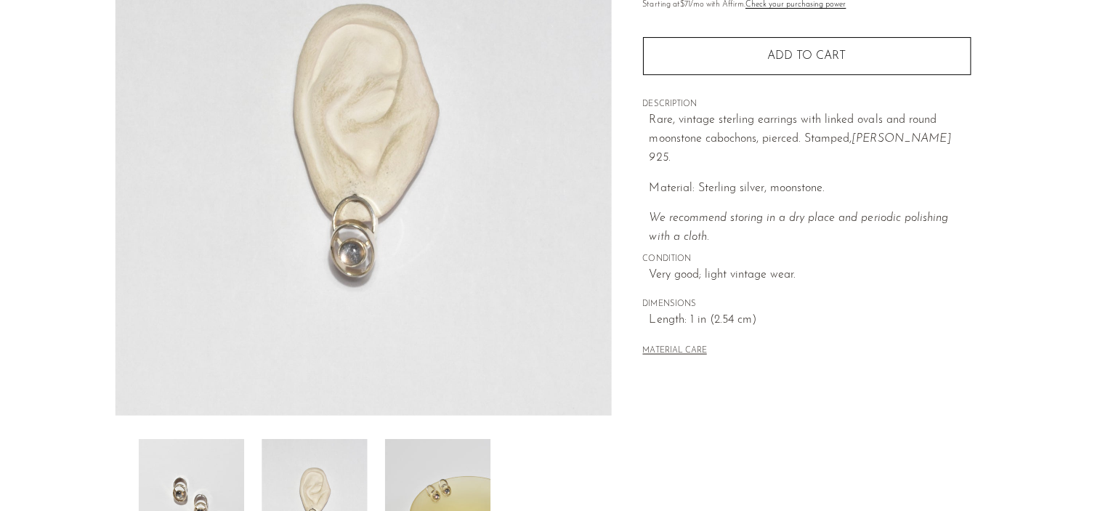
scroll to position [197, 0]
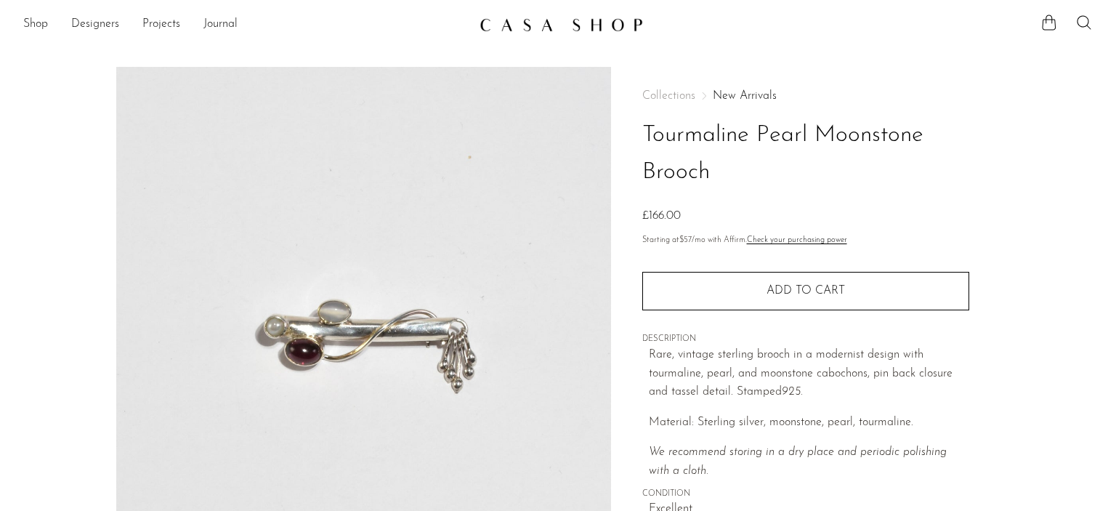
scroll to position [61, 0]
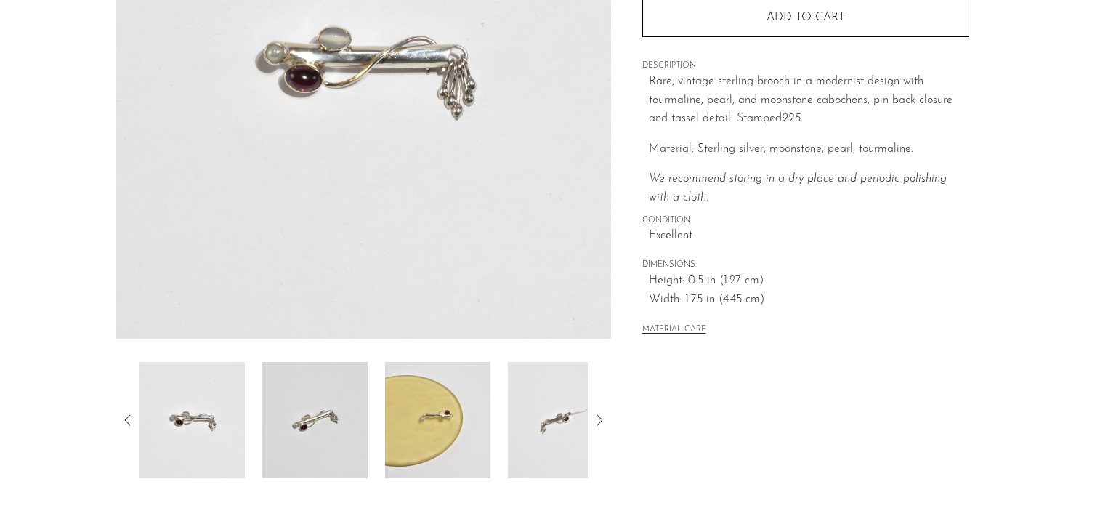
click at [426, 418] on img at bounding box center [437, 420] width 105 height 116
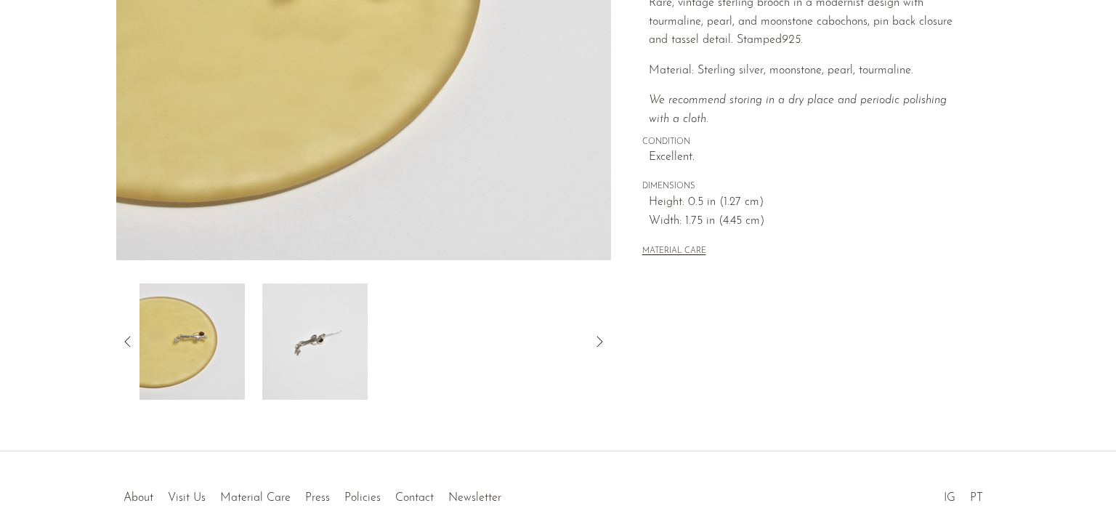
click at [343, 358] on img at bounding box center [314, 341] width 105 height 116
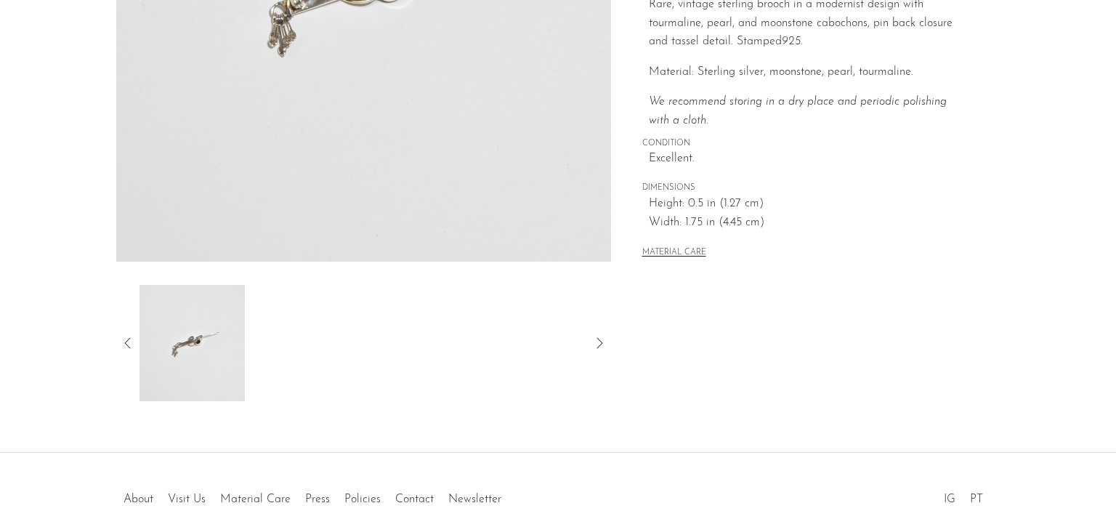
scroll to position [351, 0]
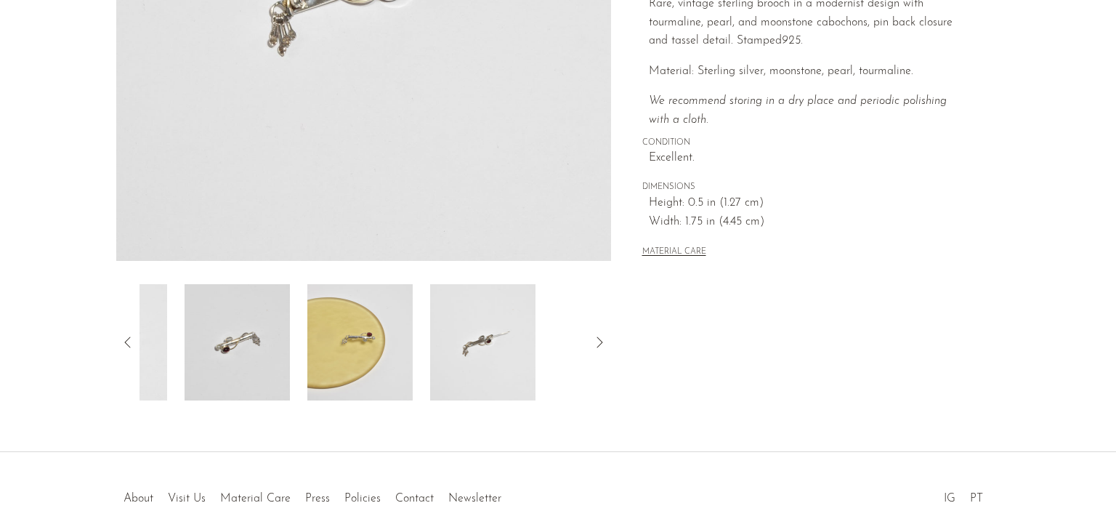
click at [514, 315] on img at bounding box center [482, 342] width 105 height 116
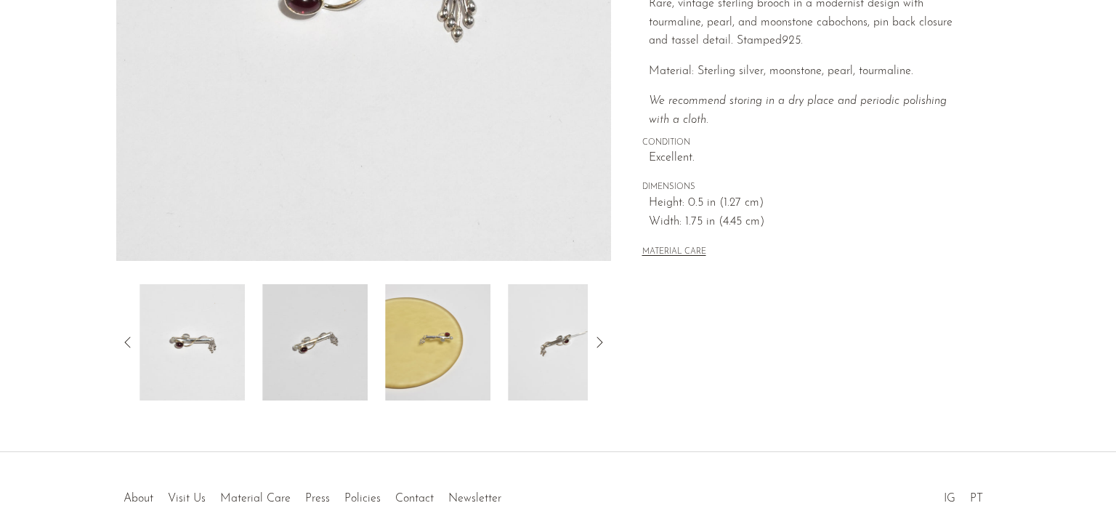
click at [169, 354] on img at bounding box center [191, 342] width 105 height 116
click at [181, 360] on img at bounding box center [191, 342] width 105 height 116
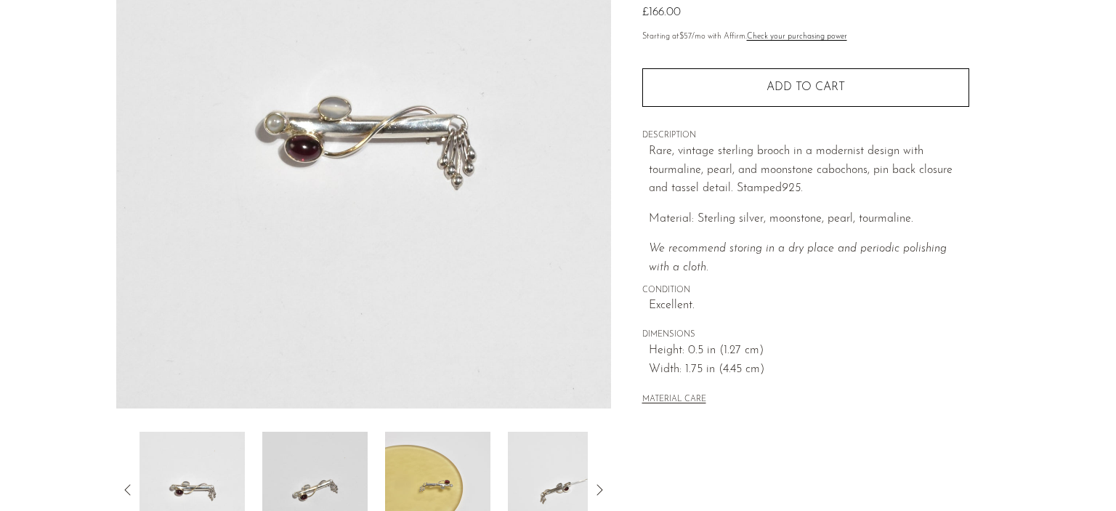
scroll to position [203, 0]
click at [312, 470] on img at bounding box center [314, 490] width 105 height 116
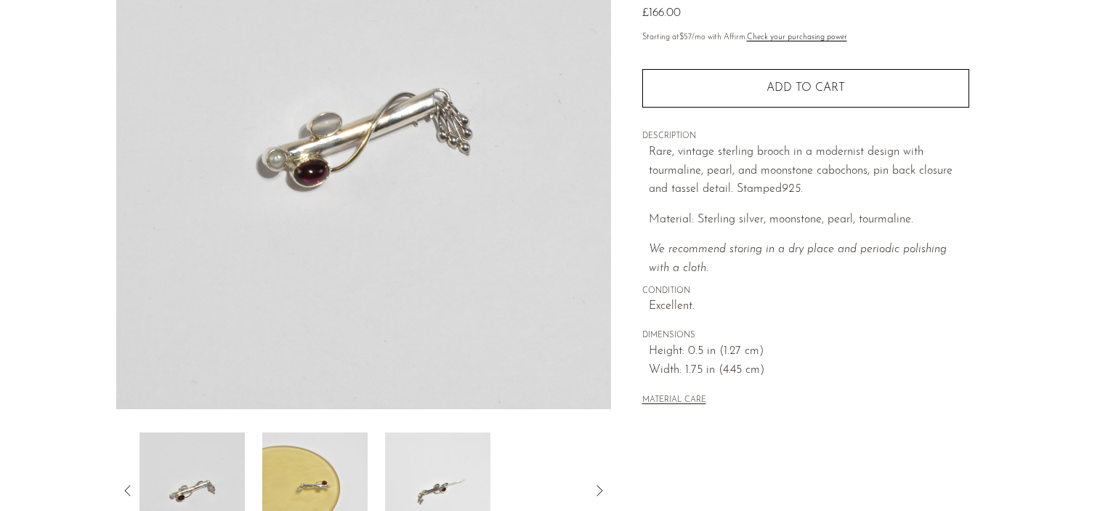
click at [308, 450] on img at bounding box center [314, 490] width 105 height 116
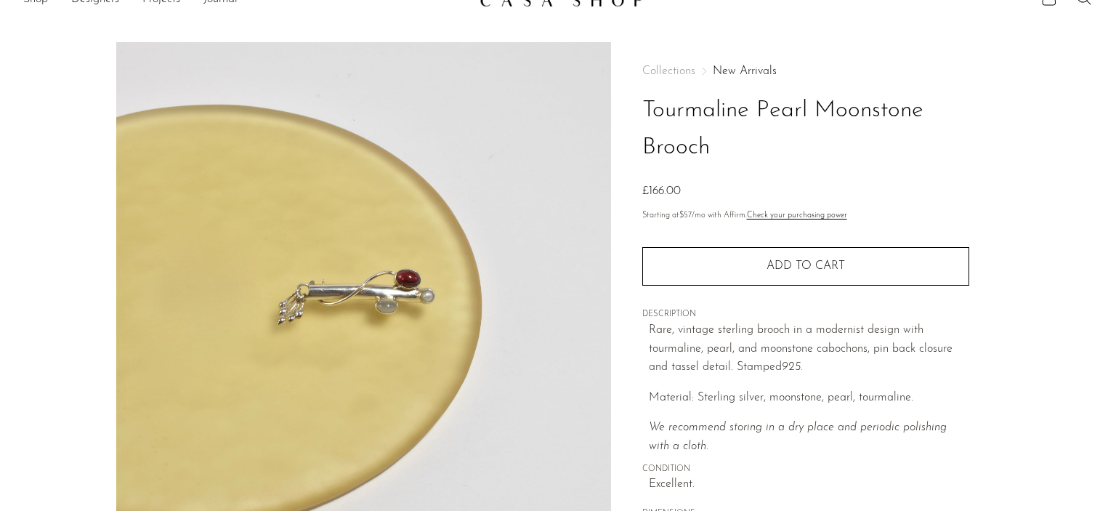
scroll to position [25, 0]
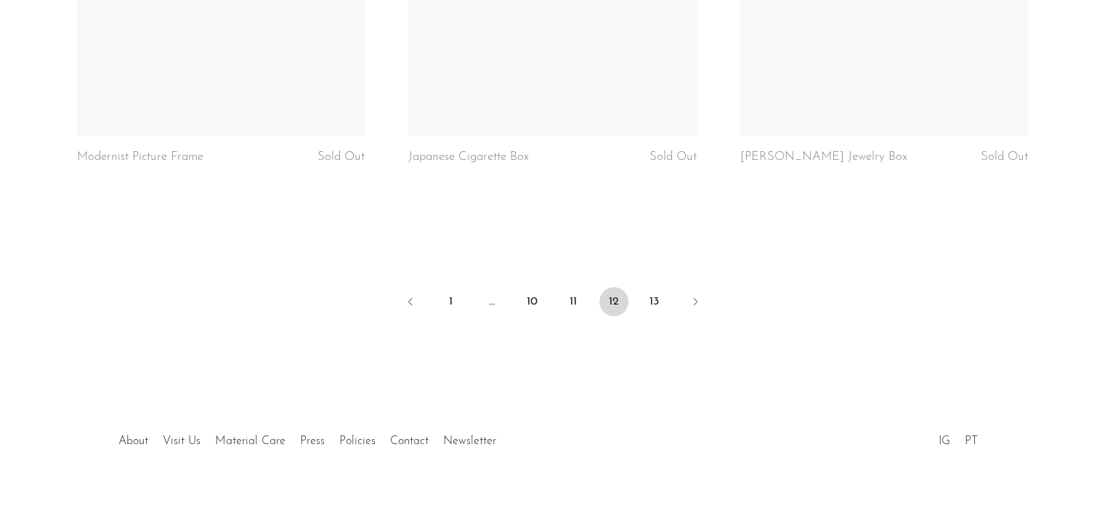
scroll to position [5468, 0]
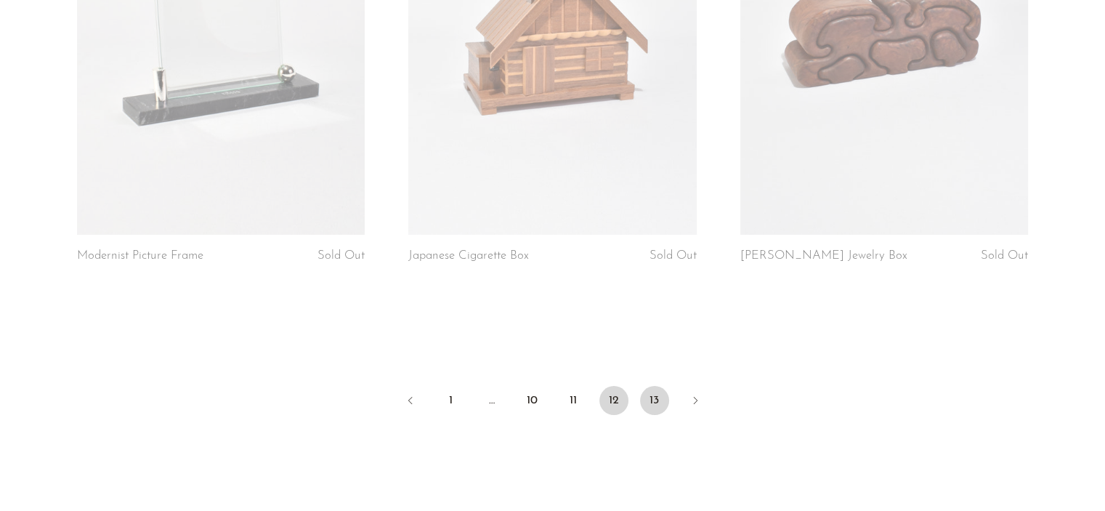
click at [653, 386] on link "13" at bounding box center [654, 400] width 29 height 29
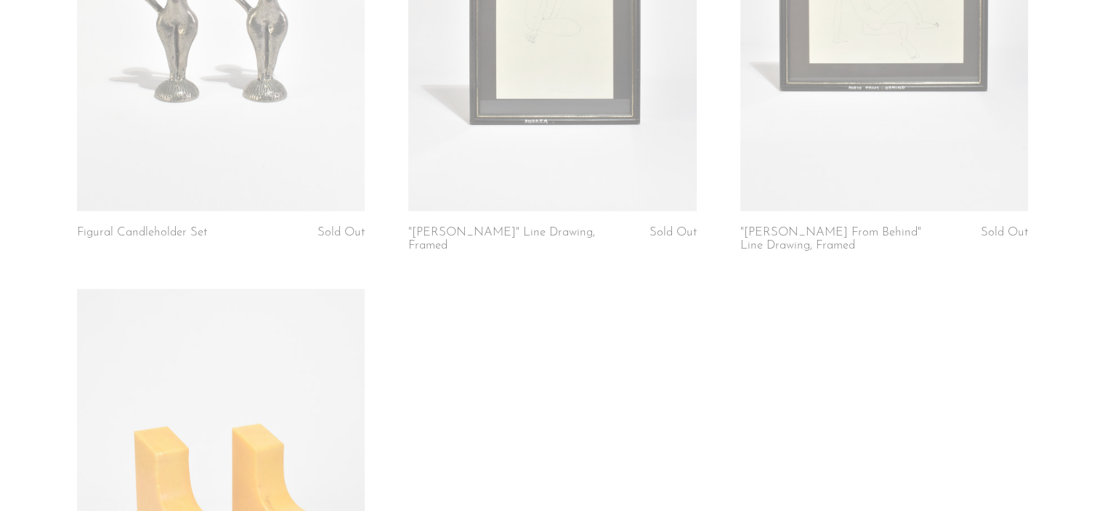
scroll to position [2590, 0]
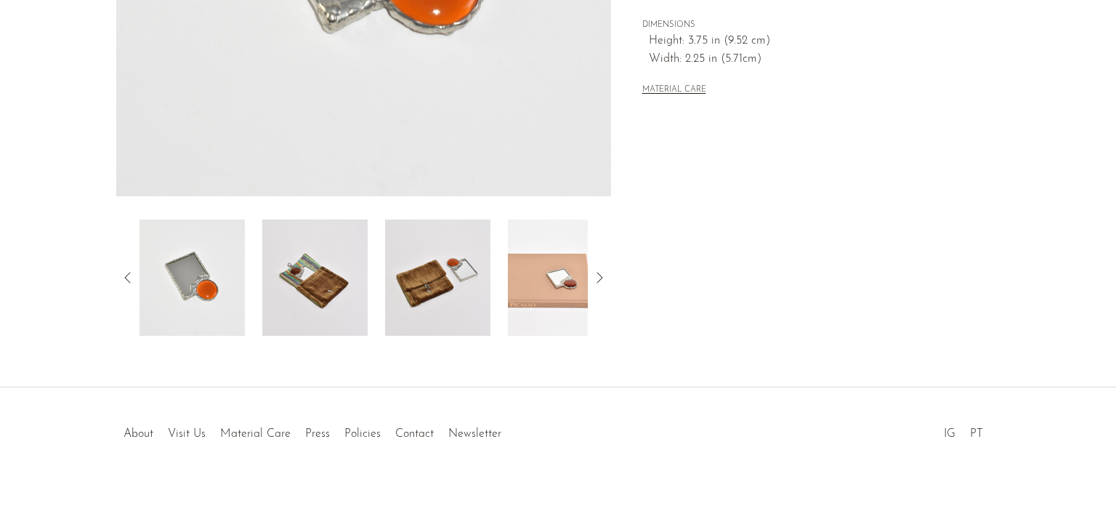
scroll to position [417, 0]
click at [457, 247] on img at bounding box center [437, 276] width 105 height 116
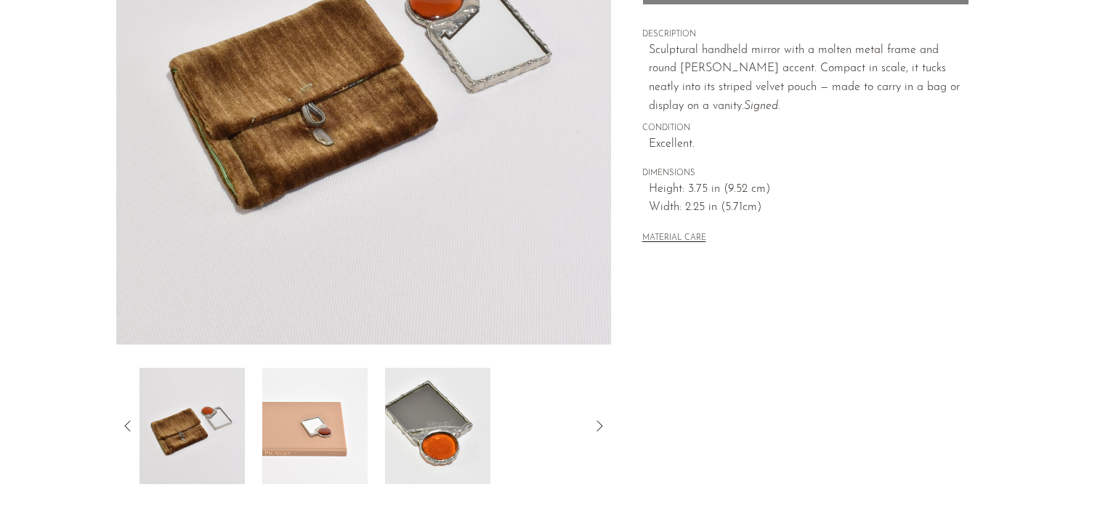
scroll to position [267, 0]
click at [341, 400] on img at bounding box center [314, 426] width 105 height 116
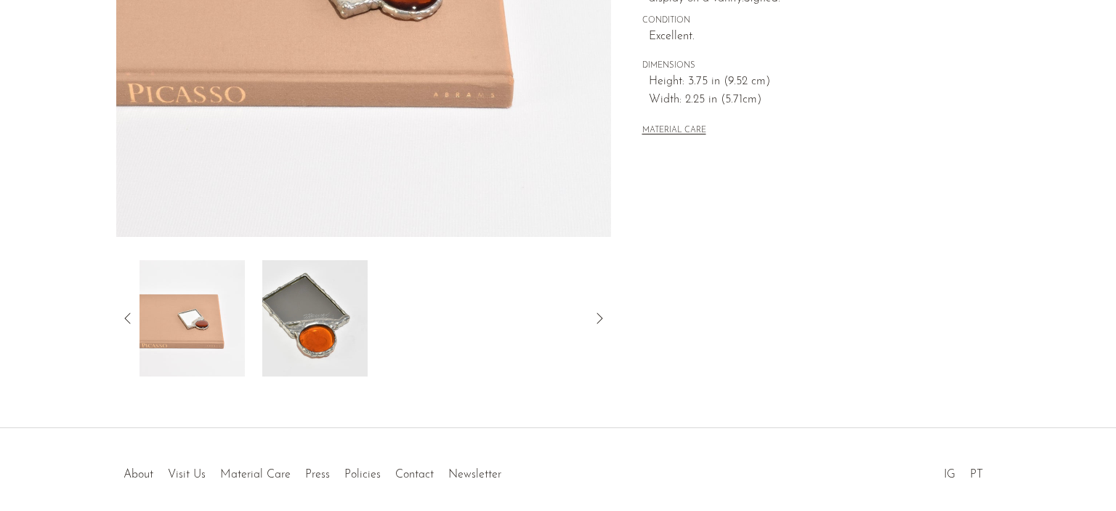
scroll to position [376, 0]
click at [333, 321] on img at bounding box center [314, 317] width 105 height 116
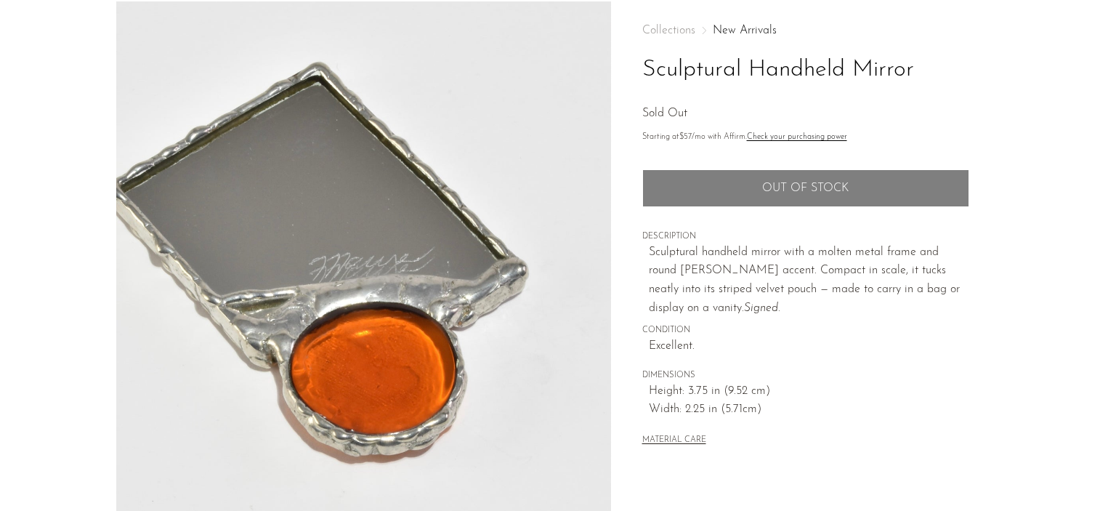
scroll to position [66, 0]
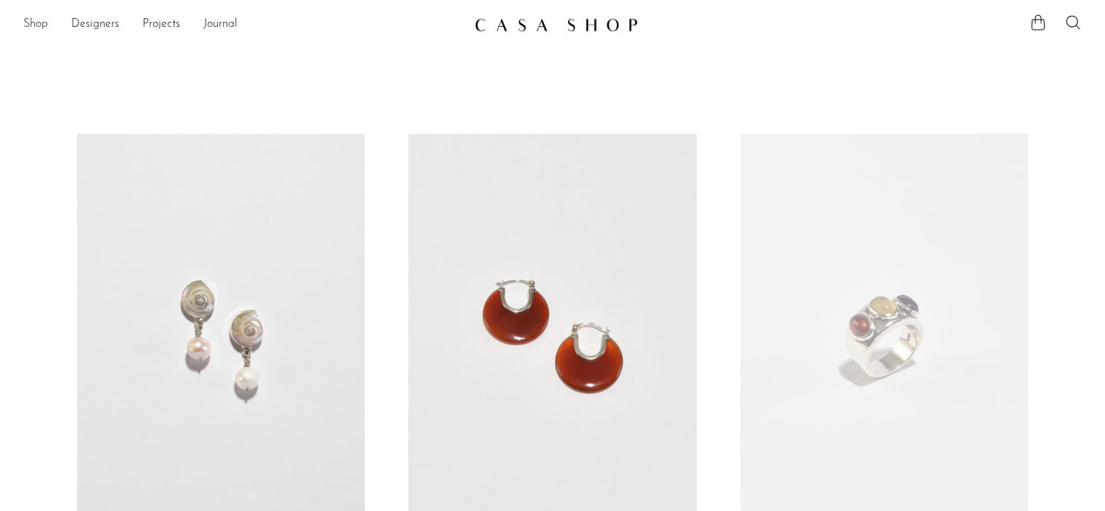
click at [46, 28] on link "Shop" at bounding box center [35, 24] width 25 height 19
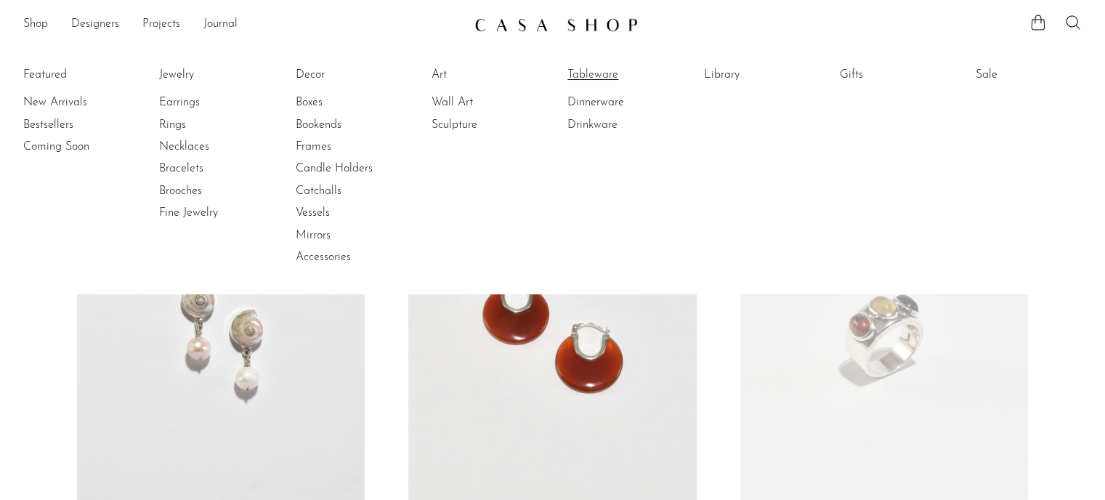
click at [578, 74] on link "Tableware" at bounding box center [621, 75] width 109 height 16
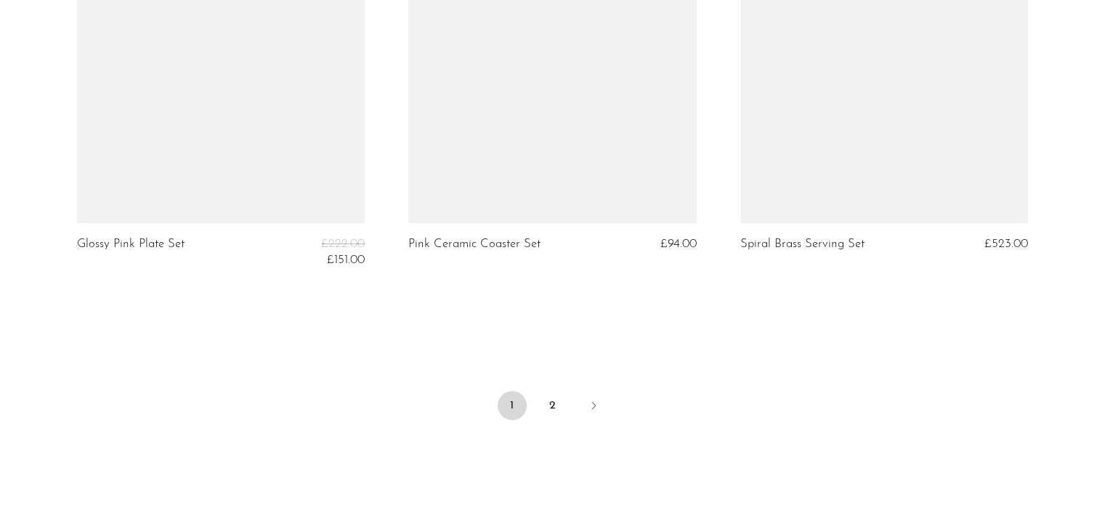
scroll to position [5465, 0]
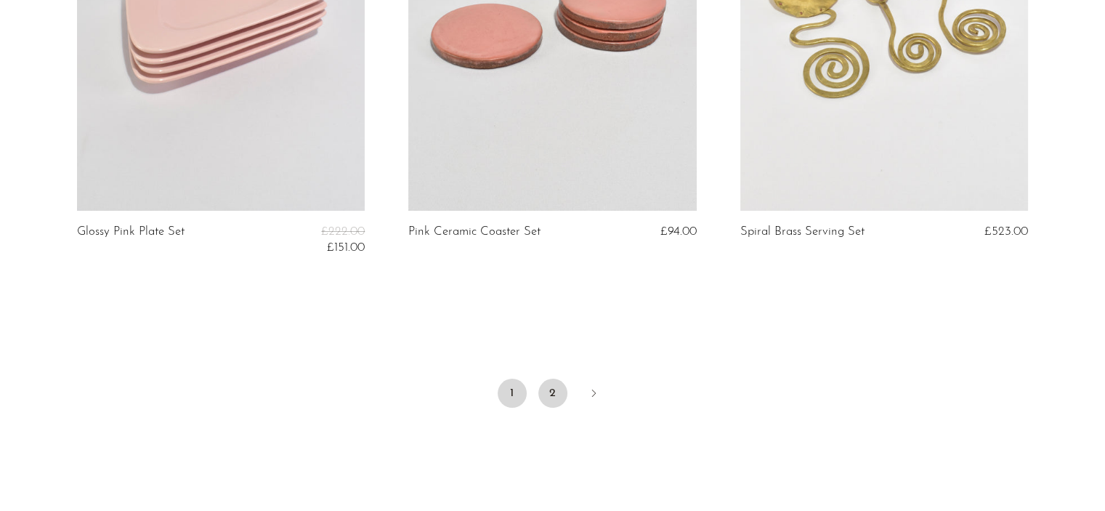
click at [550, 380] on link "2" at bounding box center [552, 392] width 29 height 29
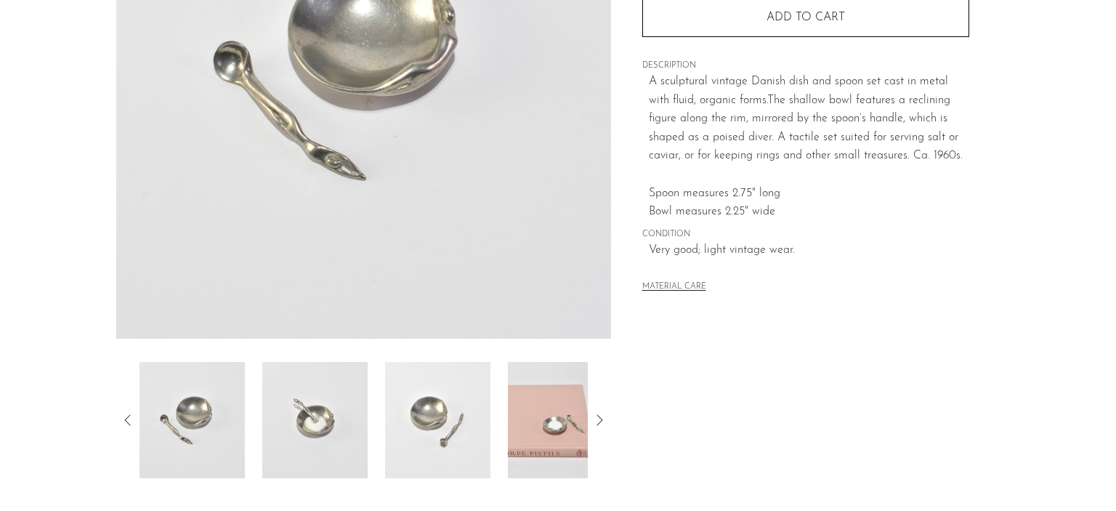
click at [273, 442] on img at bounding box center [314, 420] width 105 height 116
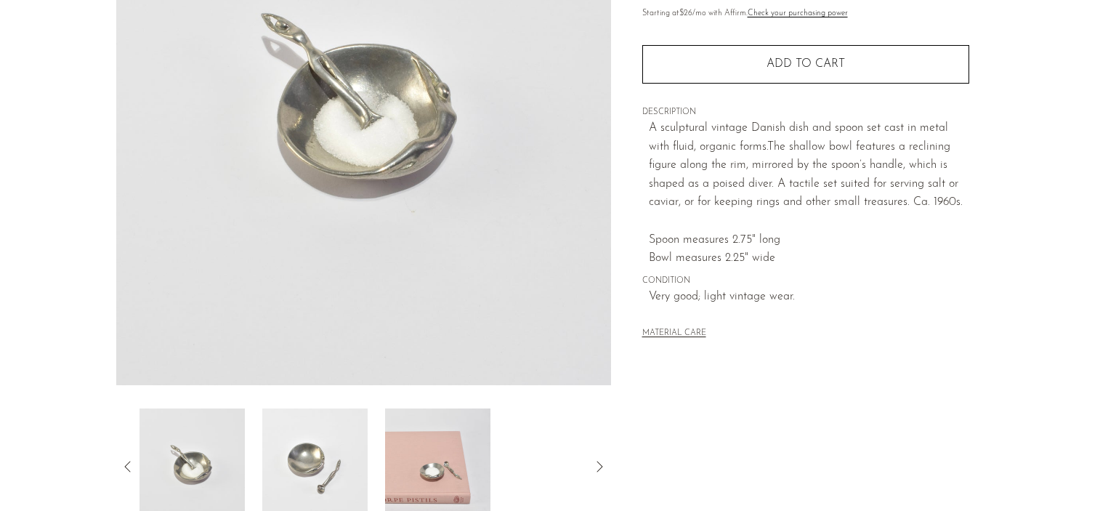
scroll to position [238, 0]
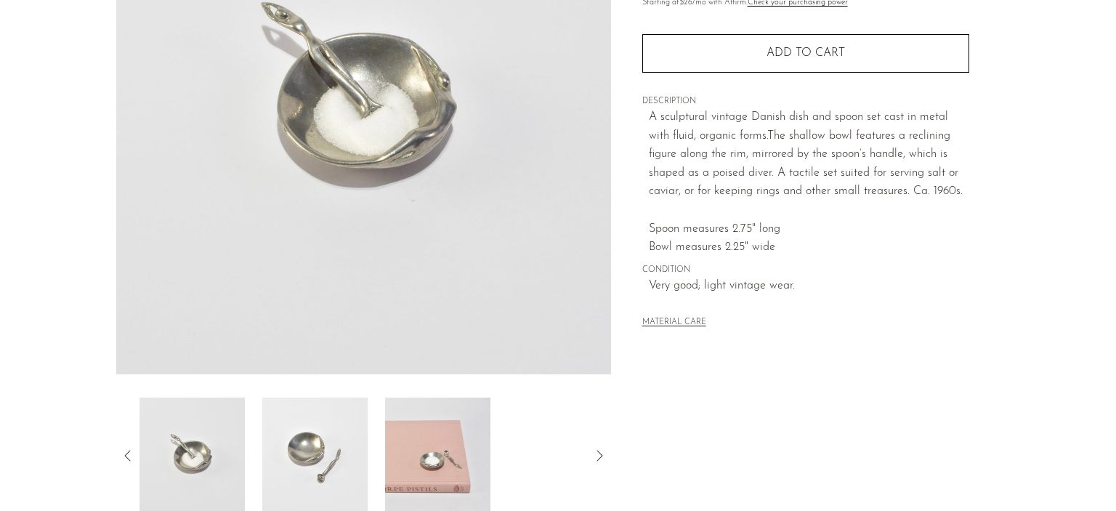
click at [313, 429] on img at bounding box center [314, 455] width 105 height 116
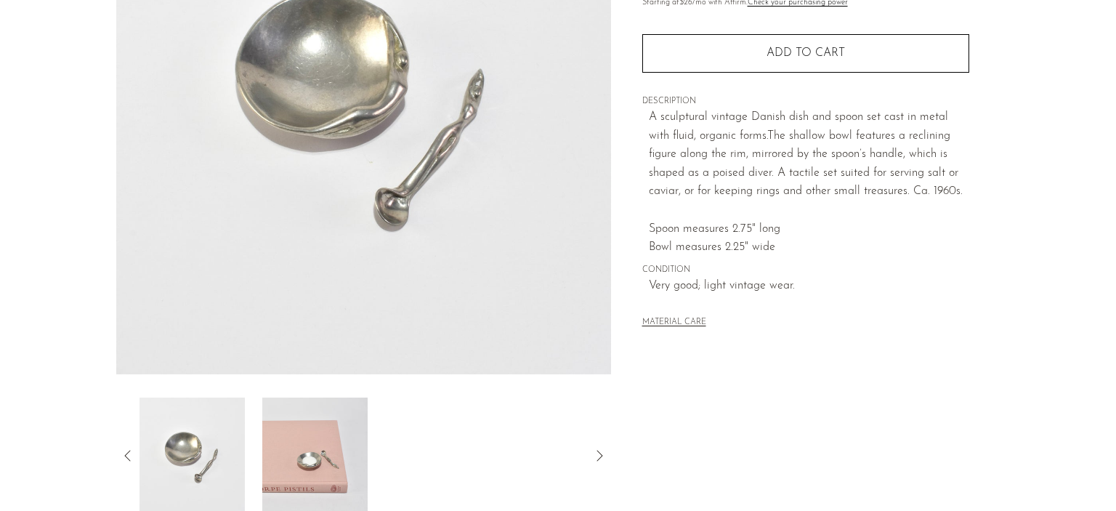
click at [338, 453] on img at bounding box center [314, 455] width 105 height 116
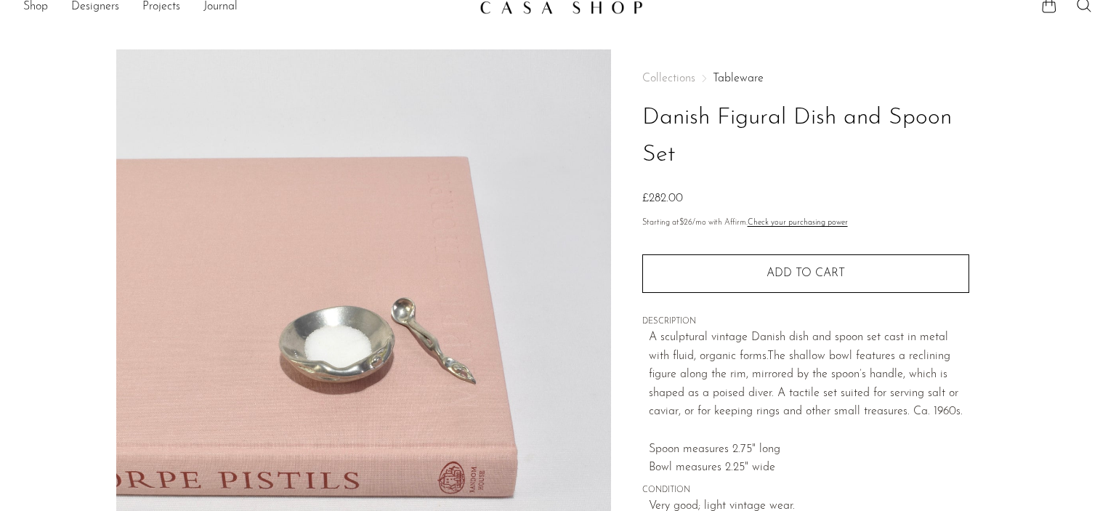
scroll to position [0, 0]
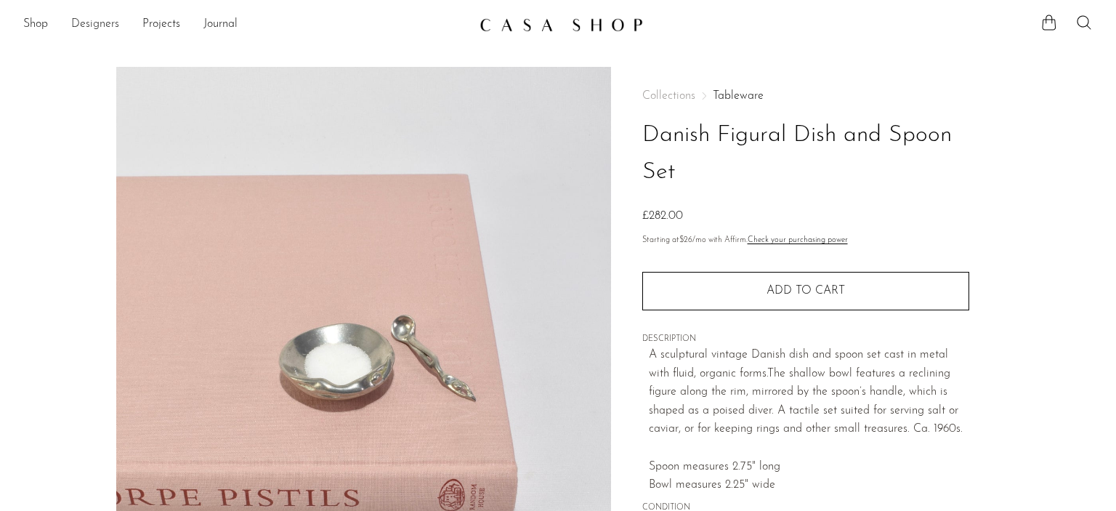
click at [92, 32] on link "Designers" at bounding box center [95, 24] width 48 height 19
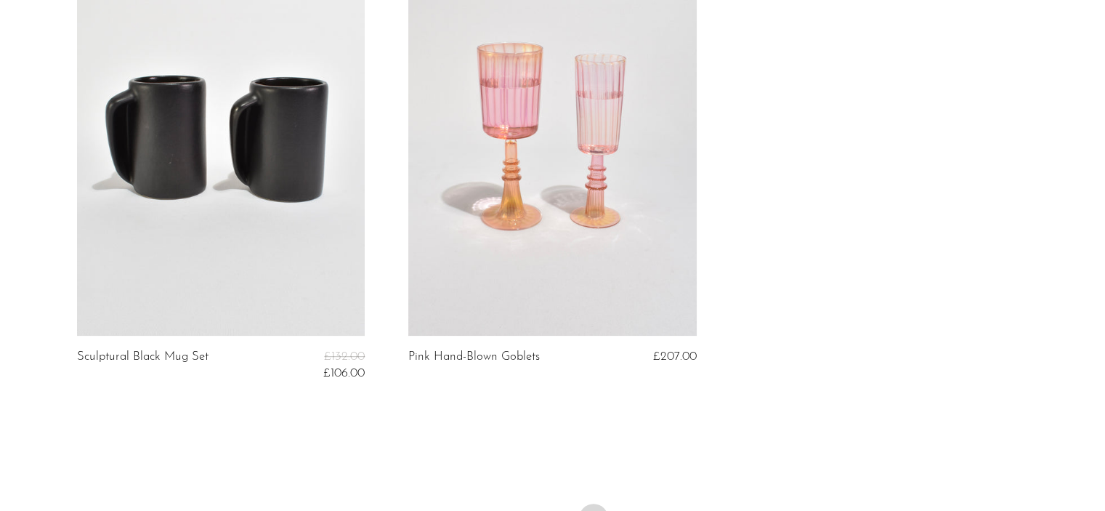
scroll to position [688, 0]
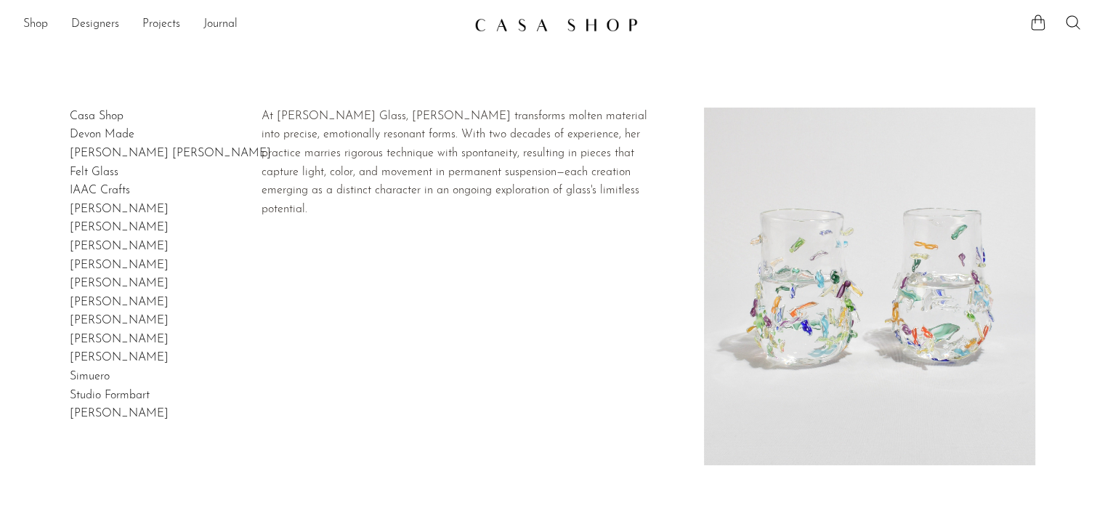
click at [97, 248] on link "[PERSON_NAME]" at bounding box center [119, 246] width 99 height 12
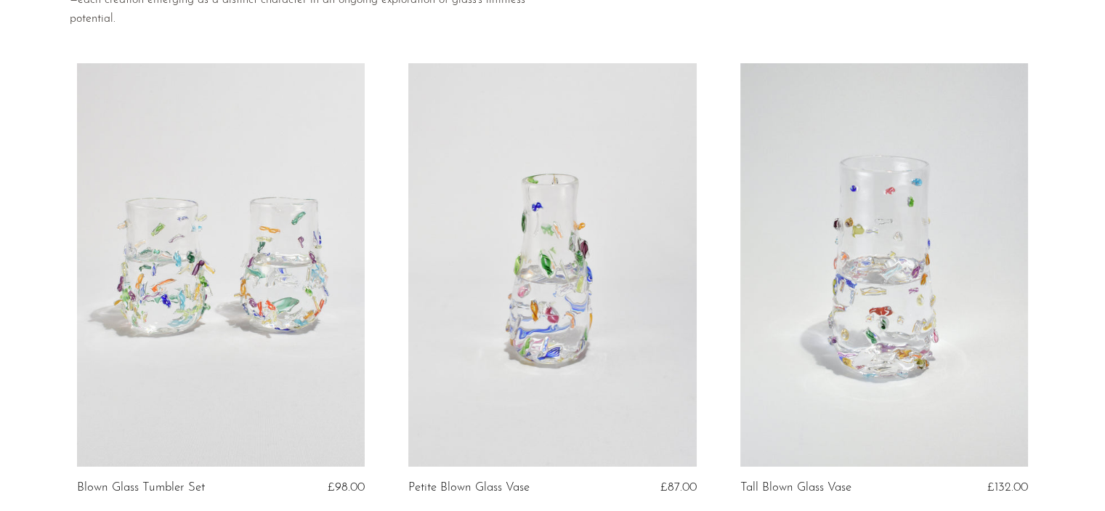
scroll to position [390, 0]
